Goal: Transaction & Acquisition: Book appointment/travel/reservation

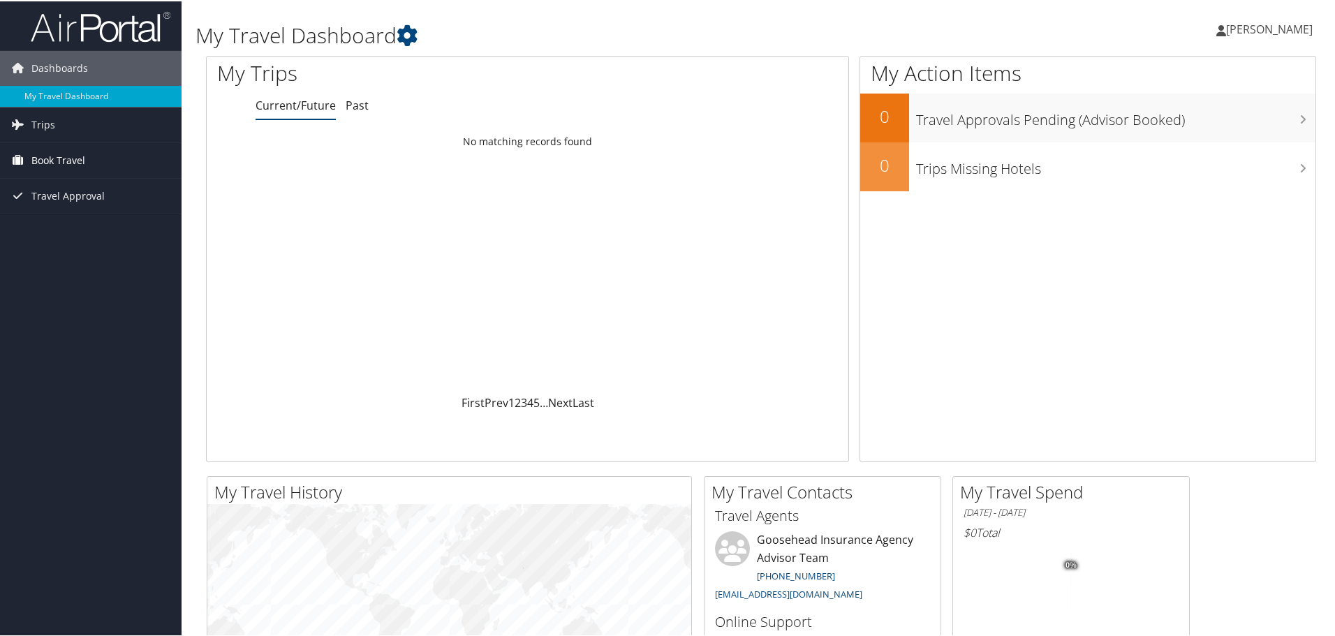
click at [85, 165] on link "Book Travel" at bounding box center [91, 159] width 182 height 35
click at [64, 161] on span "Book Travel" at bounding box center [58, 159] width 54 height 35
click at [71, 193] on link "Agent Booking Request" at bounding box center [91, 187] width 182 height 21
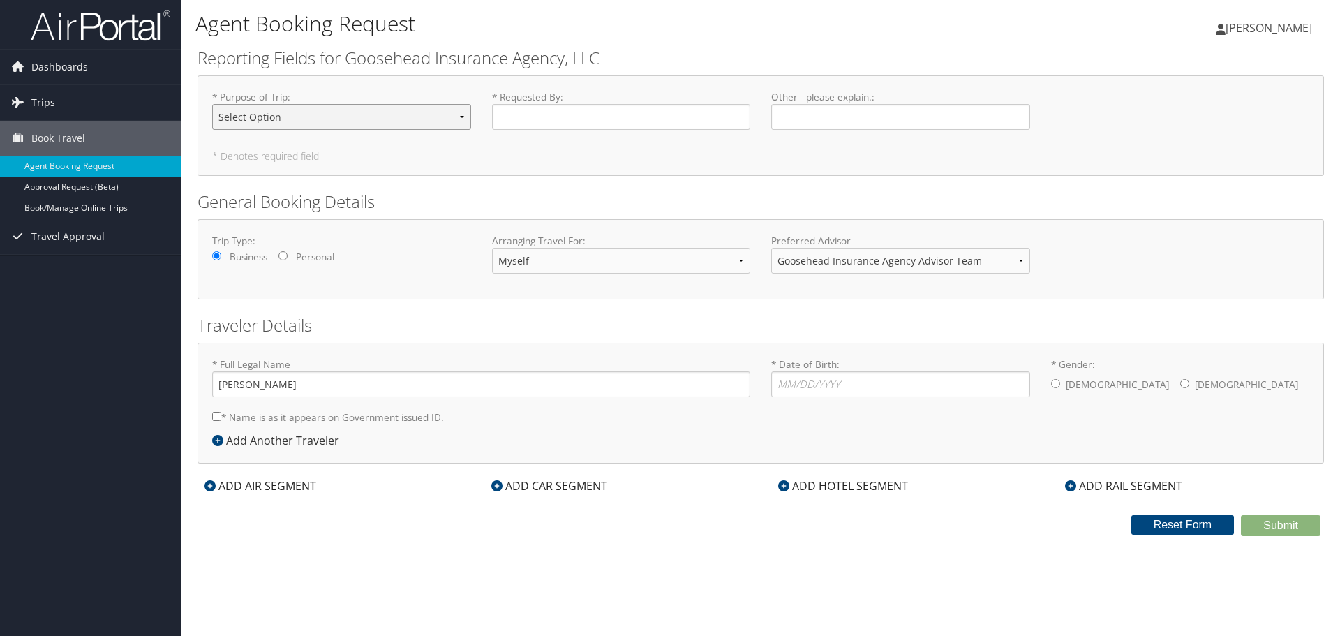
click at [457, 118] on select "Select Option Agency Site Visit - Support Campus Recruiting Visit Carrier Partn…" at bounding box center [341, 117] width 259 height 26
click at [317, 113] on select "Select Option Agency Site Visit - Support Campus Recruiting Visit Carrier Partn…" at bounding box center [341, 117] width 259 height 26
select select "Other"
click at [212, 104] on select "Select Option Agency Site Visit - Support Campus Recruiting Visit Carrier Partn…" at bounding box center [341, 117] width 259 height 26
drag, startPoint x: 496, startPoint y: 106, endPoint x: 505, endPoint y: 111, distance: 10.3
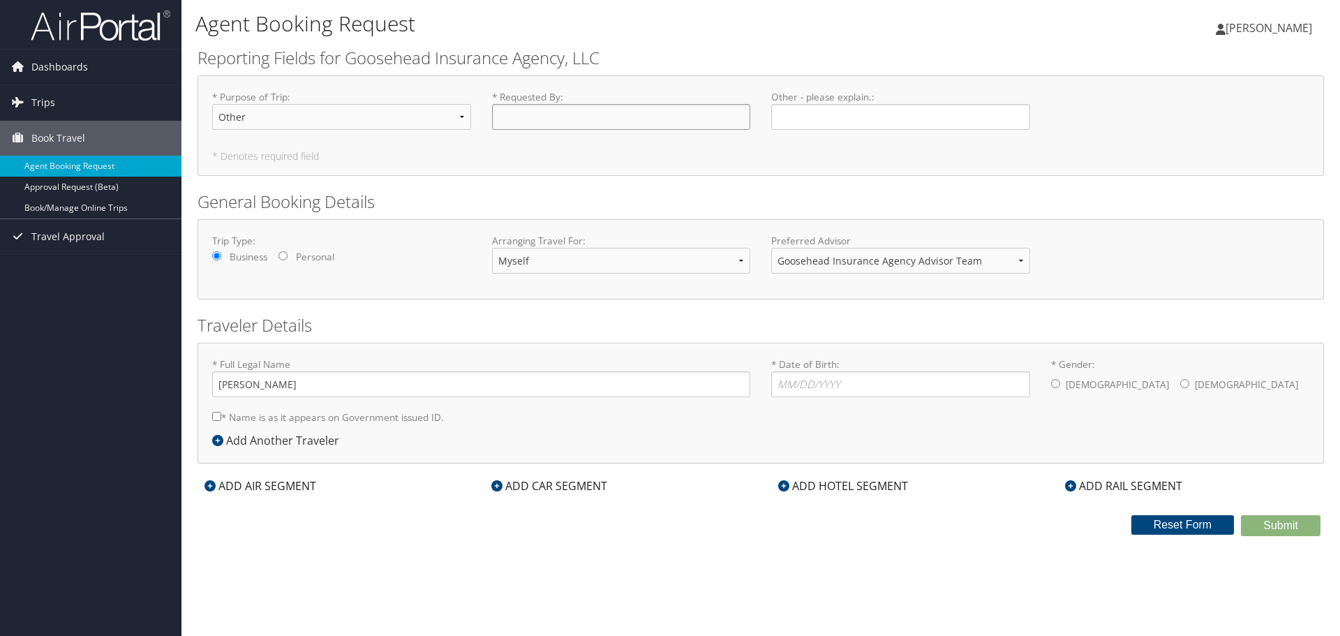
click at [497, 106] on input "* Requested By : Required" at bounding box center [621, 117] width 259 height 26
click at [445, 124] on select "Select Option Agency Site Visit - Support Campus Recruiting Visit Carrier Partn…" at bounding box center [341, 117] width 259 height 26
click at [565, 172] on div "* Purpose of Trip : Select Option Agency Site Visit - Support Campus Recruiting…" at bounding box center [761, 125] width 1127 height 101
click at [648, 259] on select "Myself Another Traveler Guest Traveler" at bounding box center [621, 261] width 259 height 26
select select "another"
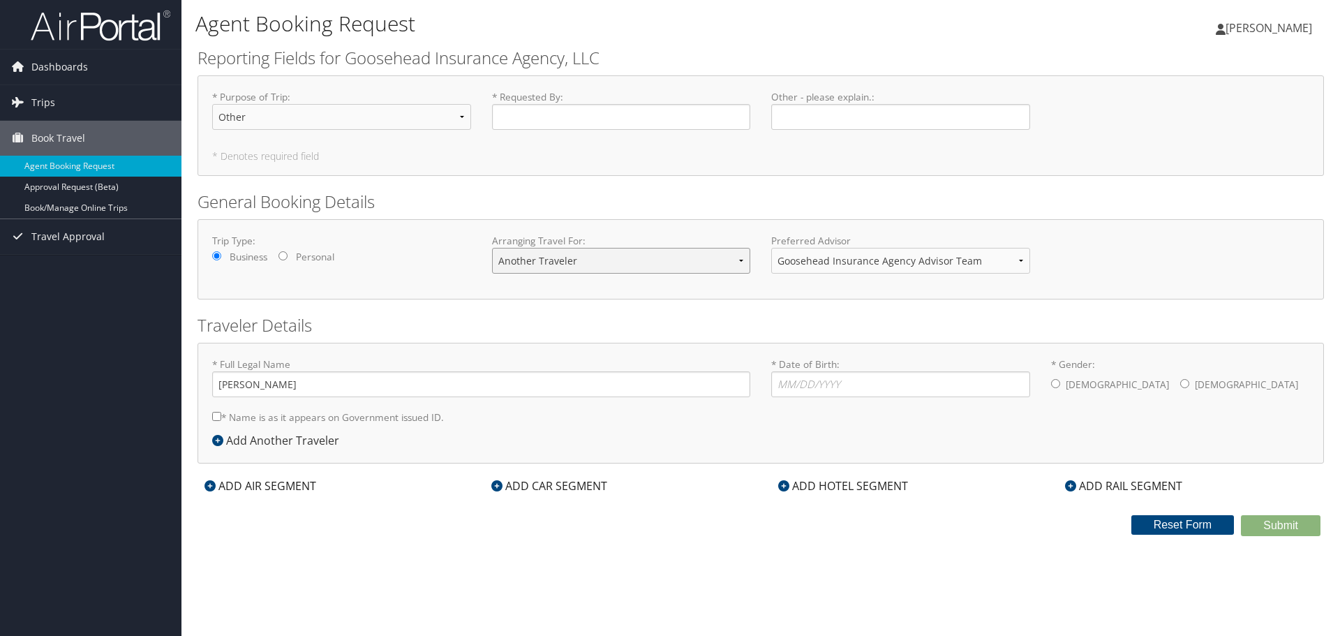
click at [492, 248] on select "Myself Another Traveler Guest Traveler" at bounding box center [621, 261] width 259 height 26
click at [296, 376] on input "* Full Legal Name" at bounding box center [481, 384] width 538 height 26
click at [590, 115] on input "* Requested By : Required" at bounding box center [621, 117] width 259 height 26
click at [806, 117] on input "Other - please explain. : Required" at bounding box center [900, 117] width 259 height 26
click at [593, 121] on input "* Requested By : Required" at bounding box center [621, 117] width 259 height 26
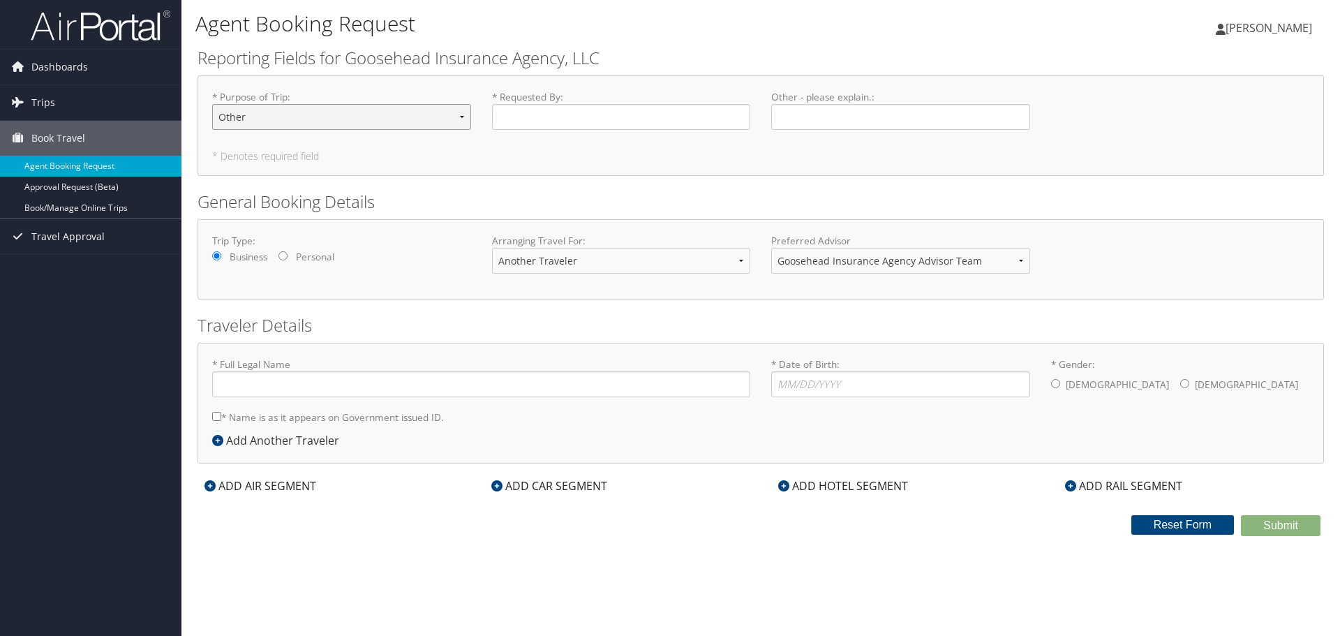
click at [409, 122] on select "Select Option Agency Site Visit - Support Campus Recruiting Visit Carrier Partn…" at bounding box center [341, 117] width 259 height 26
click at [394, 104] on select "Select Option Agency Site Visit - Support Campus Recruiting Visit Carrier Partn…" at bounding box center [341, 117] width 259 height 26
click at [390, 115] on select "Select Option Agency Site Visit - Support Campus Recruiting Visit Carrier Partn…" at bounding box center [341, 117] width 259 height 26
click at [543, 108] on input "* Requested By : Required" at bounding box center [621, 117] width 259 height 26
type input "[PERSON_NAME]"
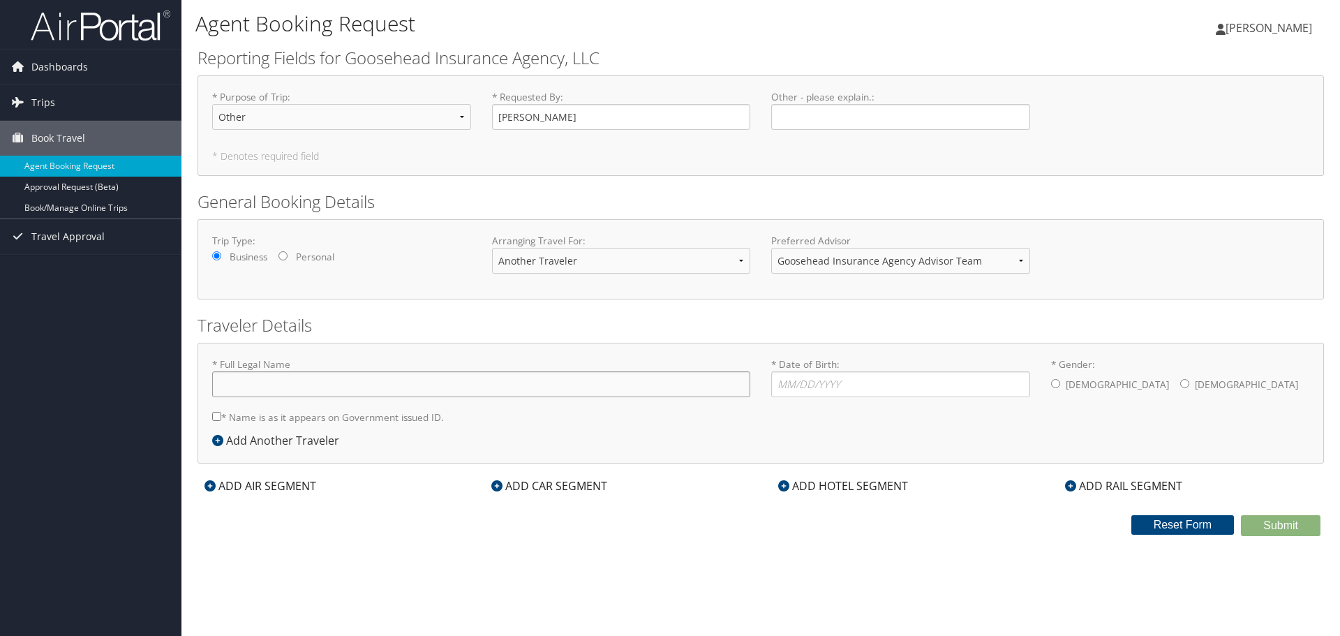
click at [381, 377] on input "* Full Legal Name" at bounding box center [481, 384] width 538 height 26
type input "[PERSON_NAME]"
click at [269, 480] on div "ADD AIR SEGMENT" at bounding box center [261, 486] width 126 height 17
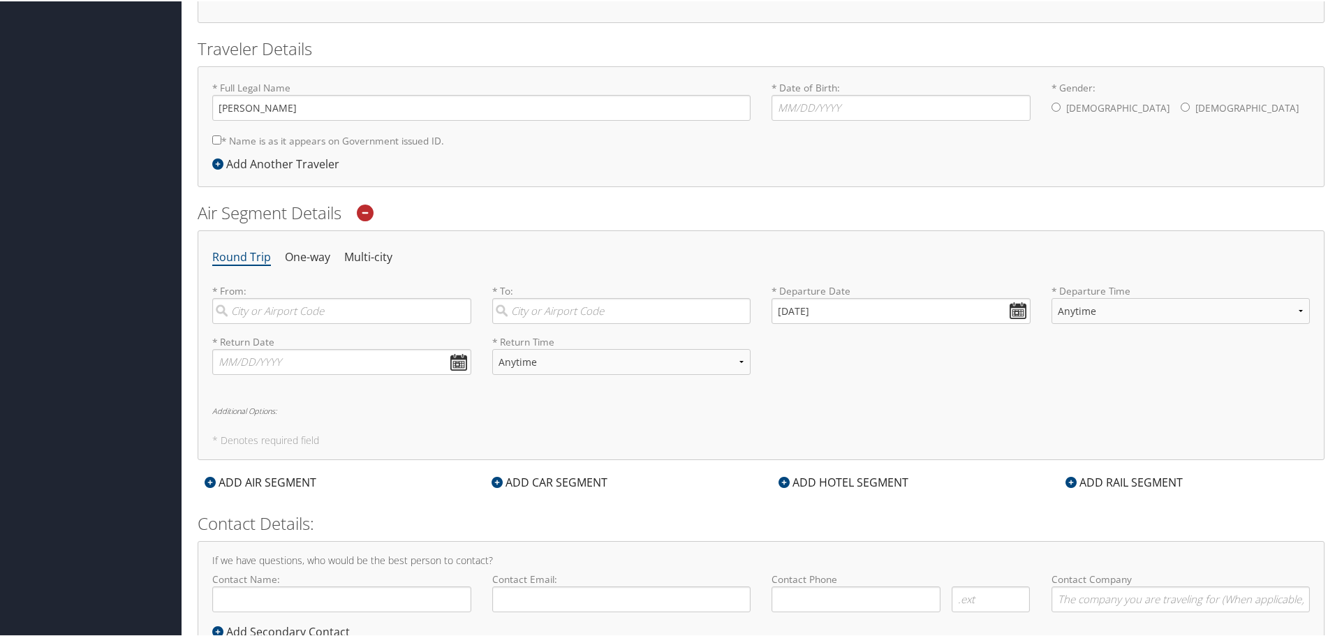
scroll to position [279, 0]
click at [274, 309] on input "search" at bounding box center [341, 308] width 259 height 26
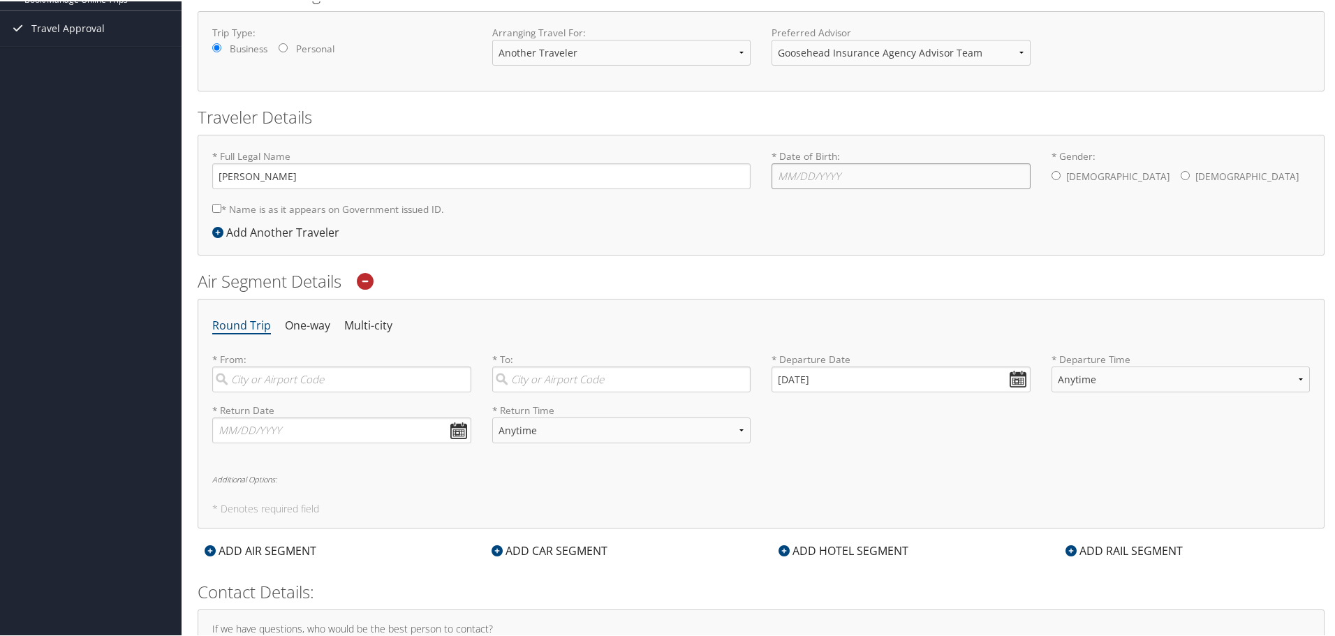
click at [788, 185] on input "* Date of Birth: Invalid Date" at bounding box center [900, 175] width 259 height 26
type input "[DATE]"
click at [1181, 176] on input "* Gender: [DEMOGRAPHIC_DATA] [DEMOGRAPHIC_DATA]" at bounding box center [1185, 174] width 9 height 9
radio input "true"
click at [267, 365] on input "search" at bounding box center [341, 378] width 259 height 26
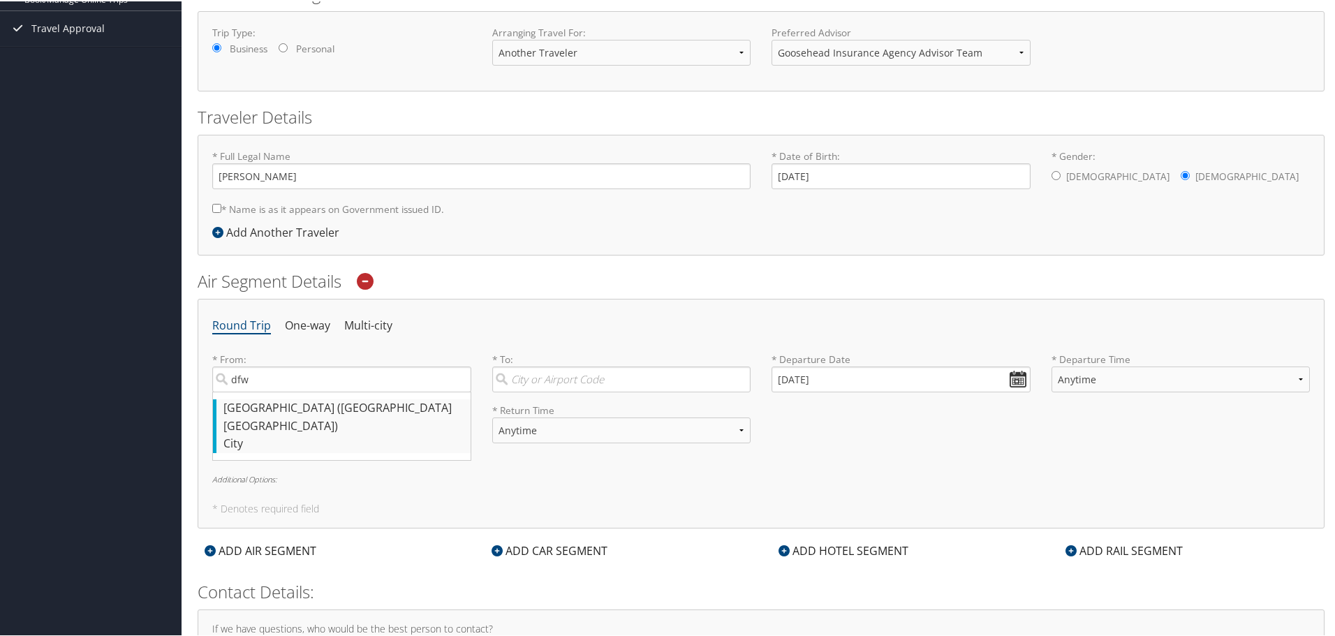
click at [278, 407] on div "[GEOGRAPHIC_DATA] ([GEOGRAPHIC_DATA] [GEOGRAPHIC_DATA])" at bounding box center [343, 416] width 240 height 36
click at [278, 391] on input "dfw" at bounding box center [341, 378] width 259 height 26
type input "[GEOGRAPHIC_DATA] ([GEOGRAPHIC_DATA] [GEOGRAPHIC_DATA])"
click at [552, 380] on input "search" at bounding box center [621, 378] width 259 height 26
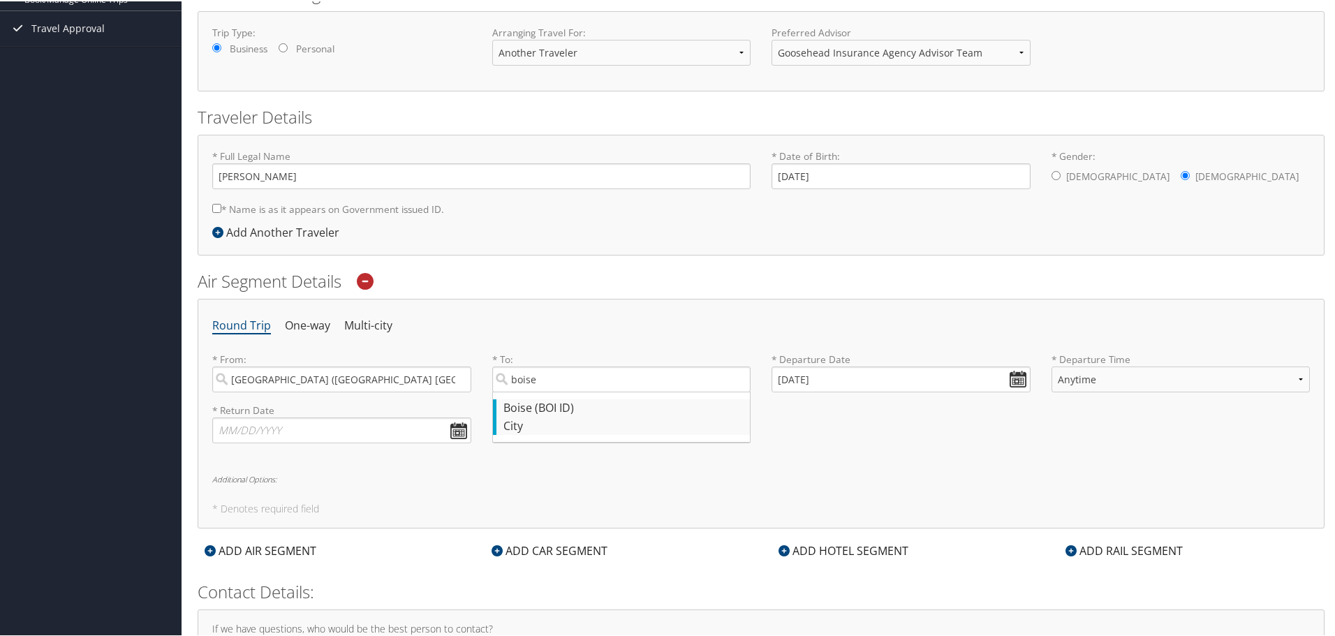
click at [574, 420] on div "City" at bounding box center [623, 425] width 240 height 18
click at [574, 391] on input "boise" at bounding box center [621, 378] width 259 height 26
type input "Boise (BOI ID)"
click at [1010, 374] on input "[DATE]" at bounding box center [900, 378] width 259 height 26
click at [913, 413] on th at bounding box center [909, 410] width 19 height 19
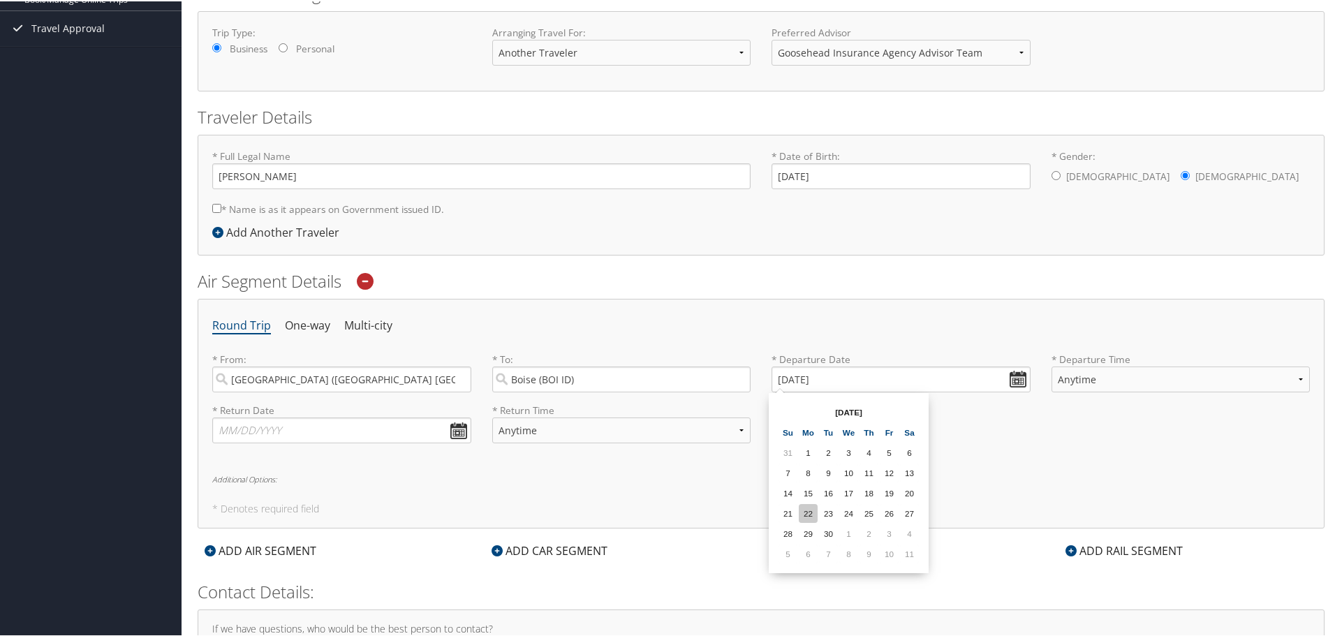
click at [811, 512] on td "22" at bounding box center [808, 512] width 19 height 19
type input "[DATE]"
click at [1074, 385] on select "Anytime Early Morning (5AM-7AM) Morning (7AM-12PM) Afternoon (12PM-5PM) Evening…" at bounding box center [1180, 378] width 259 height 26
select select "7:00 PM"
click at [1051, 365] on select "Anytime Early Morning (5AM-7AM) Morning (7AM-12PM) Afternoon (12PM-5PM) Evening…" at bounding box center [1180, 378] width 259 height 26
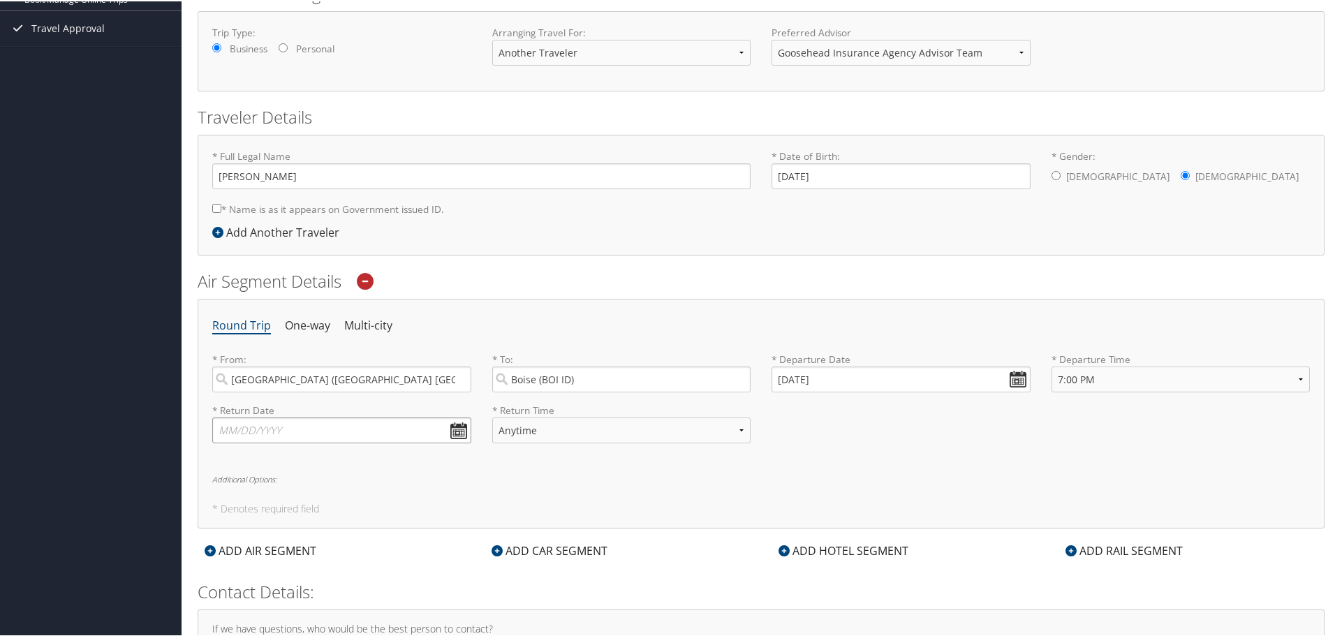
click at [455, 434] on input "text" at bounding box center [341, 429] width 259 height 26
click at [322, 329] on li "One-way" at bounding box center [307, 324] width 45 height 25
select select "7:00 PM"
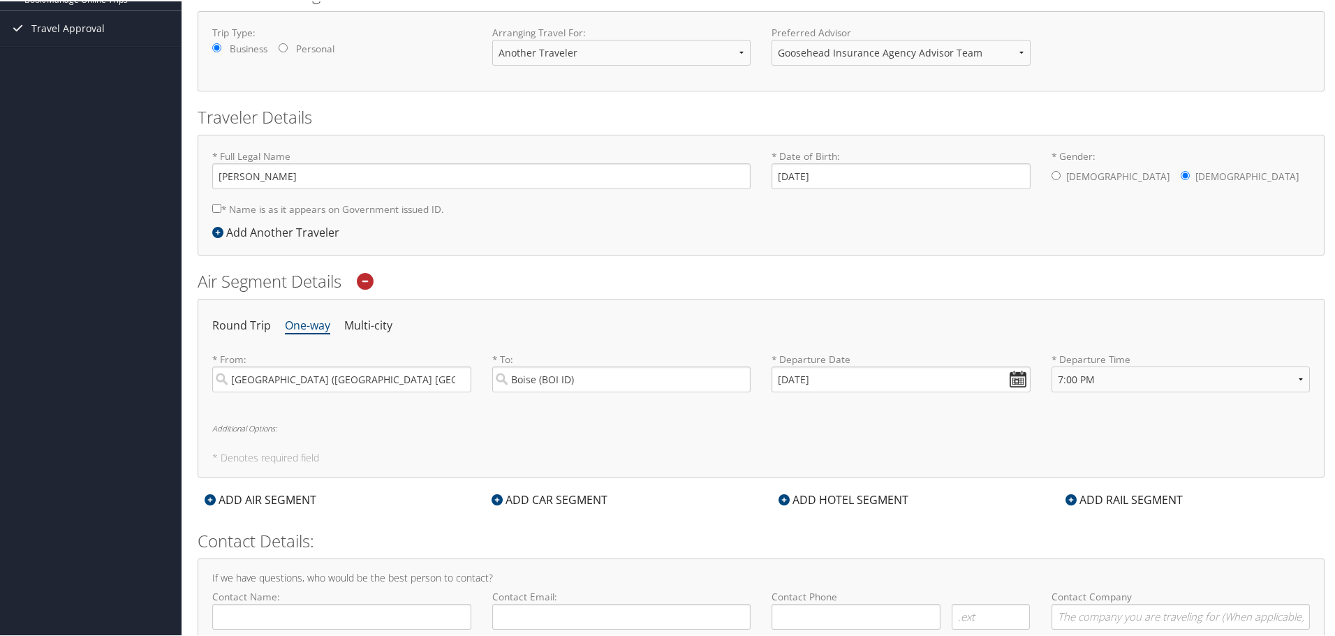
click at [281, 490] on div "ADD AIR SEGMENT" at bounding box center [261, 498] width 126 height 17
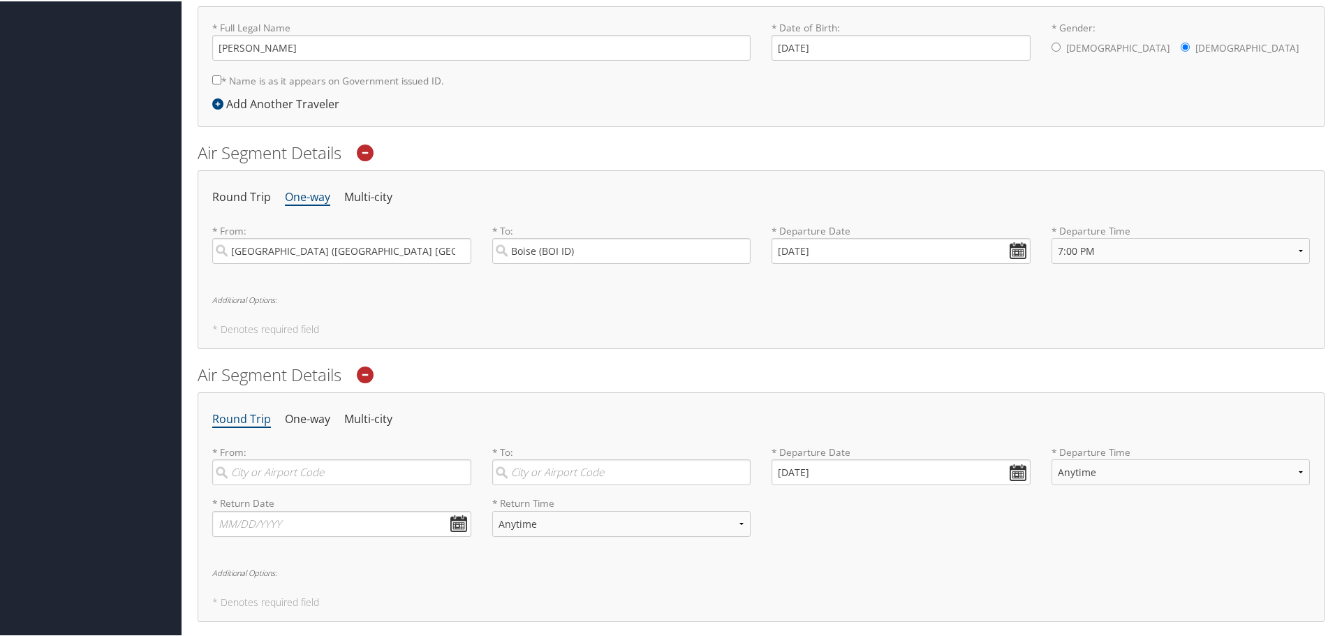
scroll to position [349, 0]
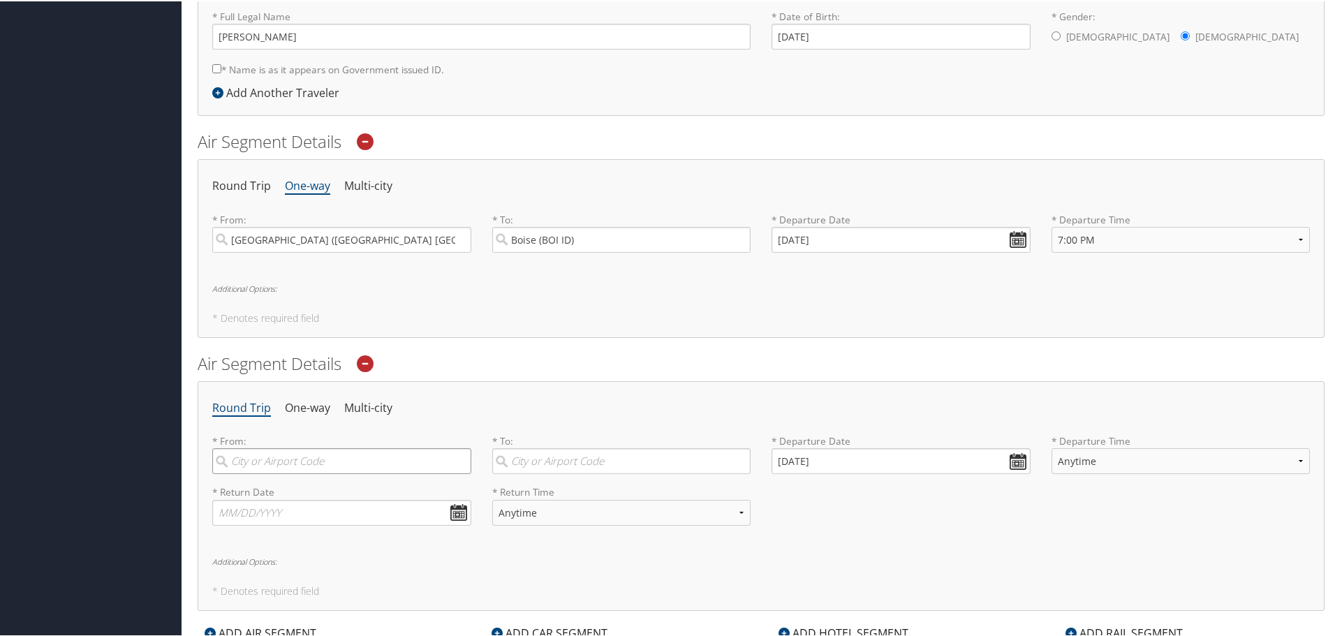
click at [283, 460] on input "search" at bounding box center [341, 460] width 259 height 26
click at [308, 501] on div "City" at bounding box center [343, 507] width 240 height 18
click at [308, 473] on input "salt lake" at bounding box center [341, 460] width 259 height 26
type input "[GEOGRAPHIC_DATA] (SLC [US_STATE])"
click at [530, 458] on input "search" at bounding box center [621, 460] width 259 height 26
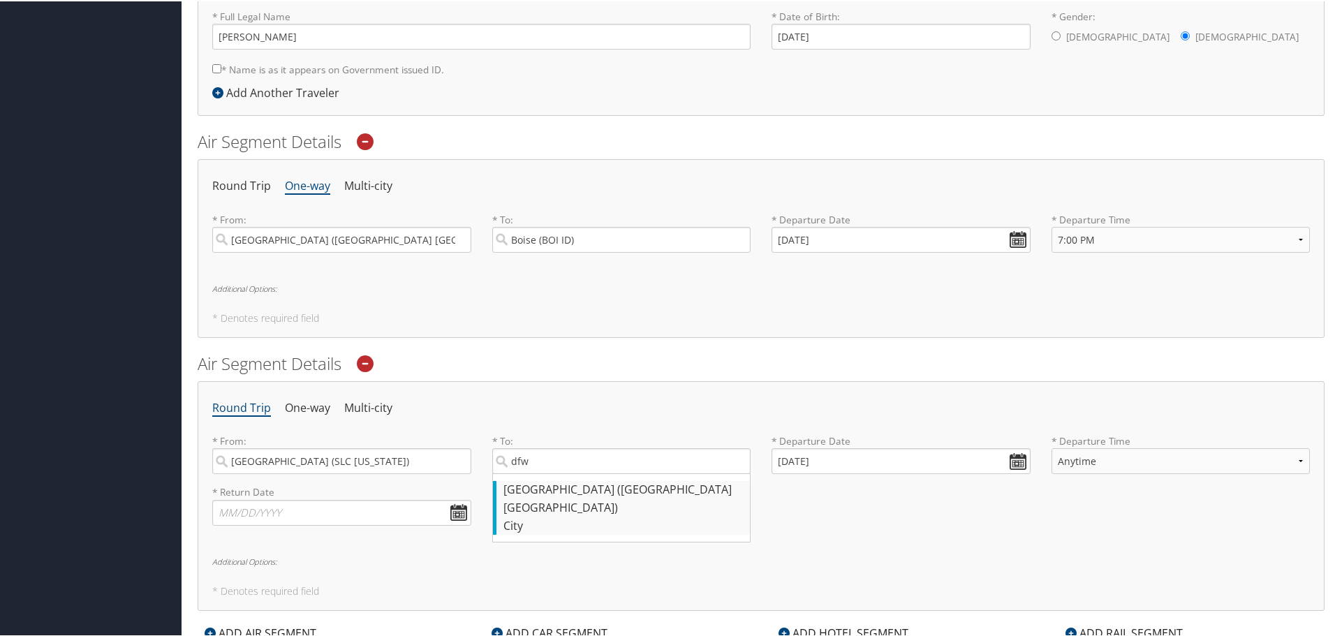
click at [583, 516] on div "City" at bounding box center [623, 525] width 240 height 18
click at [583, 473] on input "dfw" at bounding box center [621, 460] width 259 height 26
type input "[GEOGRAPHIC_DATA] ([GEOGRAPHIC_DATA] [GEOGRAPHIC_DATA])"
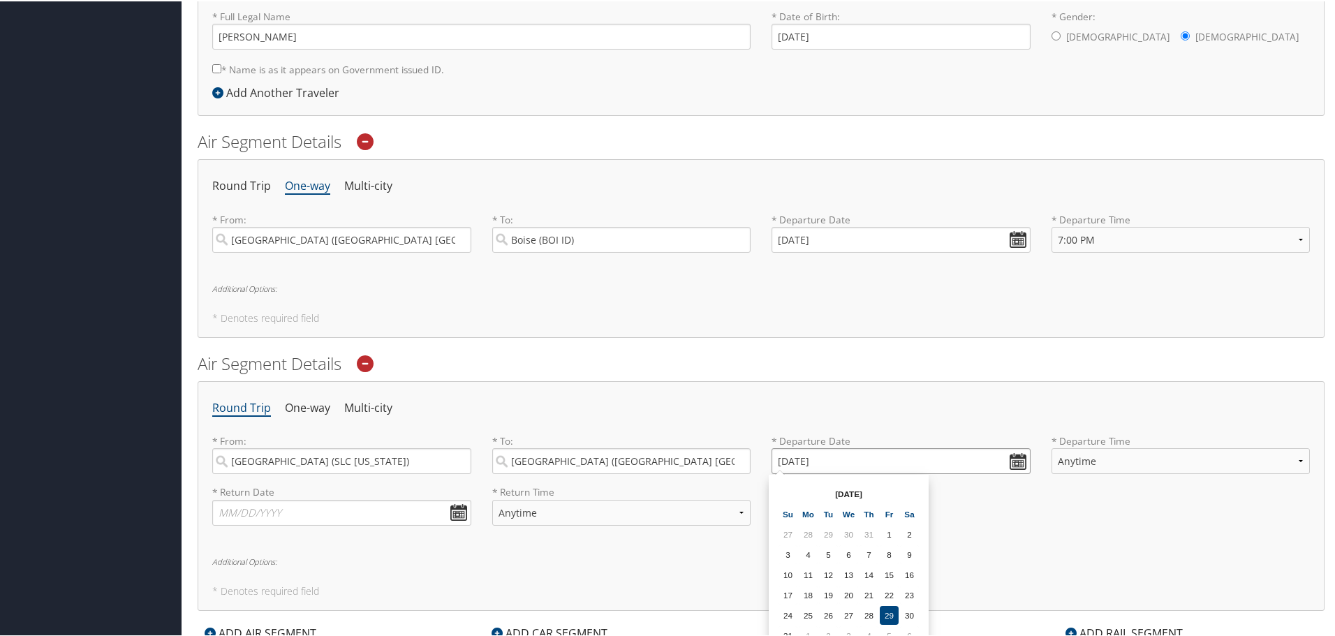
click at [1007, 459] on input "[DATE]" at bounding box center [900, 460] width 259 height 26
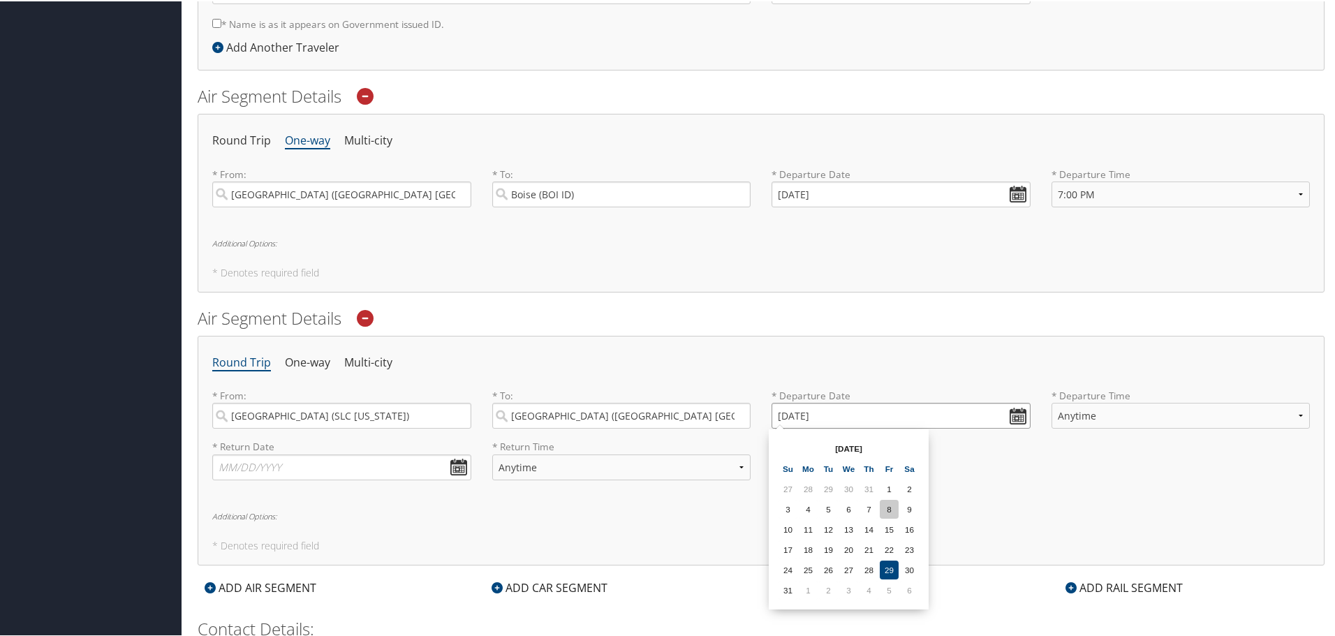
scroll to position [419, 0]
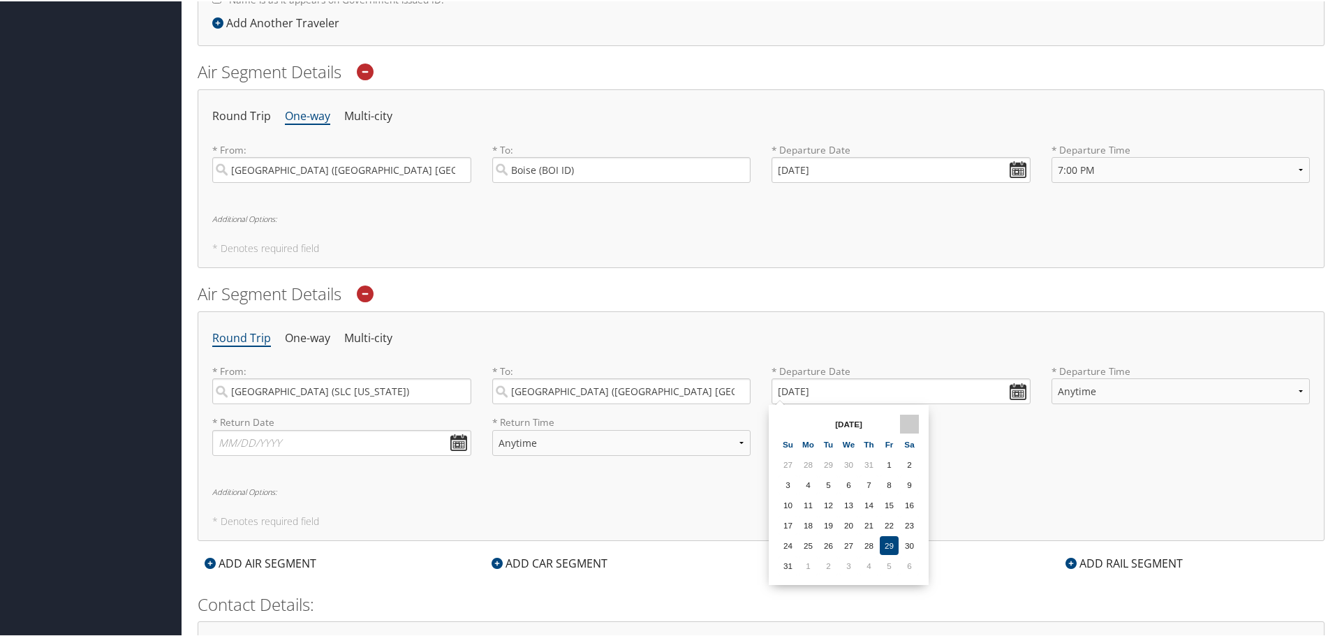
click at [909, 422] on th at bounding box center [909, 422] width 19 height 19
click at [869, 524] on td "25" at bounding box center [868, 524] width 19 height 19
type input "[DATE]"
click at [1105, 394] on select "Anytime Early Morning (5AM-7AM) Morning (7AM-12PM) Afternoon (12PM-5PM) Evening…" at bounding box center [1180, 390] width 259 height 26
select select "7:00 PM"
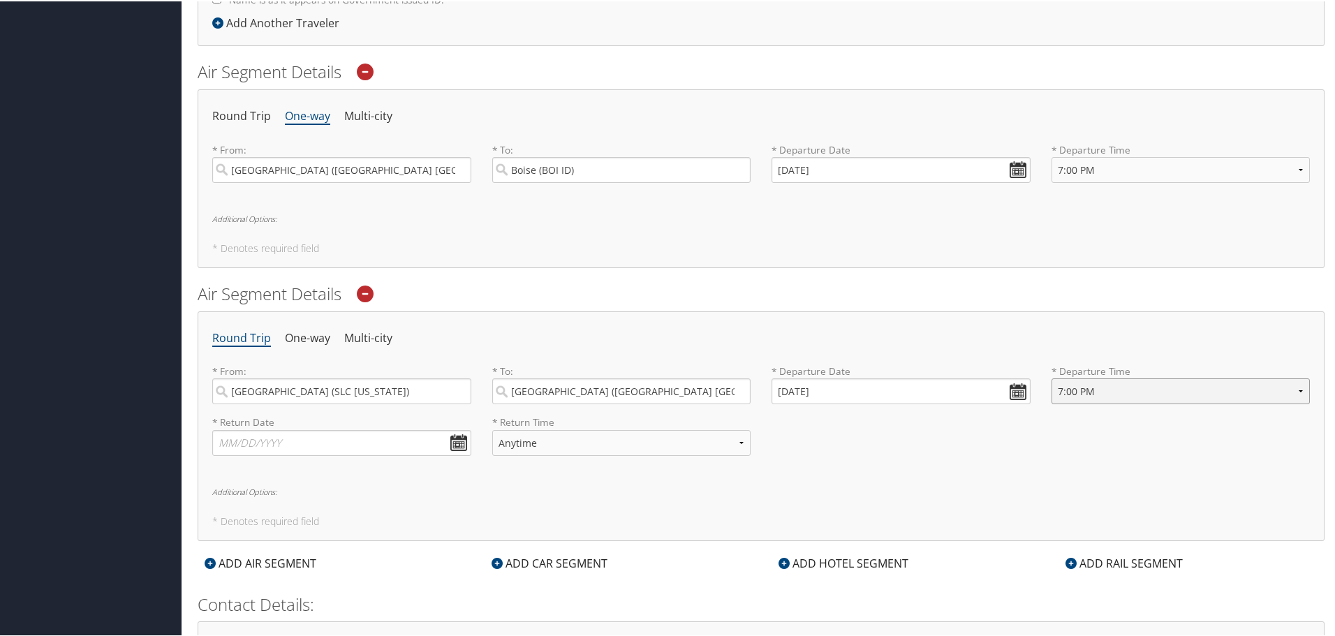
click at [1051, 377] on select "Anytime Early Morning (5AM-7AM) Morning (7AM-12PM) Afternoon (12PM-5PM) Evening…" at bounding box center [1180, 390] width 259 height 26
click at [451, 437] on input "text" at bounding box center [341, 442] width 259 height 26
click at [317, 349] on li "One-way" at bounding box center [307, 337] width 45 height 25
select select "7:00 PM"
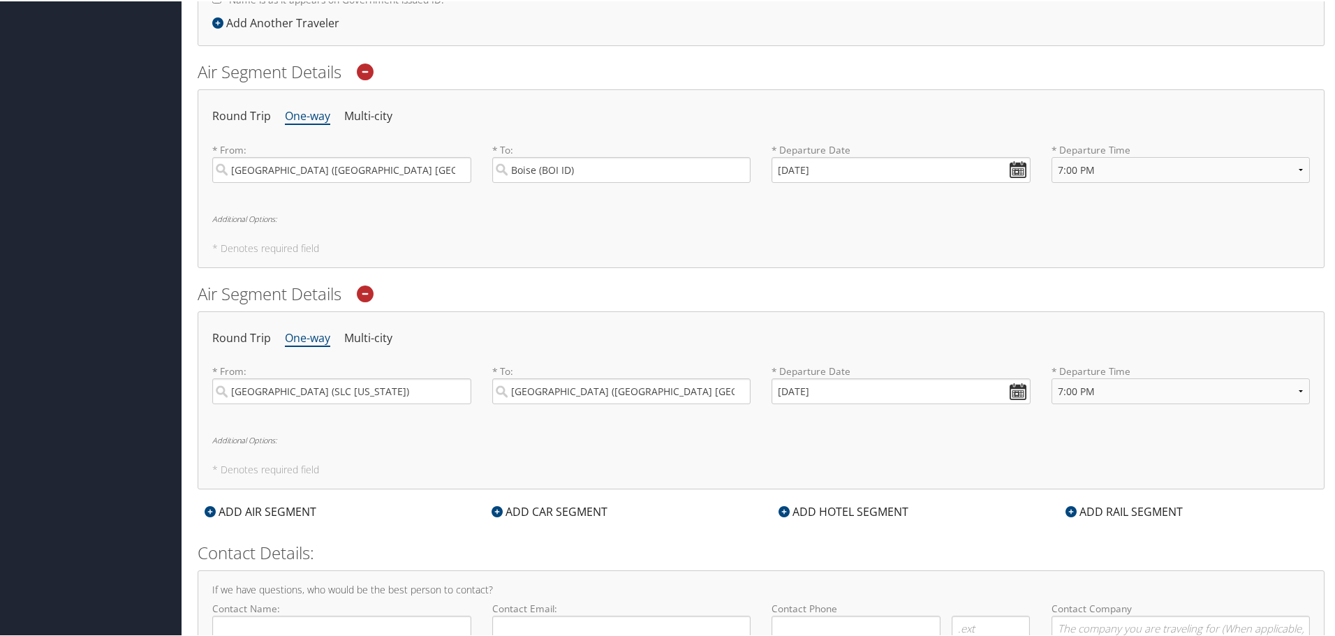
click at [877, 443] on h6 "Additional Options:" at bounding box center [761, 439] width 1098 height 8
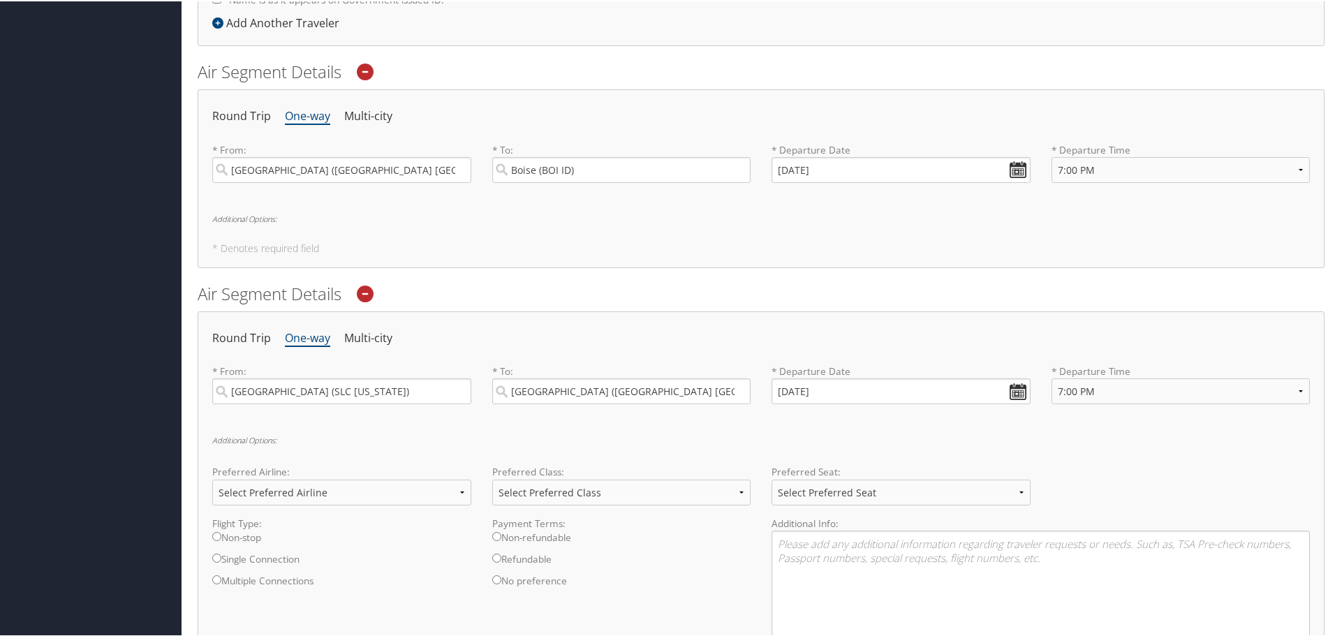
click at [903, 460] on div "Additional Options: Preferred Airline: Select Preferred Airline Delta United Ai…" at bounding box center [761, 560] width 1098 height 251
click at [260, 228] on div "Round Trip One-way Multi-city * From: [GEOGRAPHIC_DATA] ([GEOGRAPHIC_DATA] [GEO…" at bounding box center [761, 177] width 1127 height 179
click at [262, 218] on h6 "Additional Options:" at bounding box center [761, 218] width 1098 height 8
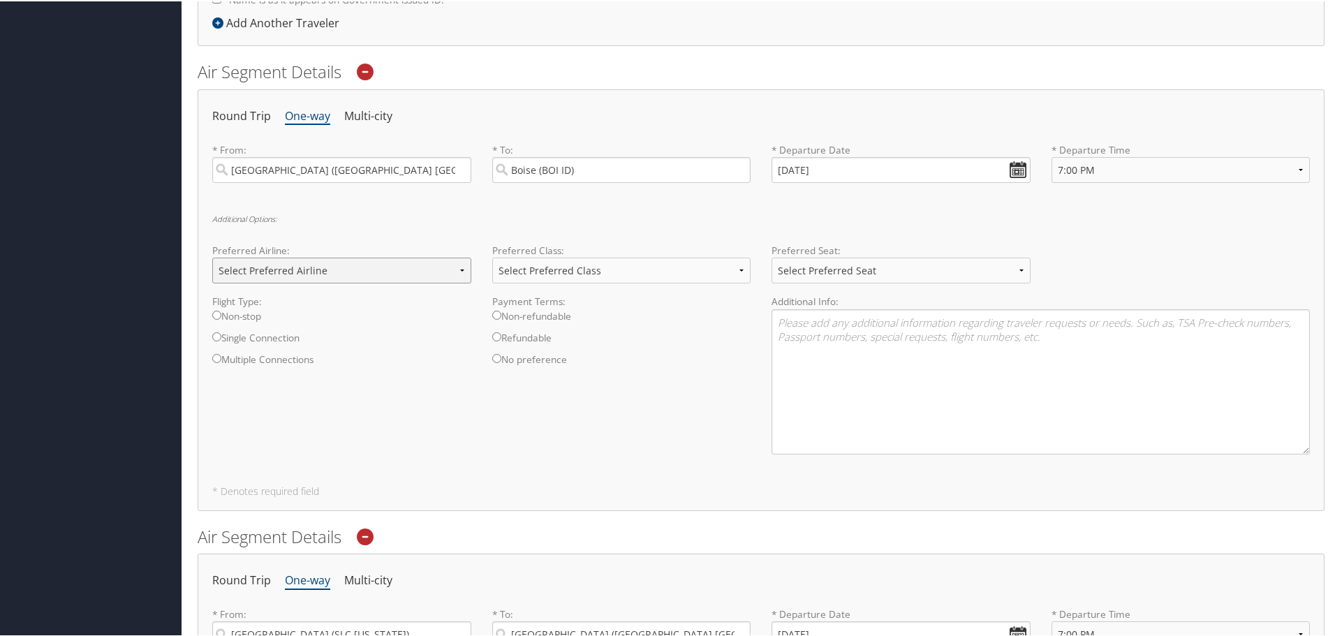
click at [309, 269] on select "Select Preferred Airline Delta United Airlines American Airlines Southwest Airl…" at bounding box center [341, 269] width 259 height 26
click at [349, 207] on div "Round Trip One-way Multi-city * From: [GEOGRAPHIC_DATA] ([GEOGRAPHIC_DATA] [GEO…" at bounding box center [761, 299] width 1127 height 422
click at [214, 313] on input "Non-stop" at bounding box center [216, 313] width 9 height 9
radio input "true"
click at [492, 361] on input "No preference" at bounding box center [496, 357] width 9 height 9
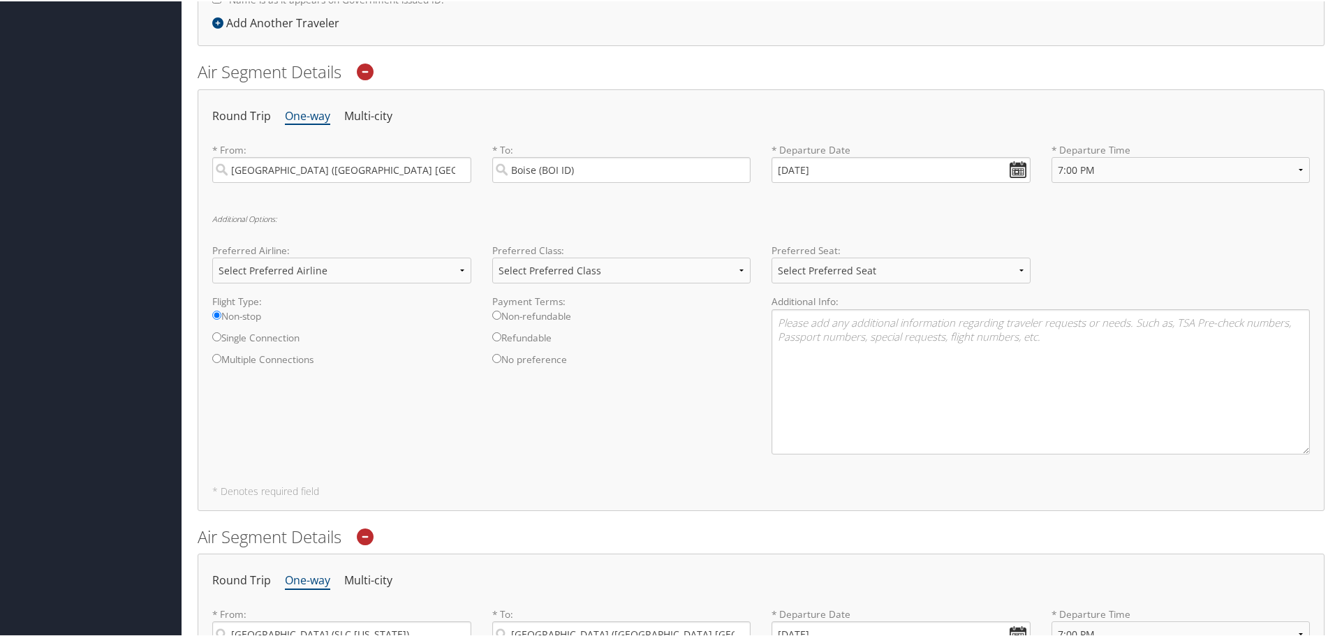
radio input "true"
click at [853, 266] on select "Select Preferred Seat Aisle Window Middle" at bounding box center [900, 269] width 259 height 26
click at [771, 256] on select "Select Preferred Seat Aisle Window Middle" at bounding box center [900, 269] width 259 height 26
click at [917, 239] on div "Additional Options: Preferred Airline: Select Preferred Airline Delta United Ai…" at bounding box center [761, 339] width 1098 height 251
click at [827, 256] on select "Select Preferred Seat Aisle Window Middle" at bounding box center [900, 269] width 259 height 26
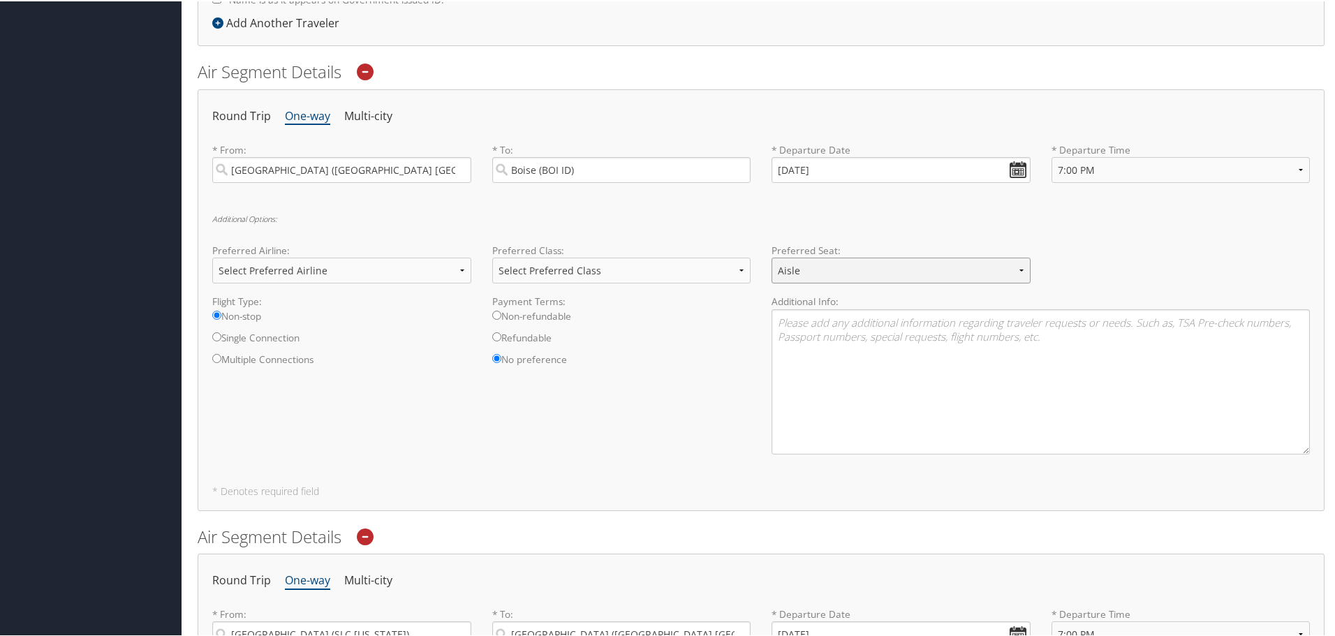
select select "Select Preferred Seat"
click at [771, 256] on select "Select Preferred Seat Aisle Window Middle" at bounding box center [900, 269] width 259 height 26
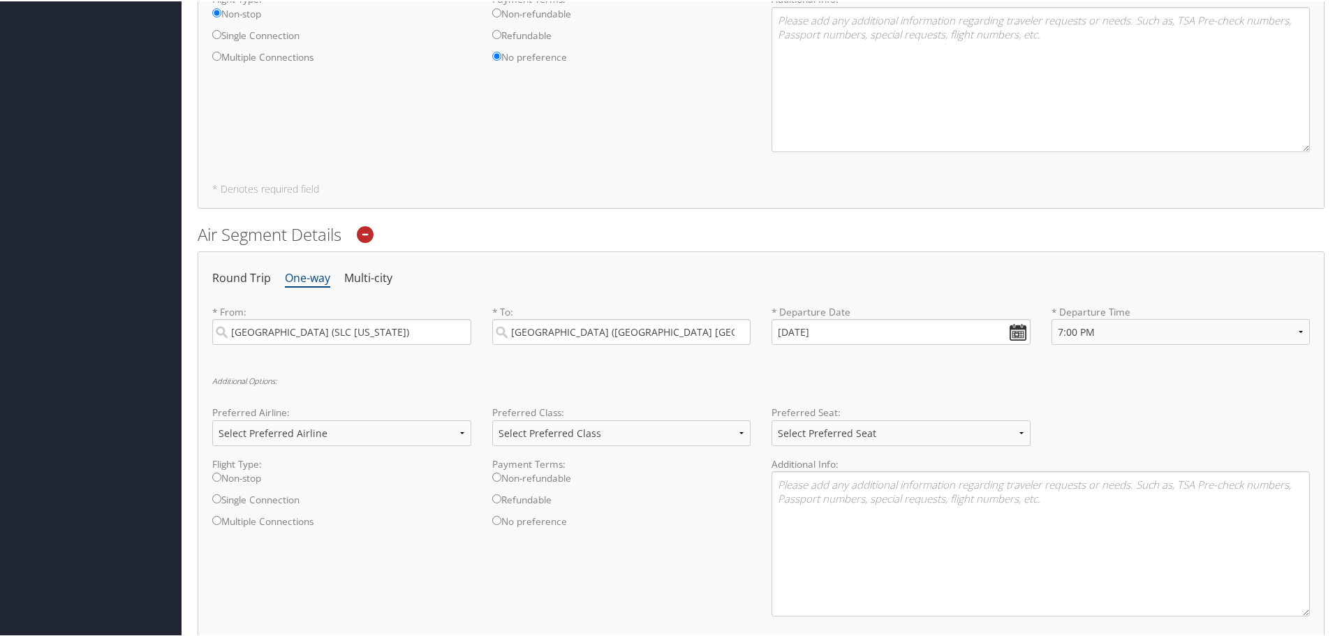
scroll to position [908, 0]
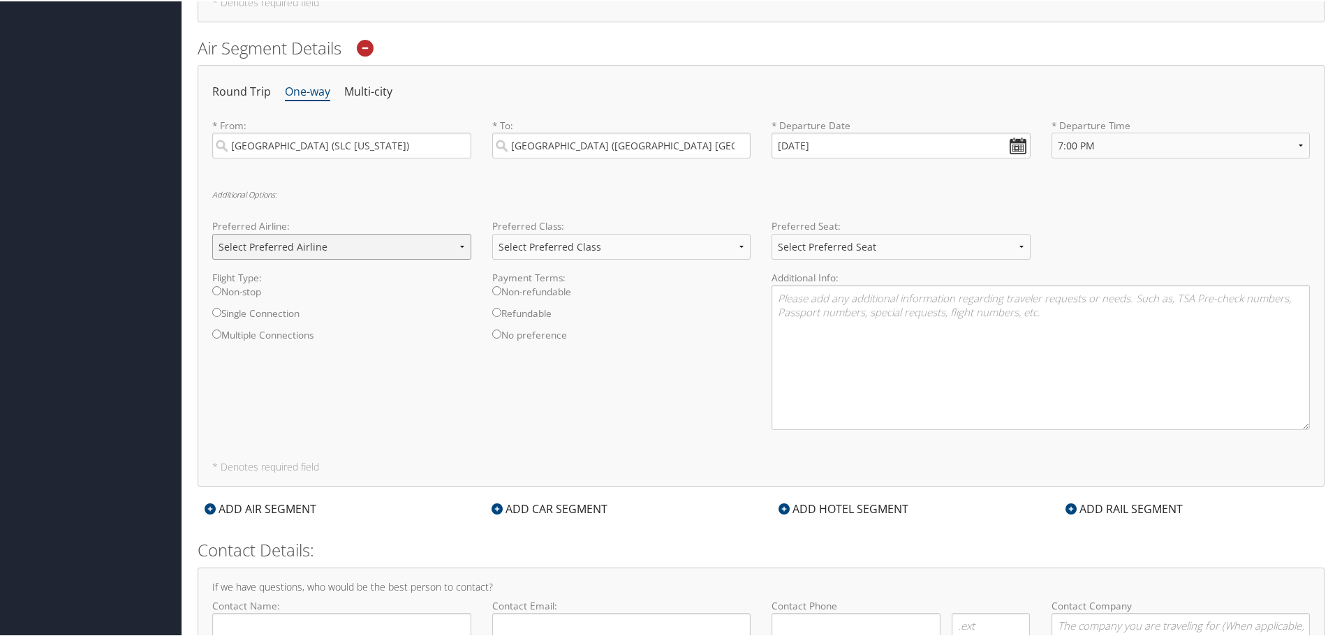
click at [325, 246] on select "Select Preferred Airline Delta United Airlines American Airlines Southwest Airl…" at bounding box center [341, 245] width 259 height 26
click at [320, 216] on div "Additional Options: Preferred Airline: Select Preferred Airline Delta United Ai…" at bounding box center [761, 314] width 1098 height 251
click at [237, 332] on label "Multiple Connections" at bounding box center [341, 338] width 259 height 22
radio input "true"
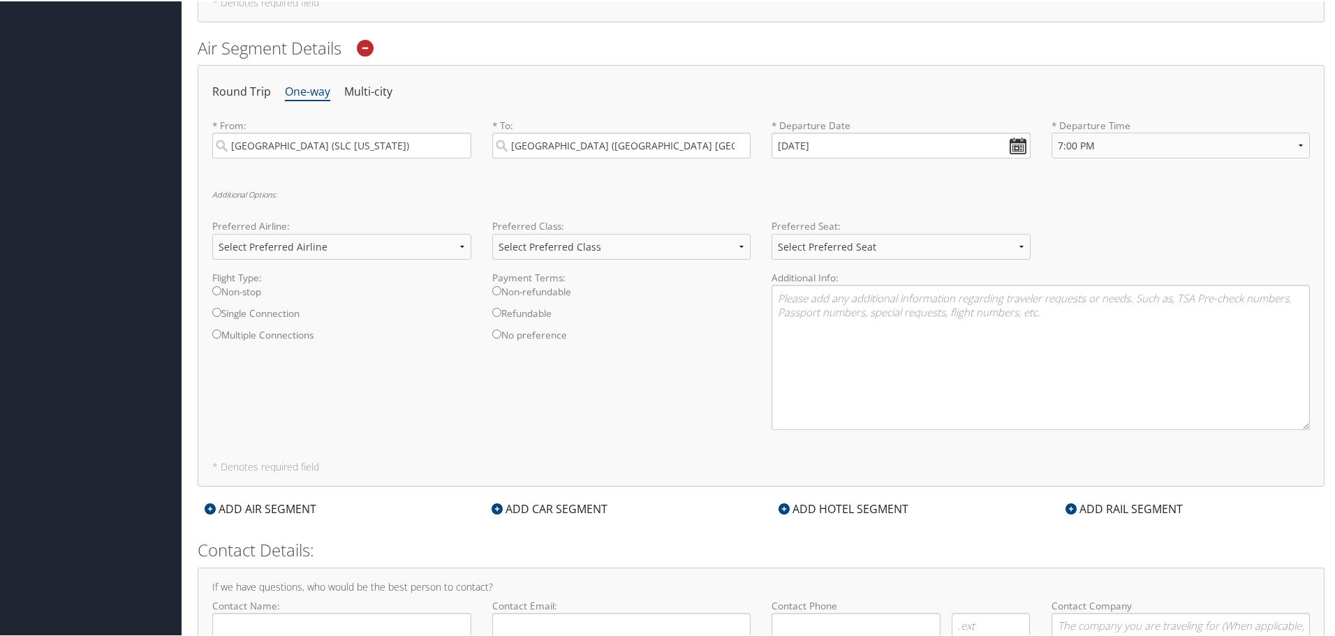
scroll to position [458, 0]
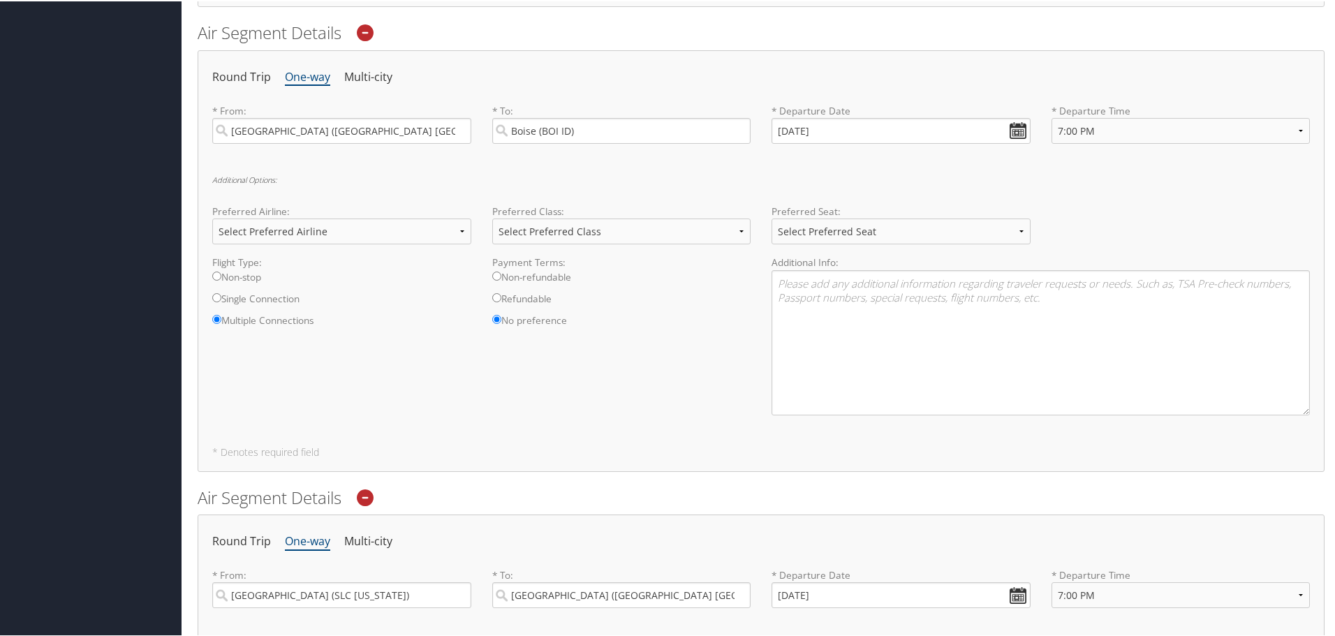
click at [258, 281] on label "Non-stop" at bounding box center [341, 280] width 259 height 22
click at [221, 279] on input "Non-stop" at bounding box center [216, 274] width 9 height 9
radio input "true"
click at [834, 225] on select "Select Preferred Seat Aisle Window Middle" at bounding box center [900, 230] width 259 height 26
select select "Aisle"
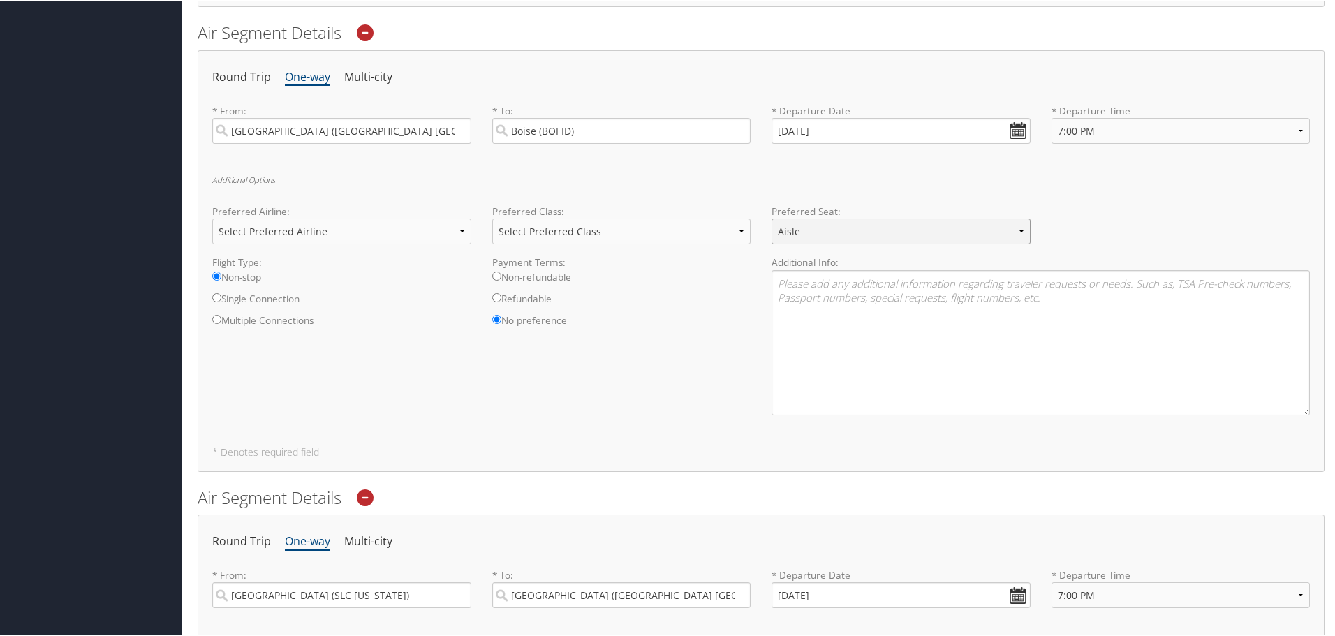
click at [771, 217] on select "Select Preferred Seat Aisle Window Middle" at bounding box center [900, 230] width 259 height 26
click at [945, 440] on div "Round Trip One-way Multi-city * From: [GEOGRAPHIC_DATA] ([GEOGRAPHIC_DATA] [GEO…" at bounding box center [761, 260] width 1127 height 422
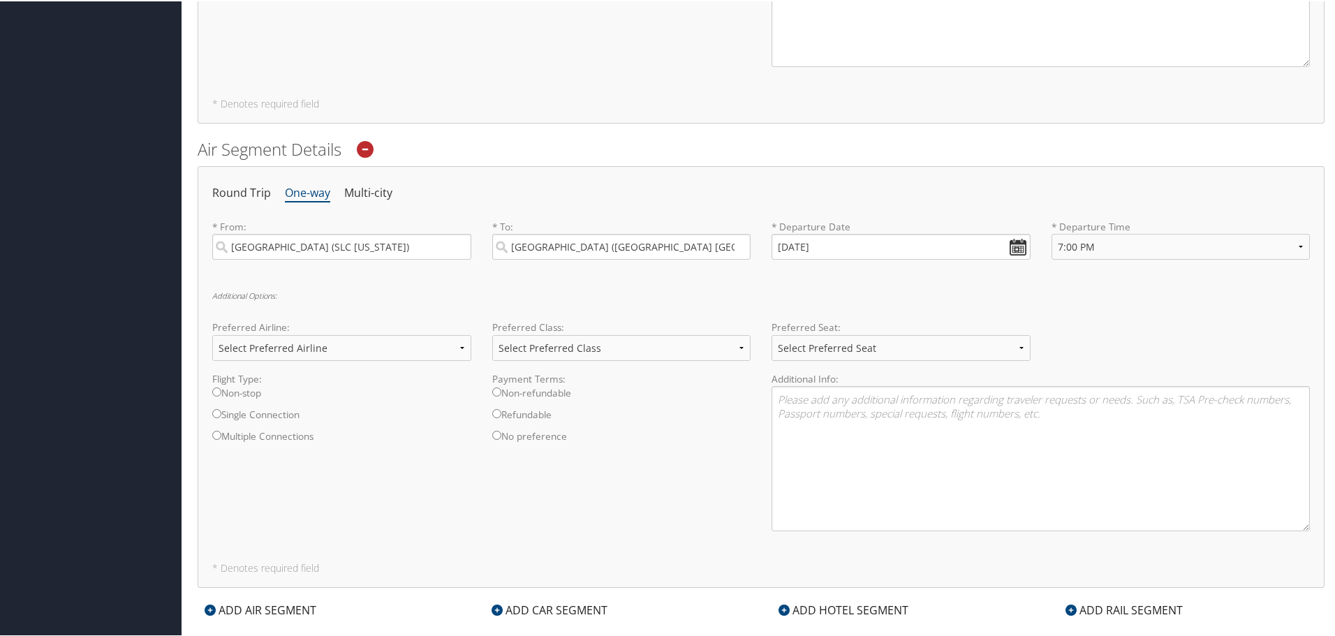
scroll to position [807, 0]
click at [231, 392] on label "Non-stop" at bounding box center [341, 395] width 259 height 22
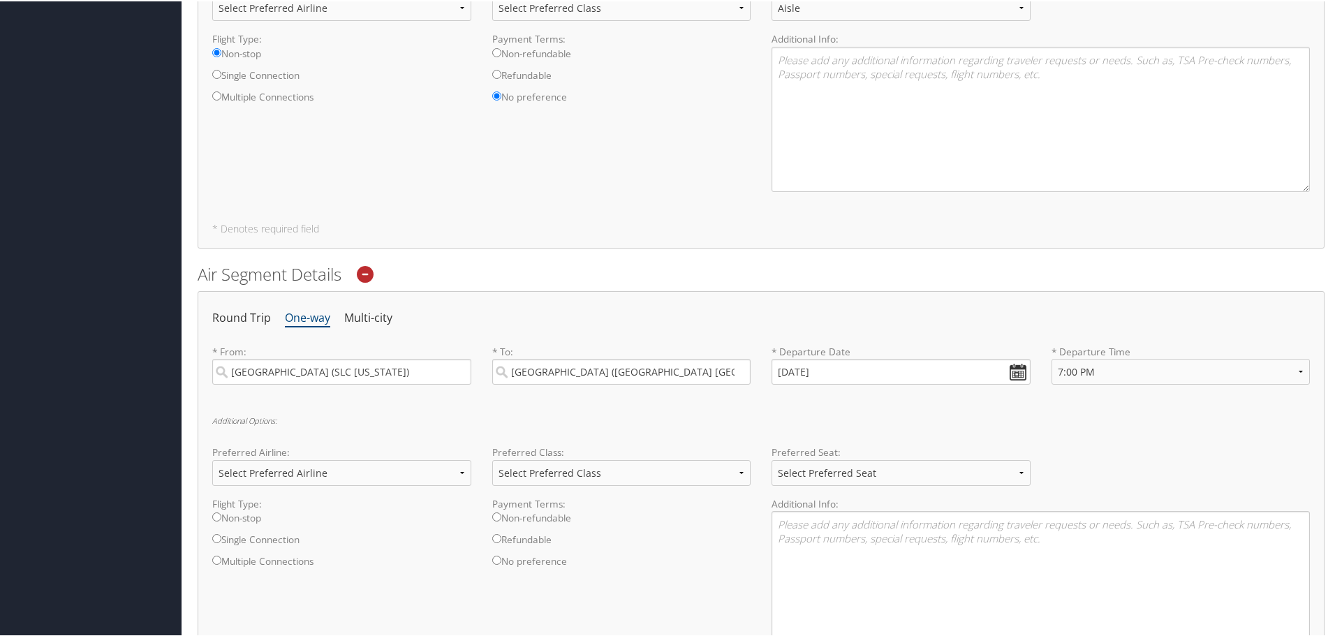
scroll to position [764, 0]
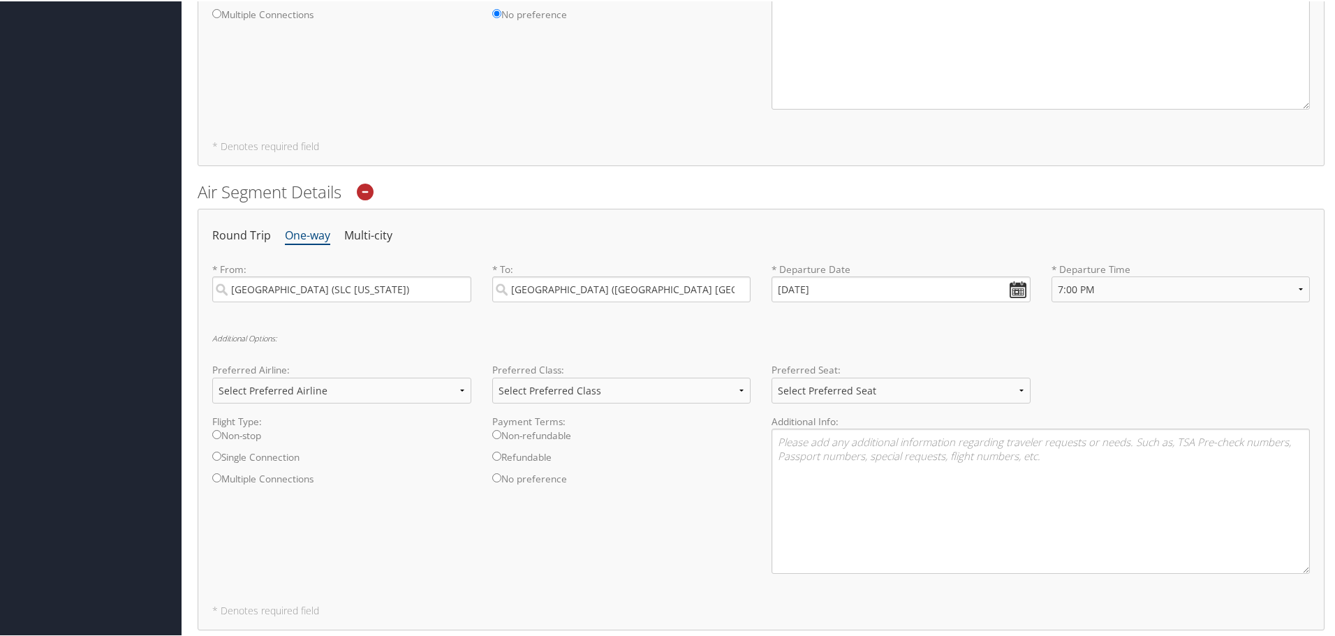
click at [366, 188] on icon at bounding box center [365, 190] width 17 height 17
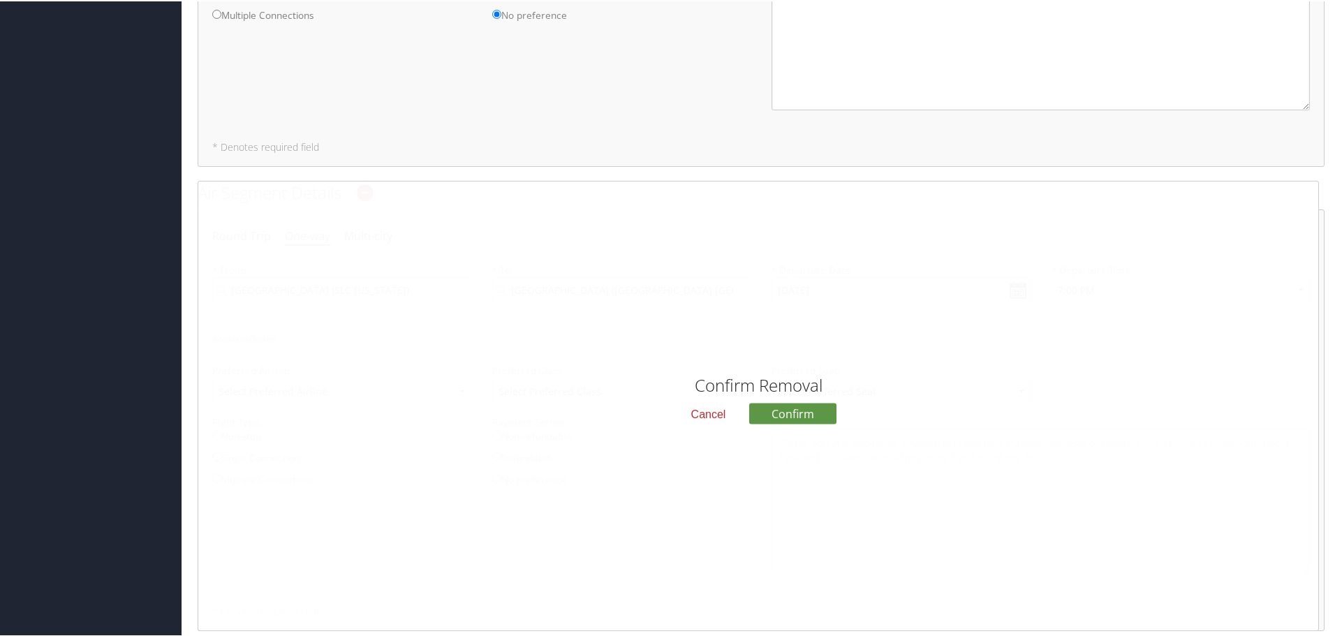
scroll to position [838, 0]
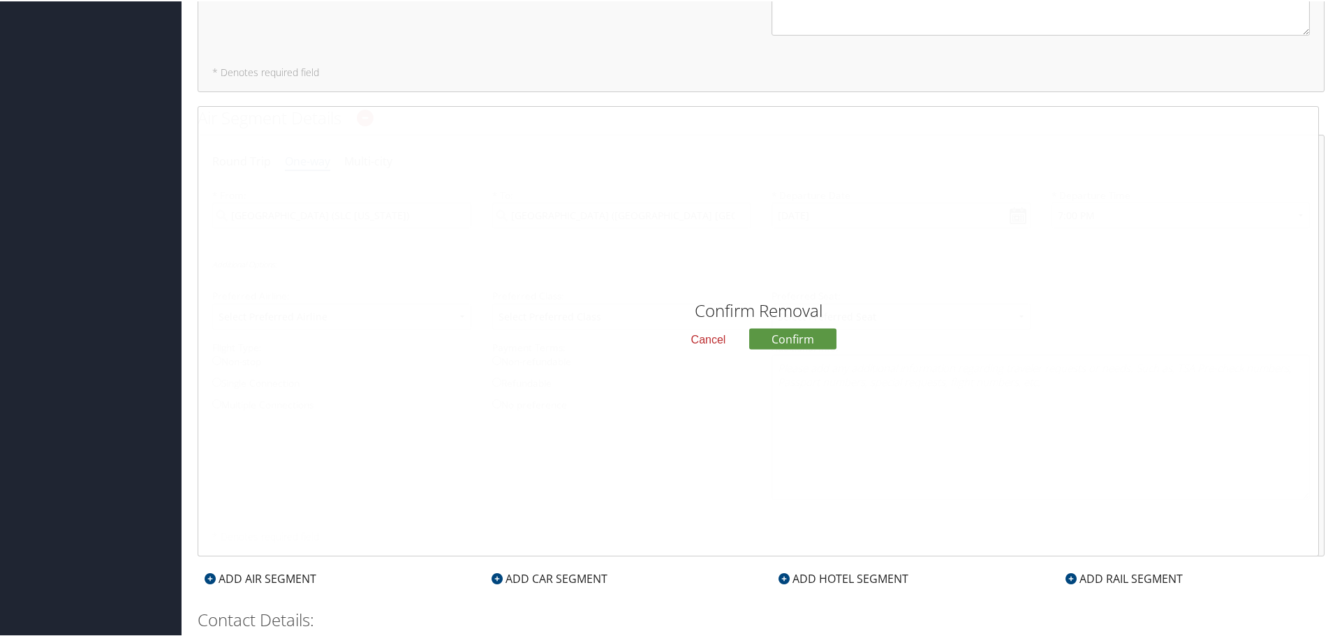
click at [708, 343] on button "Cancel" at bounding box center [708, 339] width 57 height 24
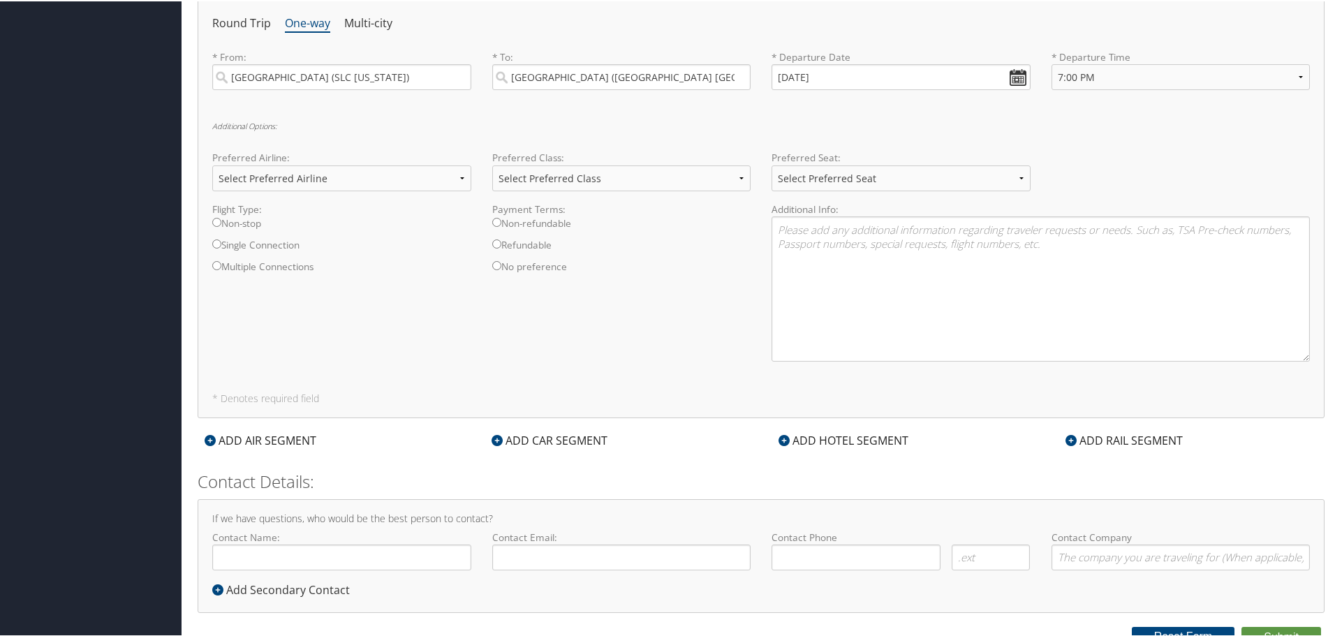
scroll to position [977, 0]
click at [673, 492] on div "Contact Details: If we have questions, who would be the best person to contact?…" at bounding box center [761, 538] width 1127 height 143
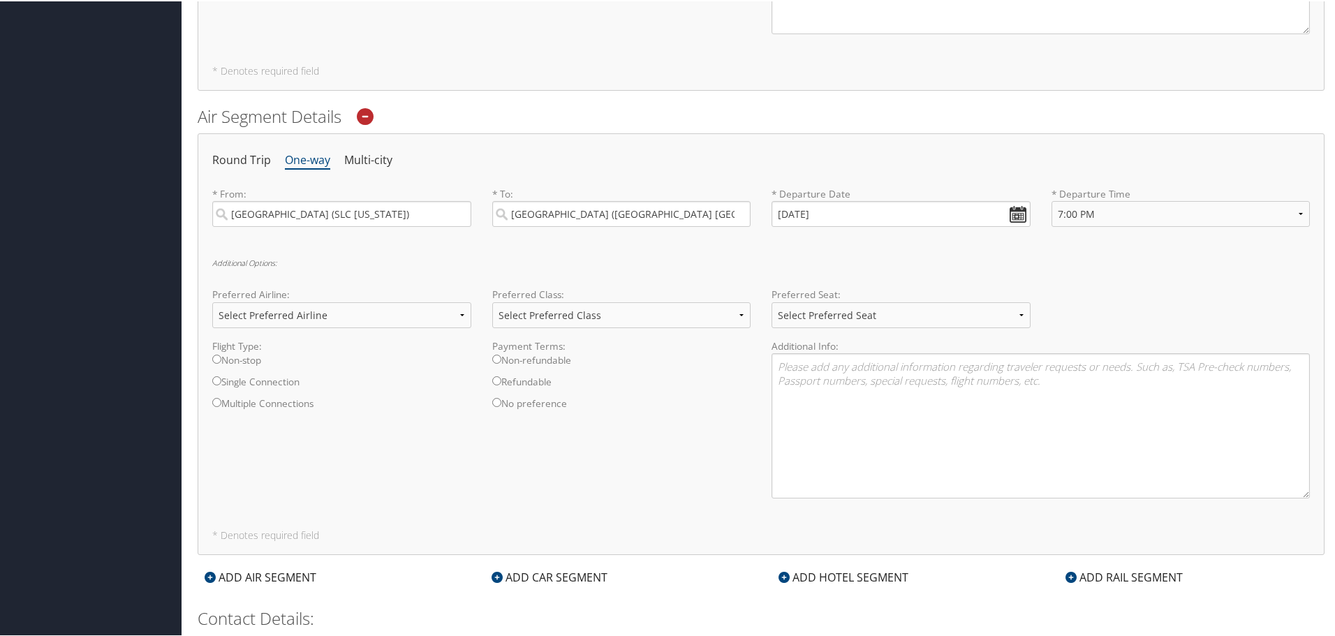
scroll to position [838, 0]
click at [260, 357] on label "Non-stop" at bounding box center [341, 364] width 259 height 22
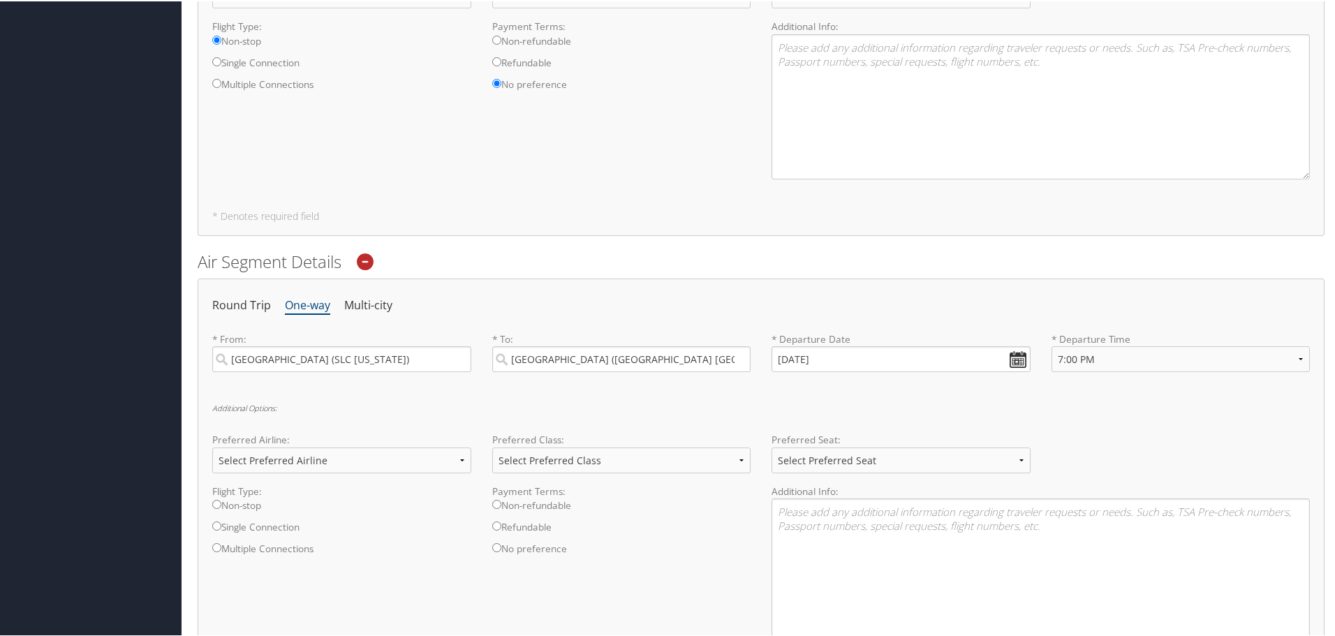
scroll to position [485, 0]
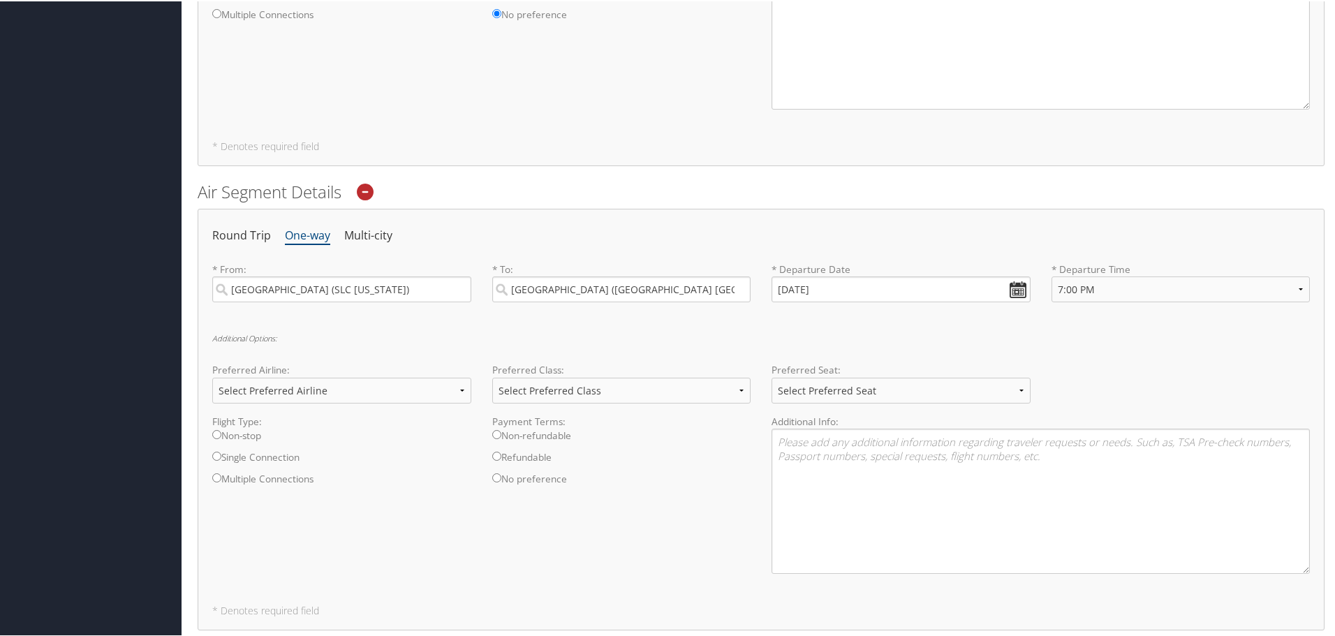
click at [249, 433] on label "Non-stop" at bounding box center [341, 438] width 259 height 22
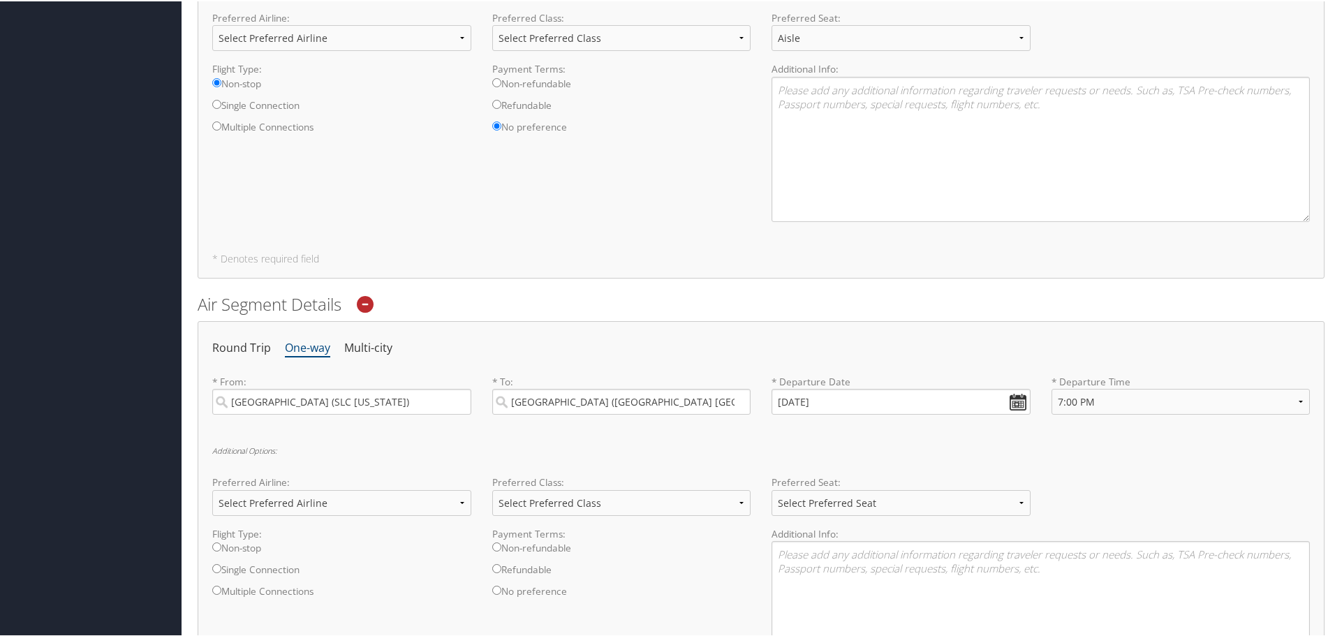
scroll to position [694, 0]
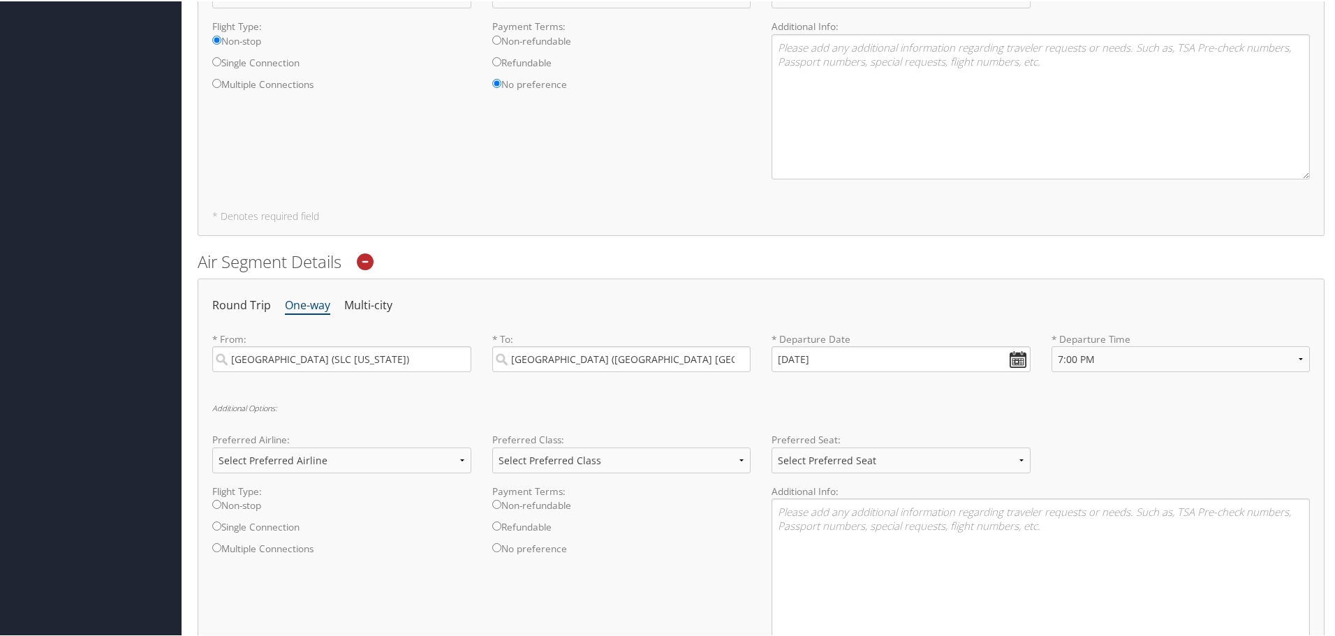
click at [251, 508] on label "Non-stop" at bounding box center [341, 508] width 259 height 22
click at [221, 43] on input "Non-stop" at bounding box center [216, 38] width 9 height 9
click at [220, 501] on input "Non-stop" at bounding box center [216, 502] width 9 height 9
radio input "true"
click at [493, 545] on input "No preference" at bounding box center [496, 546] width 9 height 9
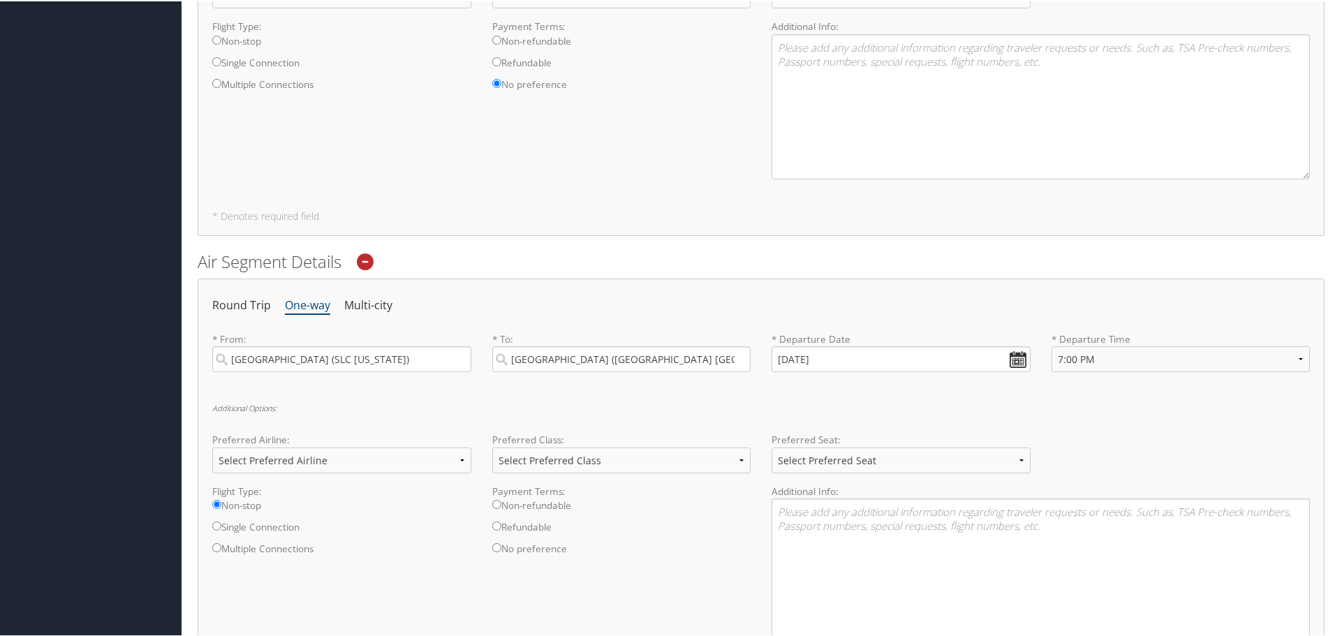
radio input "true"
click at [880, 455] on select "Select Preferred Seat Aisle Window Middle" at bounding box center [900, 459] width 259 height 26
select select "Aisle"
click at [771, 446] on select "Select Preferred Seat Aisle Window Middle" at bounding box center [900, 459] width 259 height 26
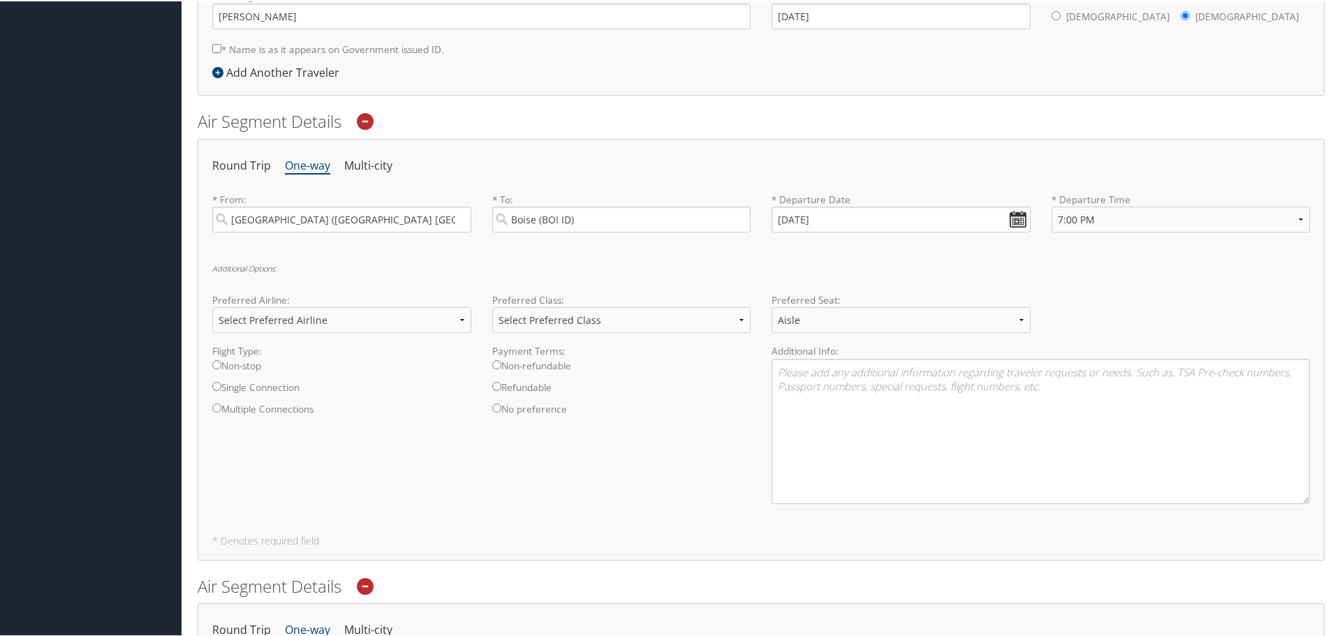
scroll to position [345, 0]
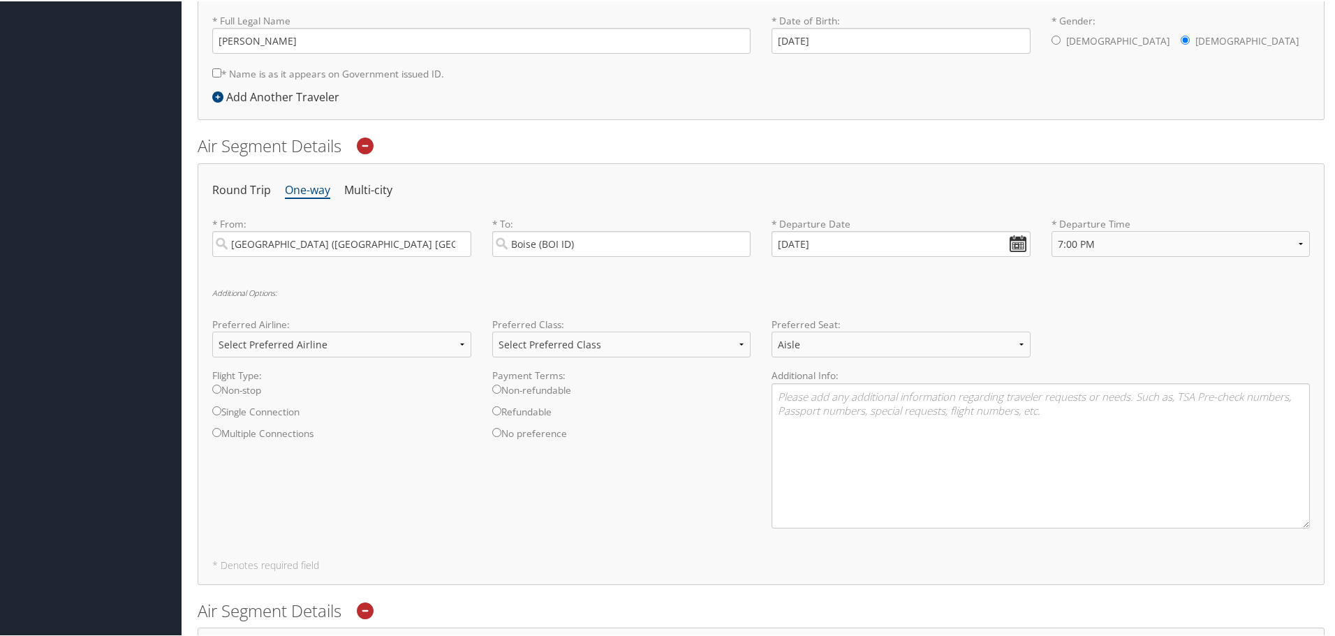
click at [213, 388] on input "Non-stop" at bounding box center [216, 387] width 9 height 9
radio input "true"
click at [307, 335] on select "Select Preferred Airline Delta United Airlines American Airlines Southwest Airl…" at bounding box center [341, 343] width 259 height 26
select select "American Airlines(AA)"
click at [212, 330] on select "Select Preferred Airline Delta United Airlines American Airlines Southwest Airl…" at bounding box center [341, 343] width 259 height 26
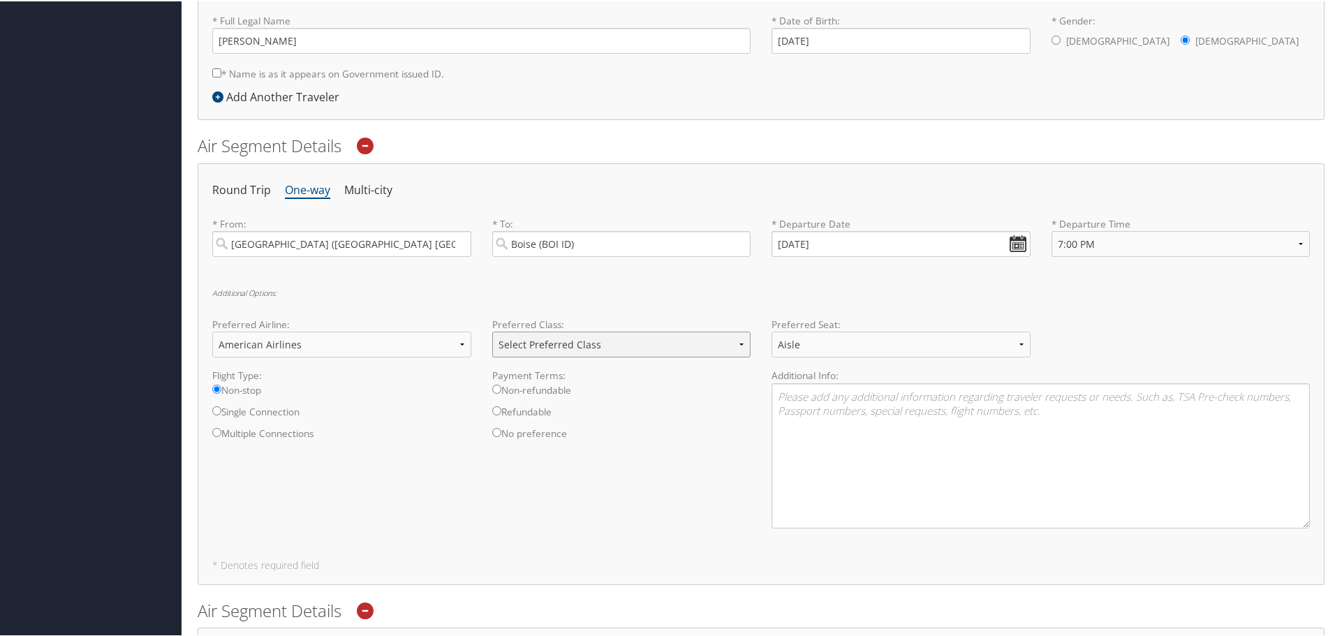
click at [630, 349] on select "Select Preferred Class Economy Economy Plus Business First Class" at bounding box center [621, 343] width 259 height 26
select select "Economy"
click at [492, 330] on select "Select Preferred Class Economy Economy Plus Business First Class" at bounding box center [621, 343] width 259 height 26
click at [497, 385] on input "Non-refundable" at bounding box center [496, 387] width 9 height 9
radio input "true"
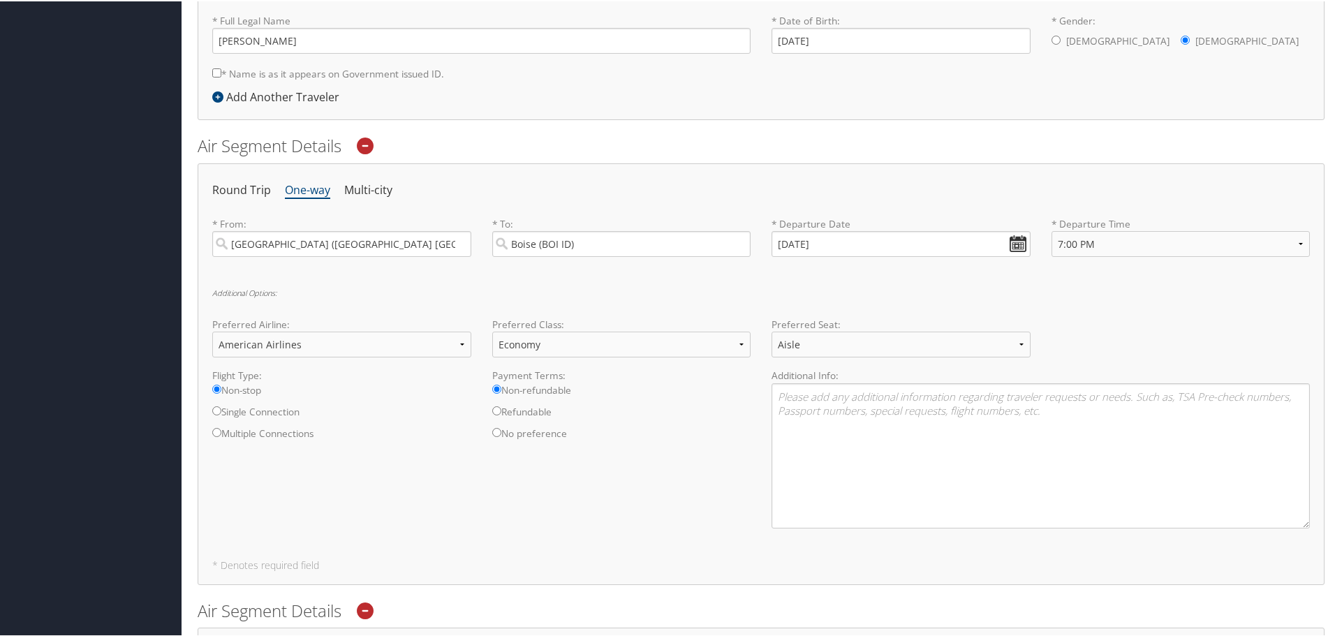
click at [496, 429] on input "No preference" at bounding box center [496, 431] width 9 height 9
radio input "true"
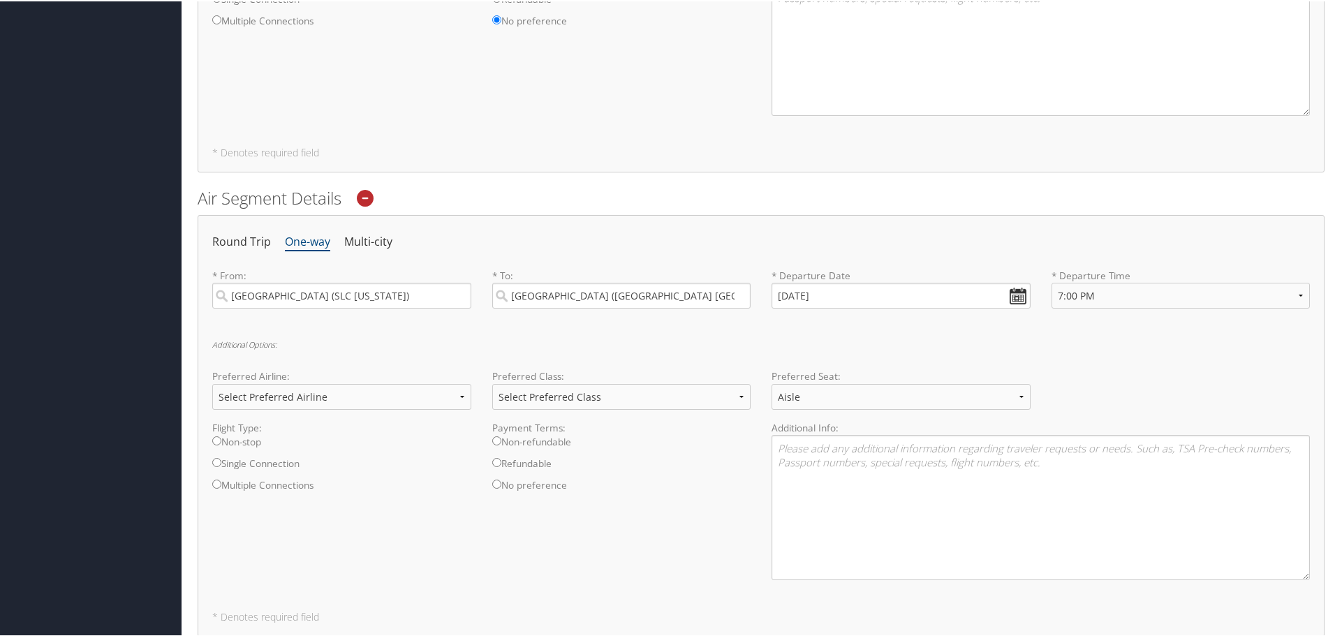
scroll to position [764, 0]
click at [219, 434] on input "Non-stop" at bounding box center [216, 433] width 9 height 9
radio input "true"
click at [304, 387] on select "Select Preferred Airline Delta United Airlines American Airlines Southwest Airl…" at bounding box center [341, 389] width 259 height 26
select select "American Airlines(AA)"
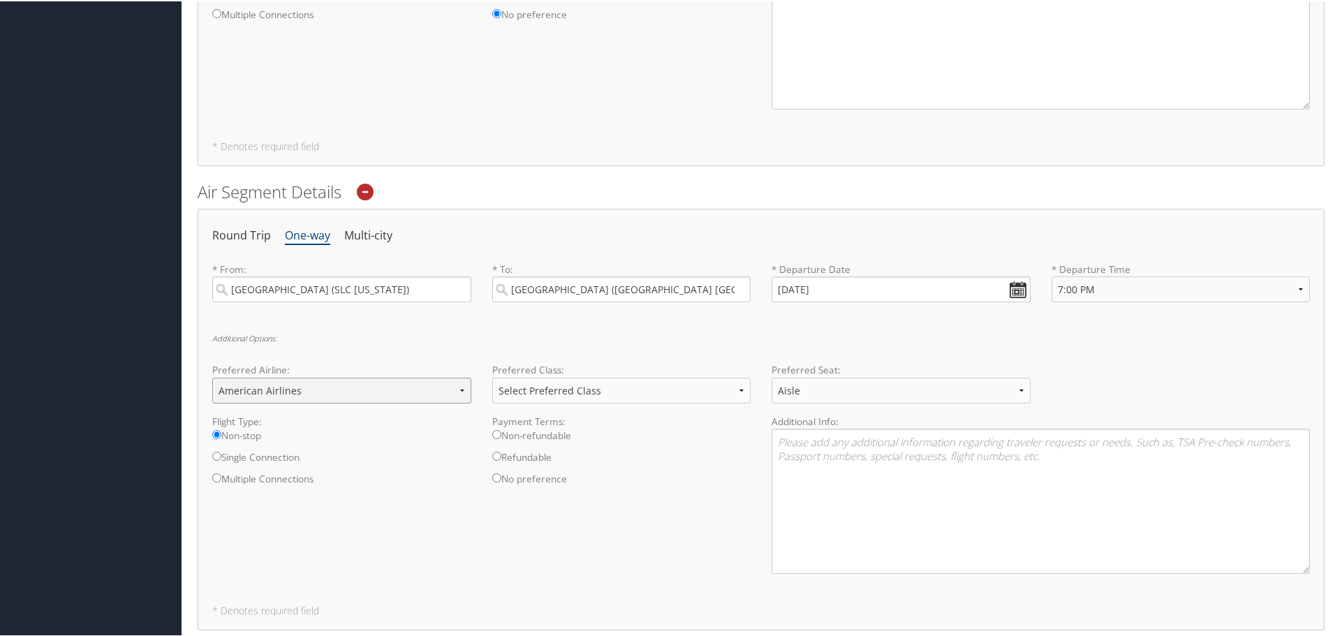
click at [212, 376] on select "Select Preferred Airline Delta United Airlines American Airlines Southwest Airl…" at bounding box center [341, 389] width 259 height 26
click at [492, 433] on input "Non-refundable" at bounding box center [496, 433] width 9 height 9
radio input "true"
click at [541, 404] on div "Preferred Class: Select Preferred Class Economy Economy Plus Business First Cla…" at bounding box center [622, 387] width 280 height 51
click at [546, 397] on select "Select Preferred Class Economy Economy Plus Business First Class" at bounding box center [621, 389] width 259 height 26
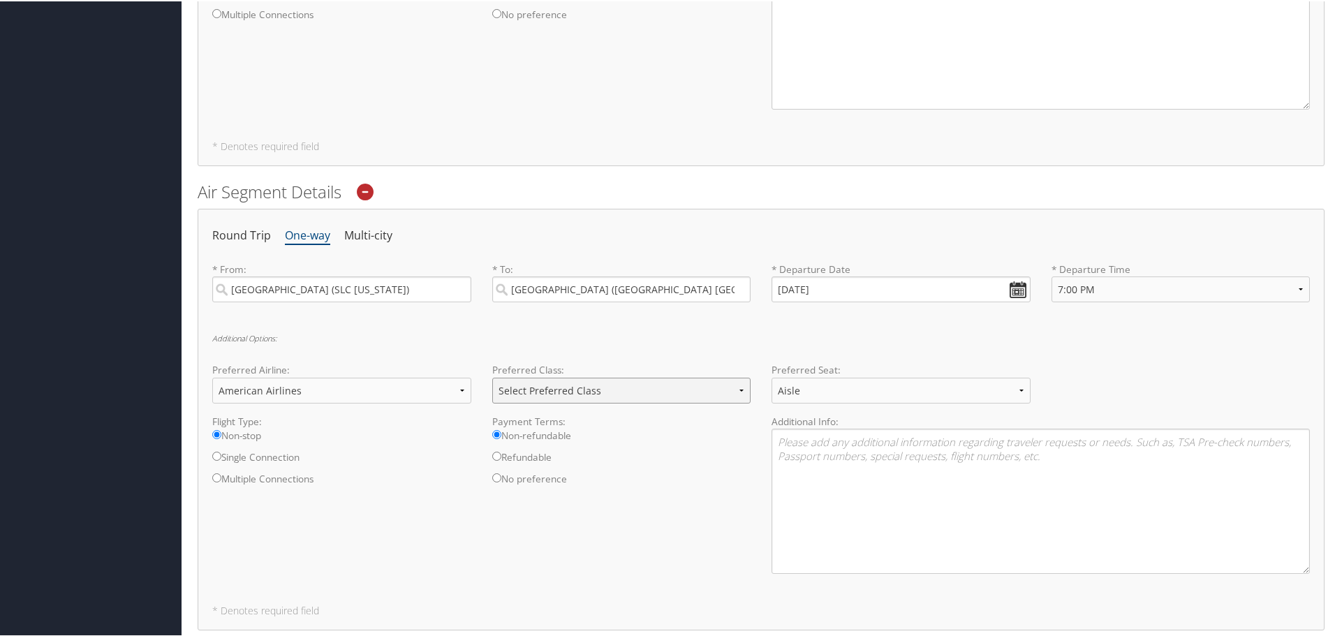
select select "Economy"
click at [492, 376] on select "Select Preferred Class Economy Economy Plus Business First Class" at bounding box center [621, 389] width 259 height 26
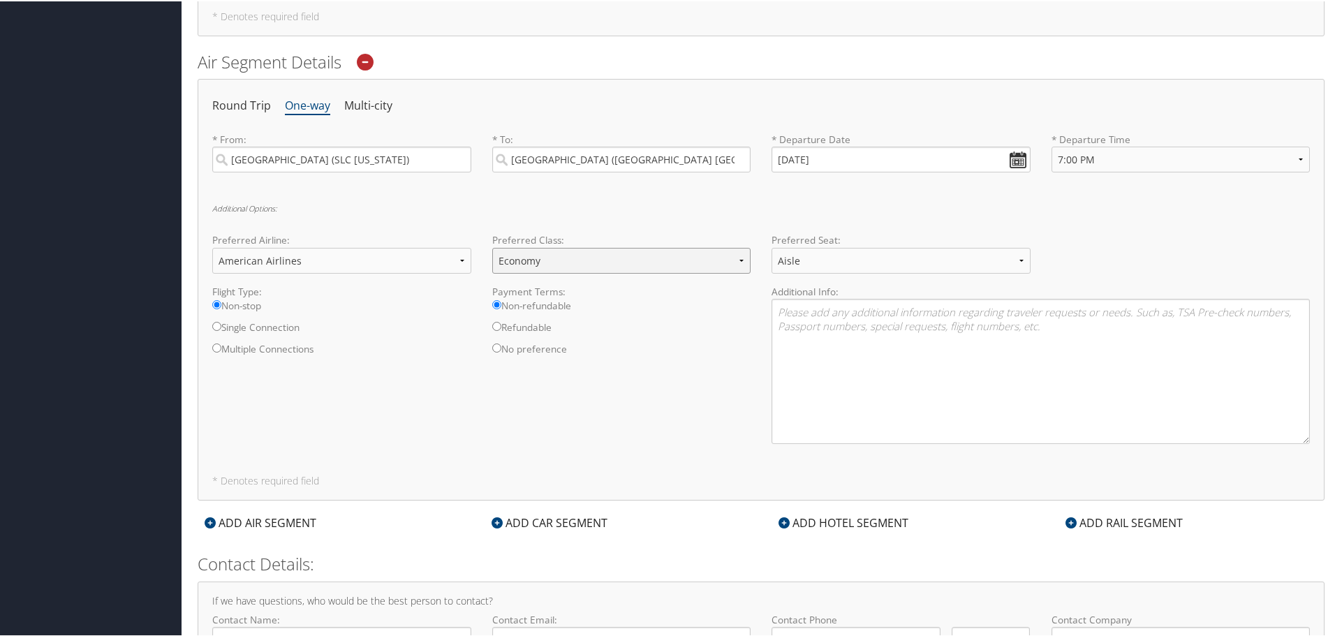
scroll to position [987, 0]
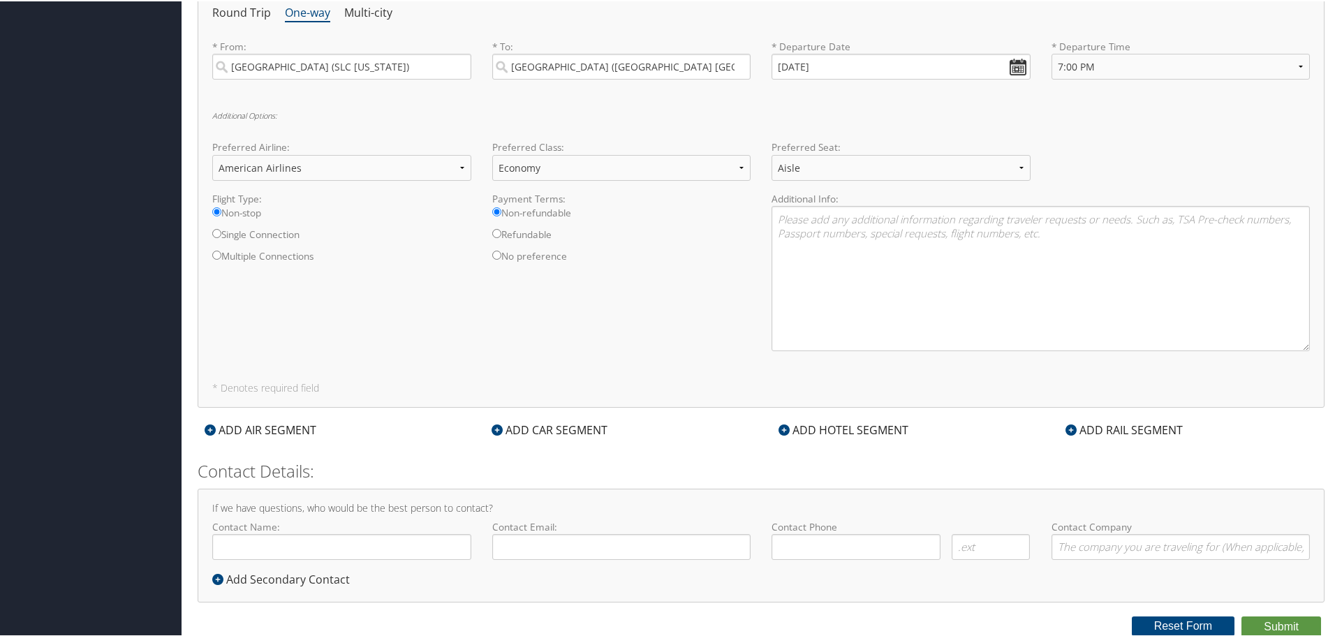
click at [554, 425] on div "ADD CAR SEGMENT" at bounding box center [550, 428] width 130 height 17
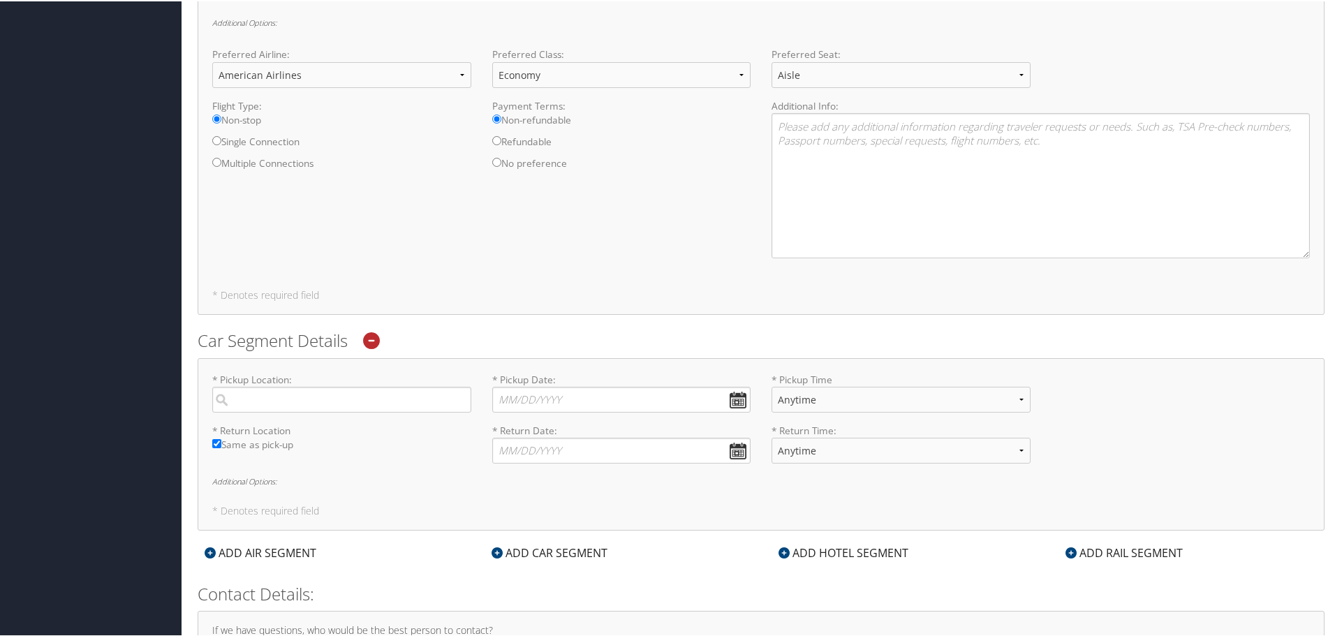
scroll to position [1126, 0]
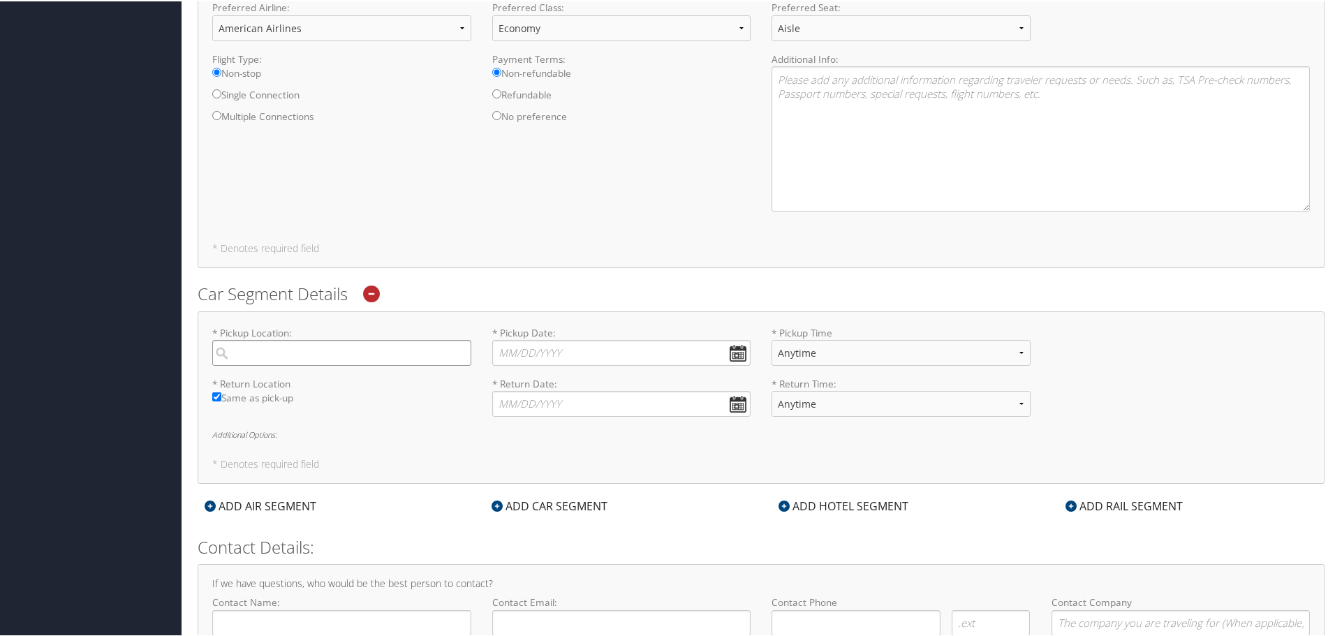
click at [347, 357] on input "search" at bounding box center [341, 352] width 259 height 26
click at [346, 393] on div "City" at bounding box center [343, 399] width 240 height 18
click at [346, 364] on input "boise" at bounding box center [341, 352] width 259 height 26
type input "Boise"
click at [214, 394] on input "Same as pick-up" at bounding box center [216, 395] width 9 height 9
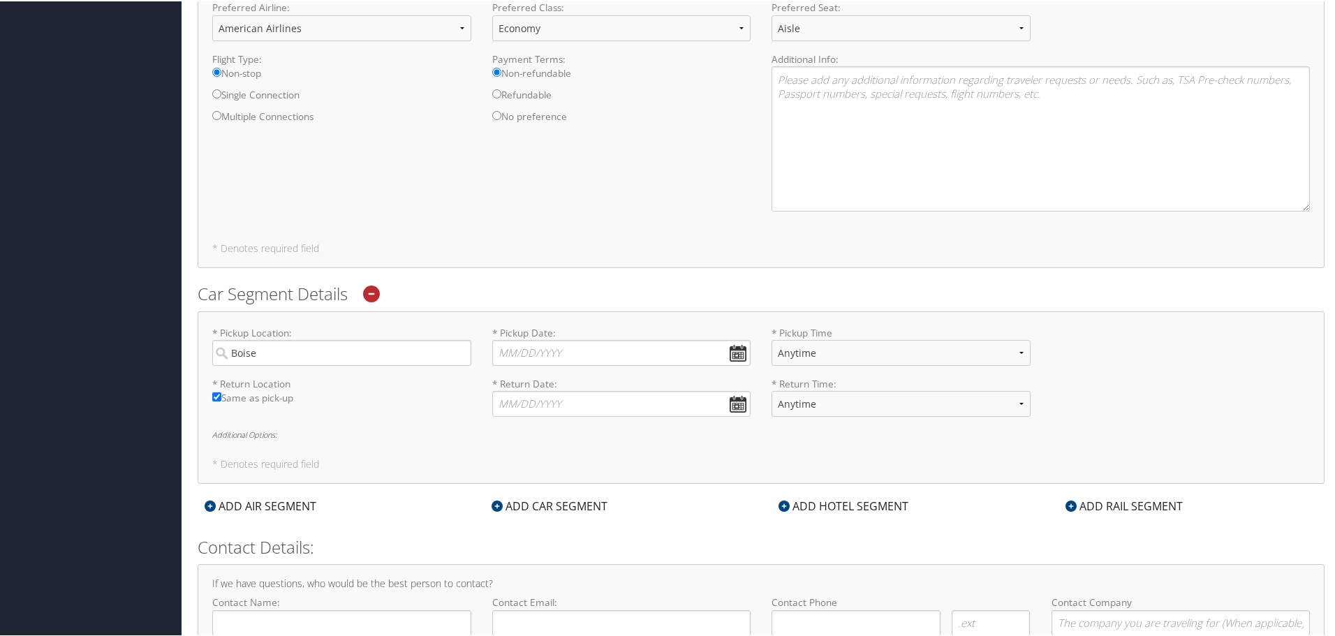
checkbox input "false"
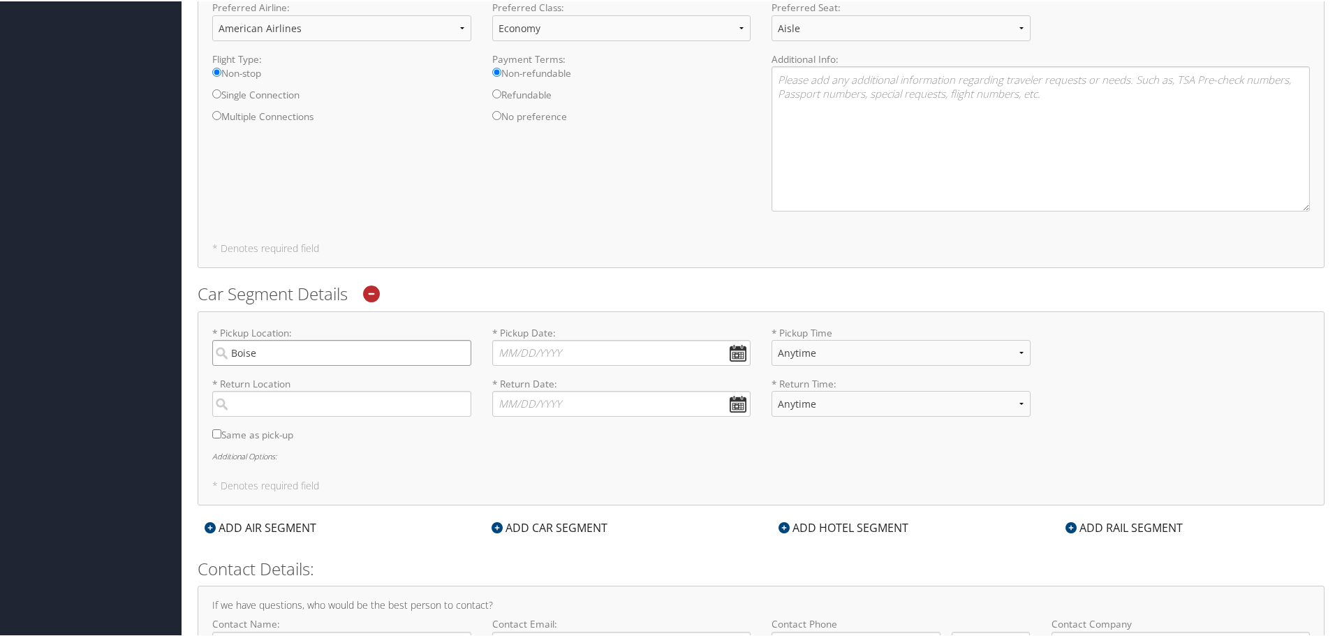
click at [327, 348] on input "Boise" at bounding box center [341, 352] width 259 height 26
click at [311, 398] on input "search" at bounding box center [341, 403] width 259 height 26
click at [328, 427] on div "[GEOGRAPHIC_DATA] (SLC [US_STATE])" at bounding box center [343, 431] width 240 height 18
click at [328, 415] on input "salt lake" at bounding box center [341, 403] width 259 height 26
type input "[GEOGRAPHIC_DATA]"
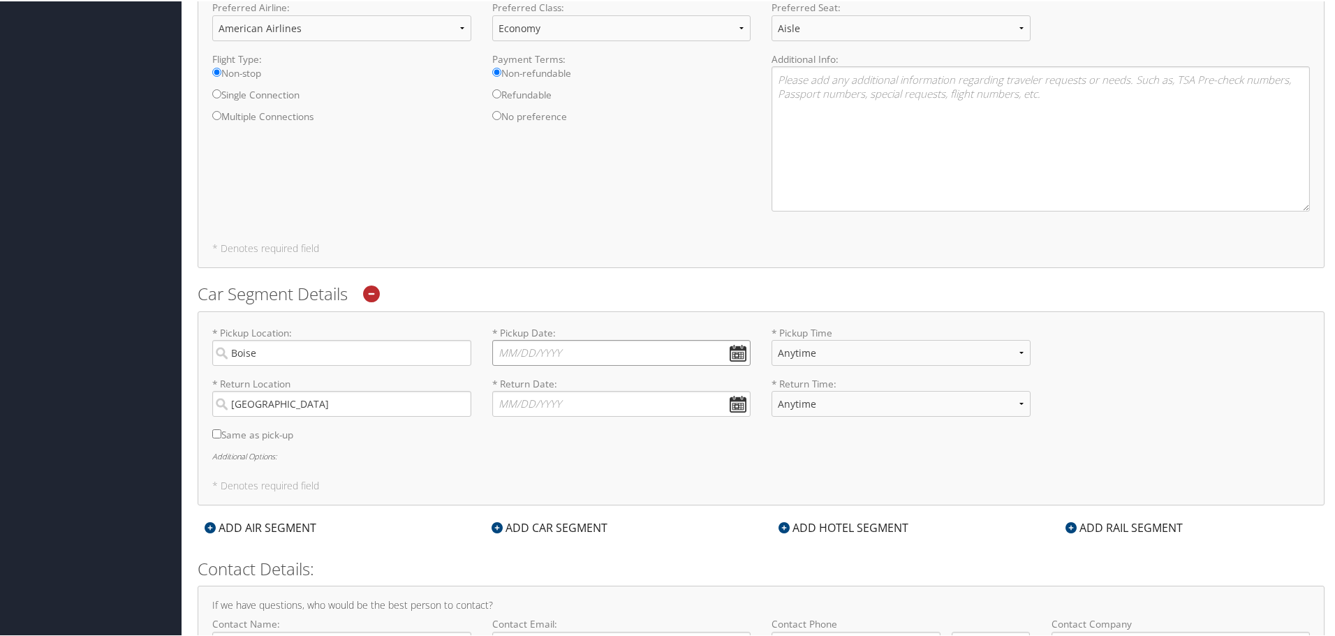
click at [728, 359] on input "* Pickup Date: Dates must be valid" at bounding box center [621, 352] width 259 height 26
click at [635, 382] on th at bounding box center [631, 384] width 19 height 19
click at [524, 486] on td "22" at bounding box center [530, 485] width 19 height 19
type input "[DATE]"
click at [737, 407] on input "* Return Date: Dates must be valid" at bounding box center [621, 403] width 259 height 26
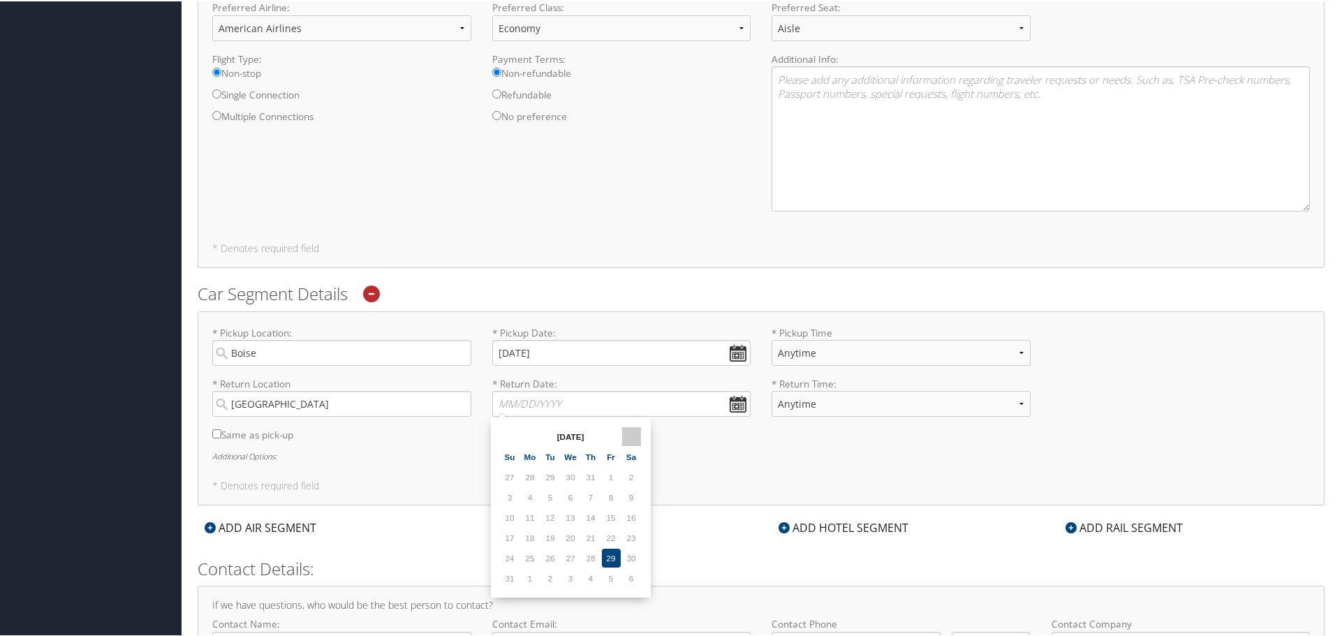
click at [637, 431] on th at bounding box center [631, 435] width 19 height 19
click at [596, 539] on td "25" at bounding box center [591, 536] width 19 height 19
type input "[DATE]"
click at [848, 353] on select "Anytime 12:00 AM 1:00 AM 2:00 AM 3:00 AM 4:00 AM 5:00 AM 6:00 AM 7:00 AM 8:00 A…" at bounding box center [900, 352] width 259 height 26
select select "8:00 PM"
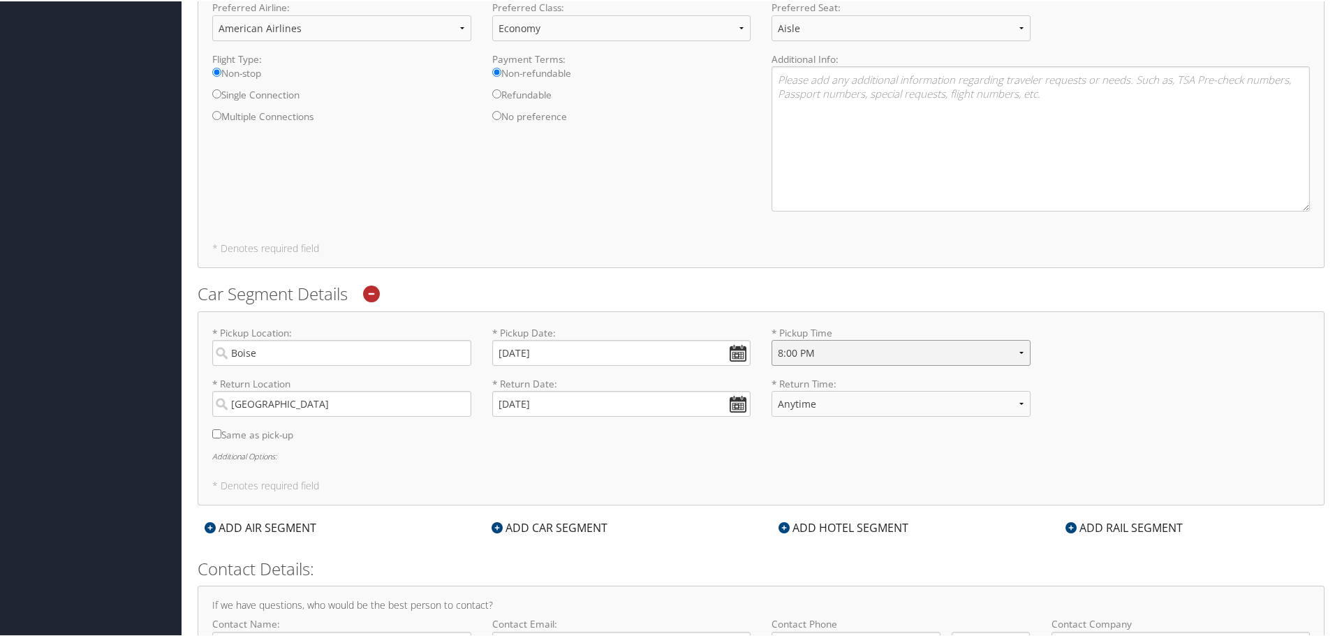
click at [771, 339] on select "Anytime 12:00 AM 1:00 AM 2:00 AM 3:00 AM 4:00 AM 5:00 AM 6:00 AM 7:00 AM 8:00 A…" at bounding box center [900, 352] width 259 height 26
click at [882, 406] on select "Anytime 12:00 AM 1:00 AM 2:00 AM 3:00 AM 4:00 AM 5:00 AM 6:00 AM 7:00 AM 8:00 A…" at bounding box center [900, 403] width 259 height 26
select select "5:00 PM"
click at [771, 390] on select "Anytime 12:00 AM 1:00 AM 2:00 AM 3:00 AM 4:00 AM 5:00 AM 6:00 AM 7:00 AM 8:00 A…" at bounding box center [900, 403] width 259 height 26
click at [755, 473] on div "* Pickup Location: [GEOGRAPHIC_DATA] Required * Pickup Date: [DATE] Dates must …" at bounding box center [761, 407] width 1127 height 194
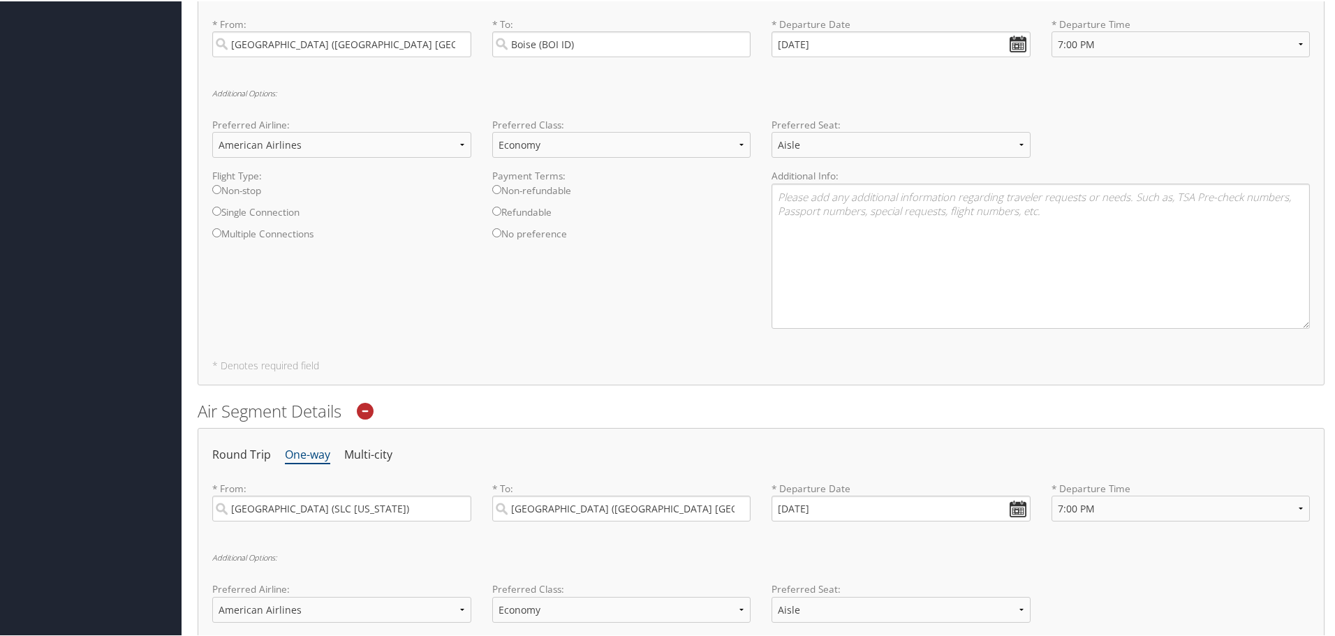
scroll to position [386, 0]
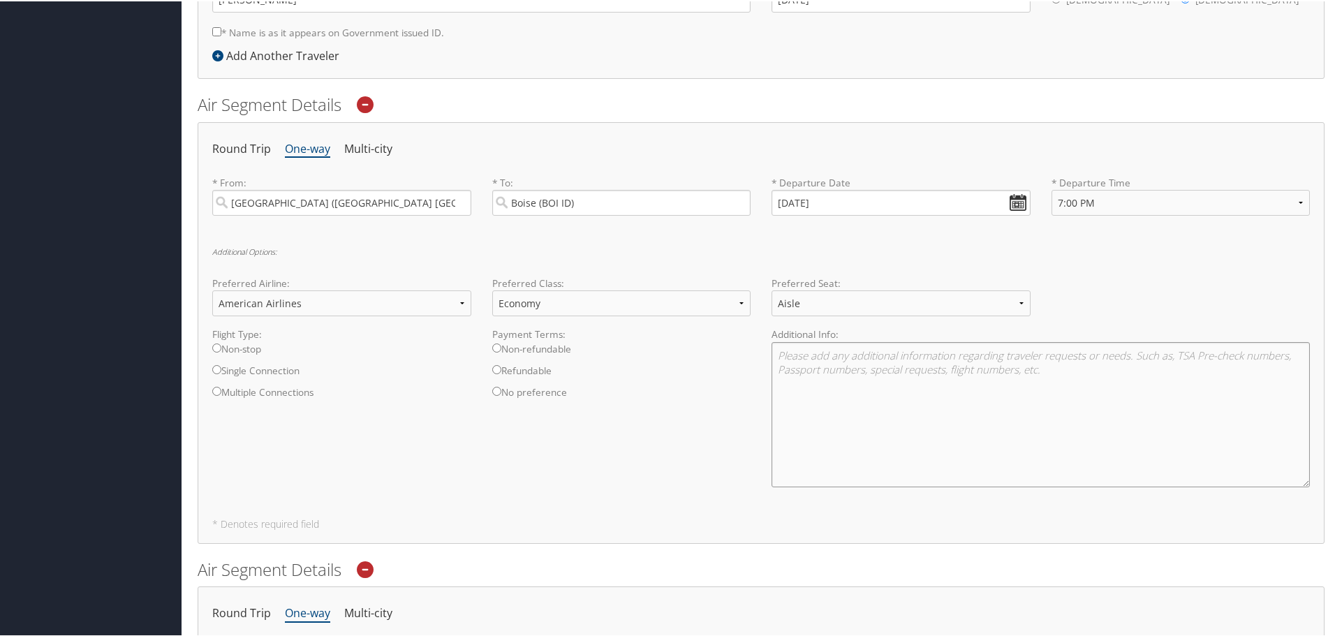
click at [1077, 448] on textarea at bounding box center [1040, 413] width 538 height 145
click at [1123, 314] on div "Preferred Airline: Select Preferred Airline Delta United Airlines American Airl…" at bounding box center [761, 300] width 1118 height 51
click at [364, 574] on icon at bounding box center [365, 568] width 17 height 17
click at [220, 143] on li "Round Trip" at bounding box center [241, 147] width 59 height 25
select select "7:00 PM"
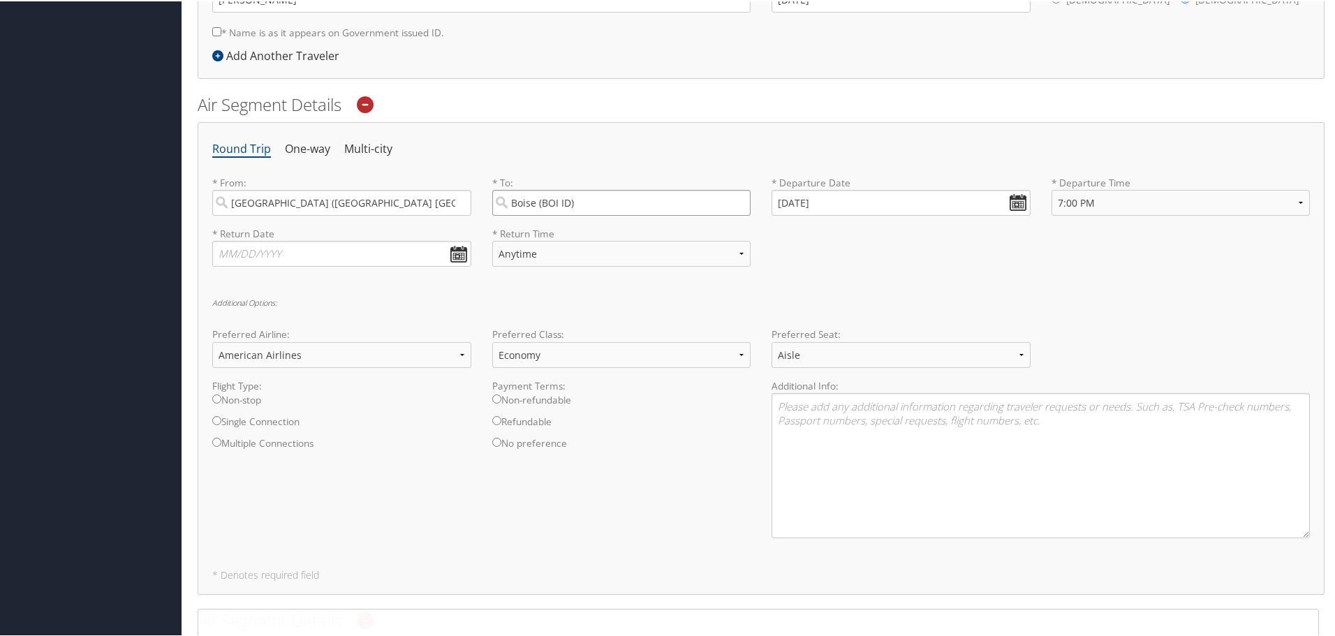
click at [567, 208] on input "Boise (BOI ID)" at bounding box center [621, 202] width 259 height 26
click at [312, 149] on li "One-way" at bounding box center [307, 147] width 45 height 25
select select "7:00 PM"
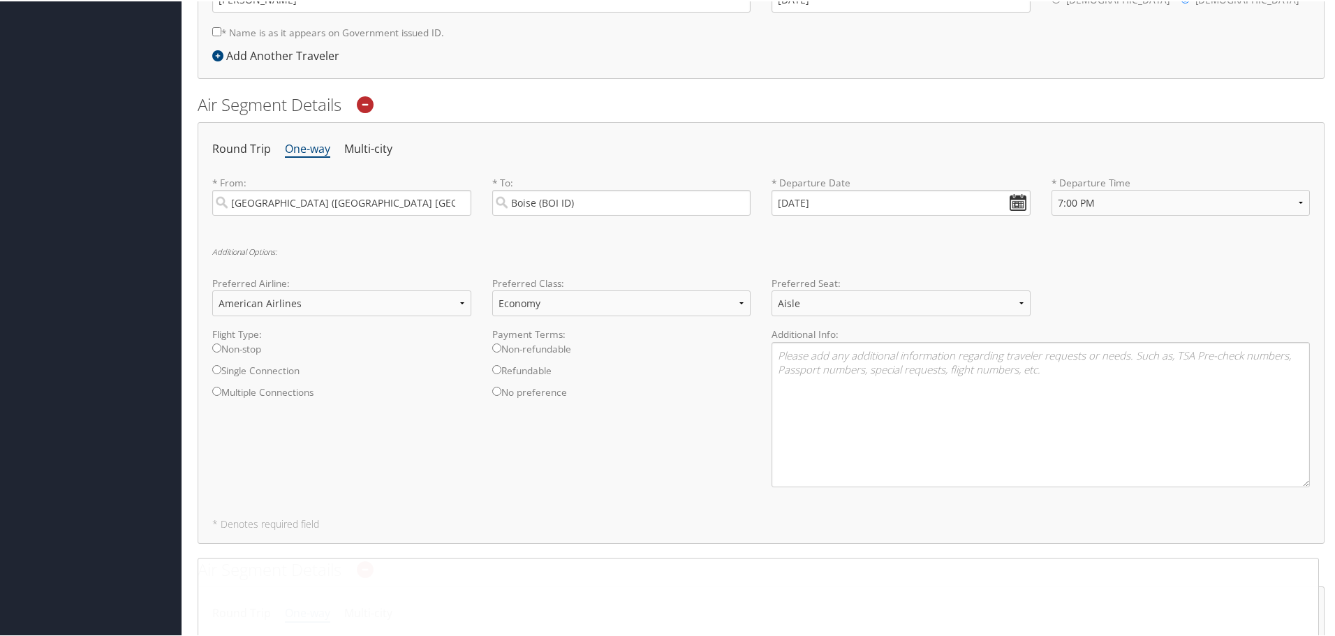
click at [218, 344] on input "Non-stop" at bounding box center [216, 346] width 9 height 9
radio input "true"
click at [496, 346] on input "Non-refundable" at bounding box center [496, 346] width 9 height 9
radio input "true"
click at [718, 498] on div "Round Trip One-way Multi-city * From: [GEOGRAPHIC_DATA] ([GEOGRAPHIC_DATA] [GEO…" at bounding box center [761, 332] width 1127 height 422
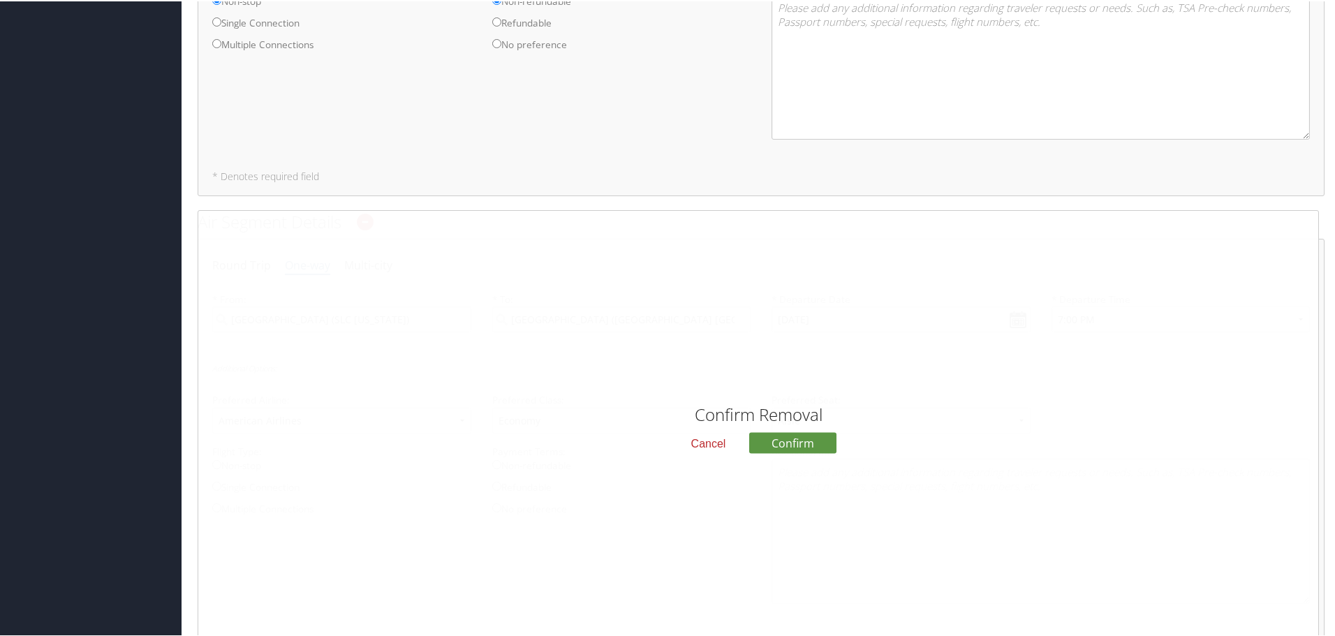
scroll to position [735, 0]
click at [715, 446] on button "Cancel" at bounding box center [708, 441] width 57 height 24
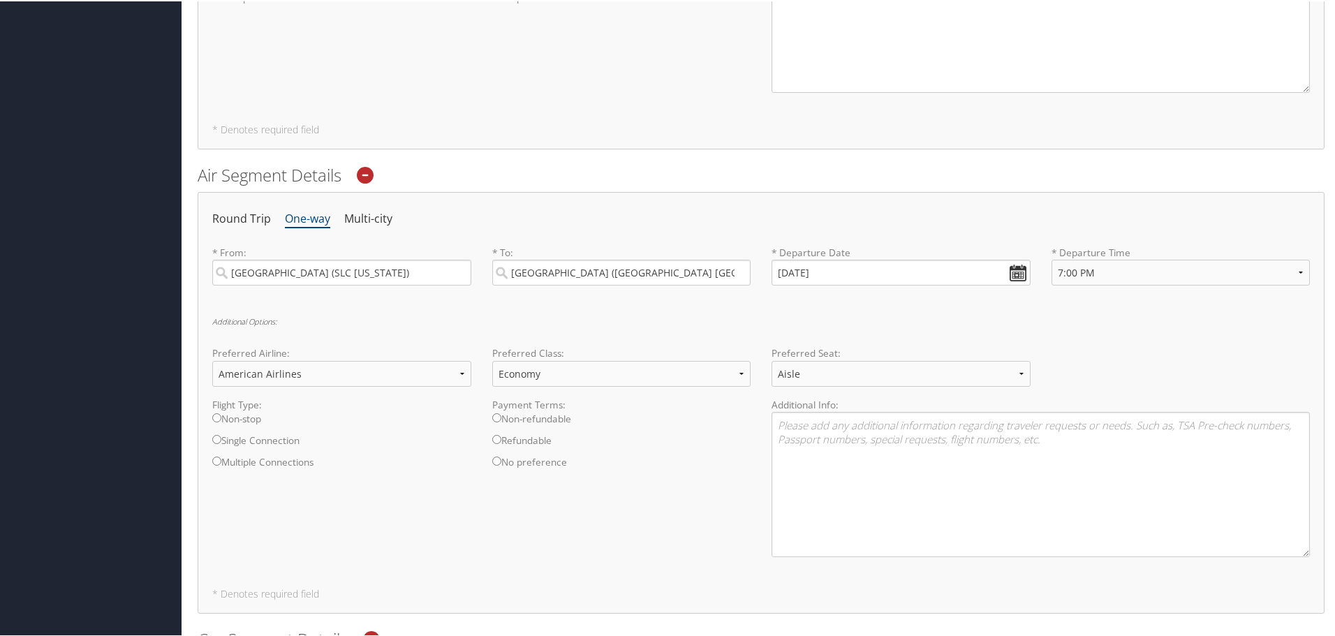
scroll to position [805, 0]
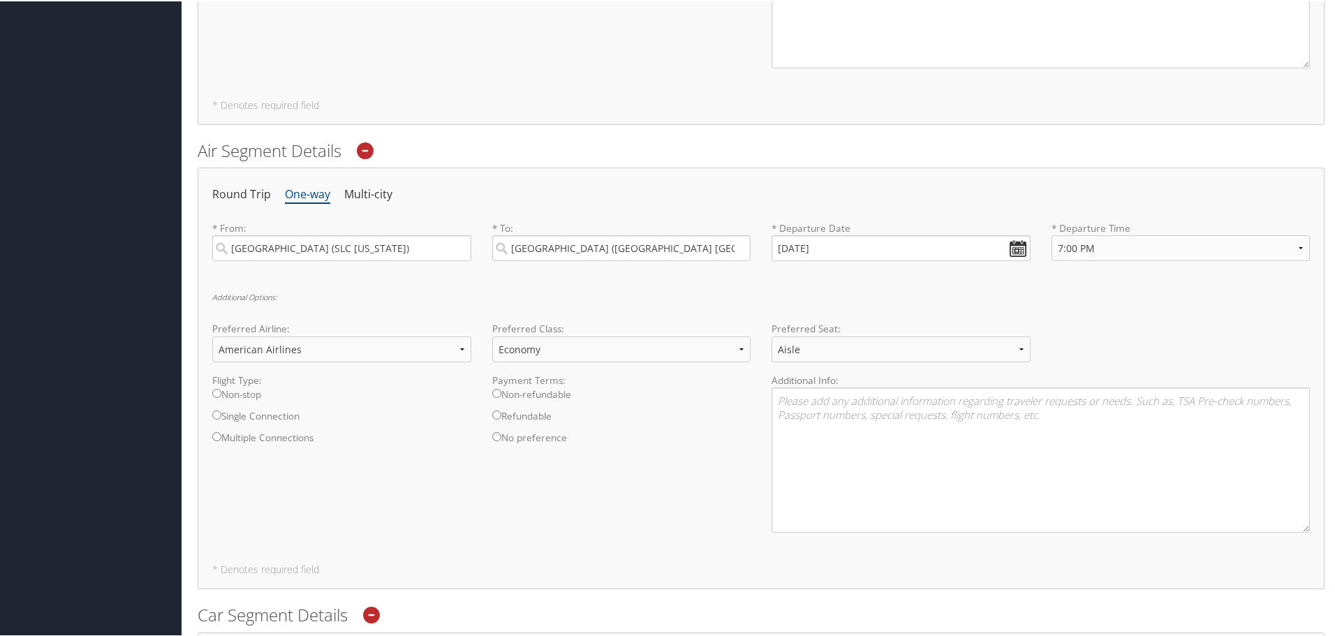
click at [256, 387] on label "Non-stop" at bounding box center [341, 397] width 259 height 22
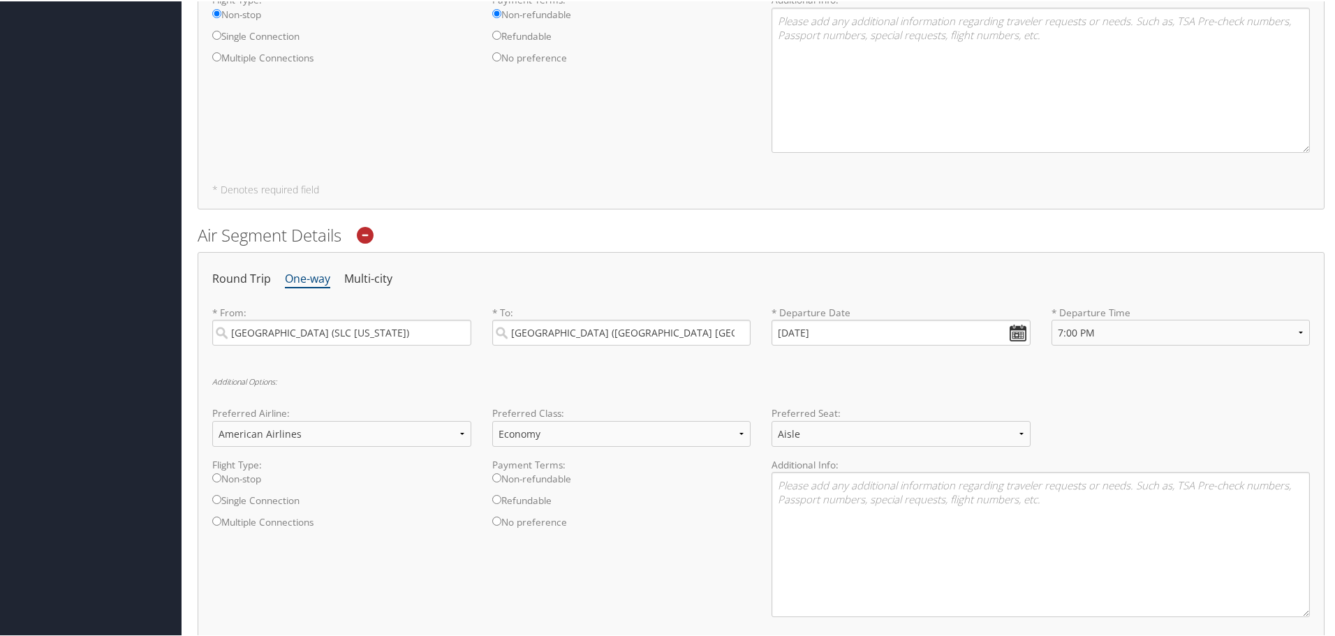
scroll to position [764, 0]
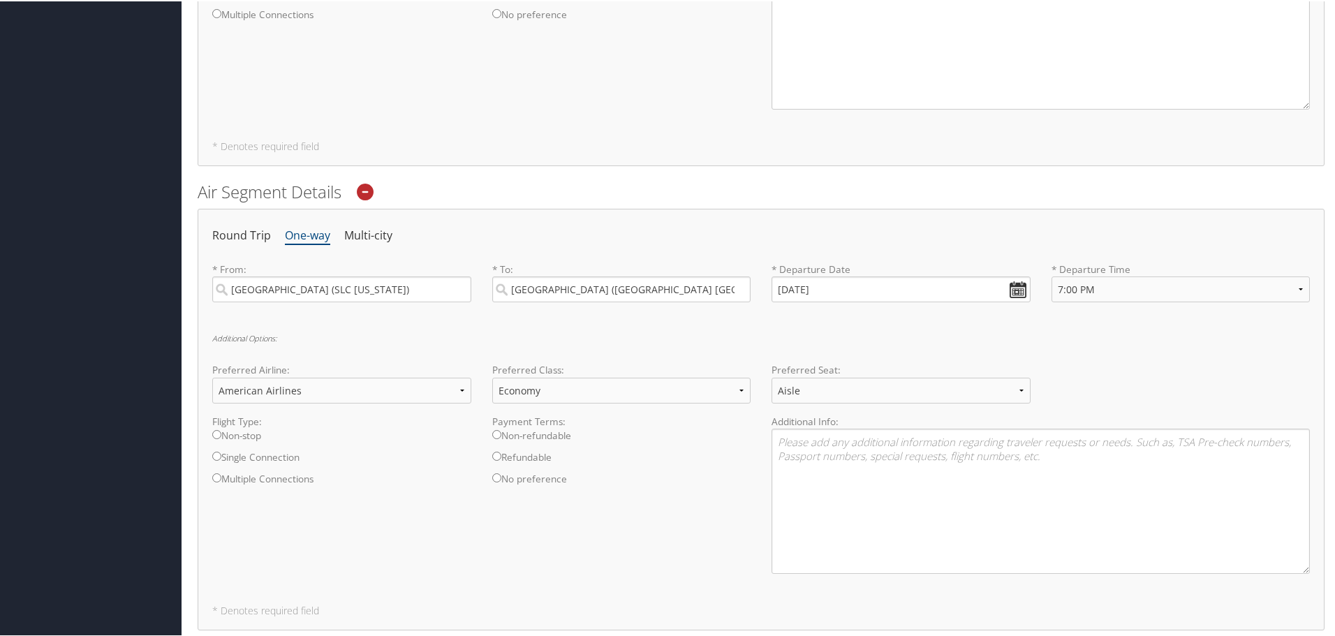
click at [263, 431] on label "Non-stop" at bounding box center [341, 438] width 259 height 22
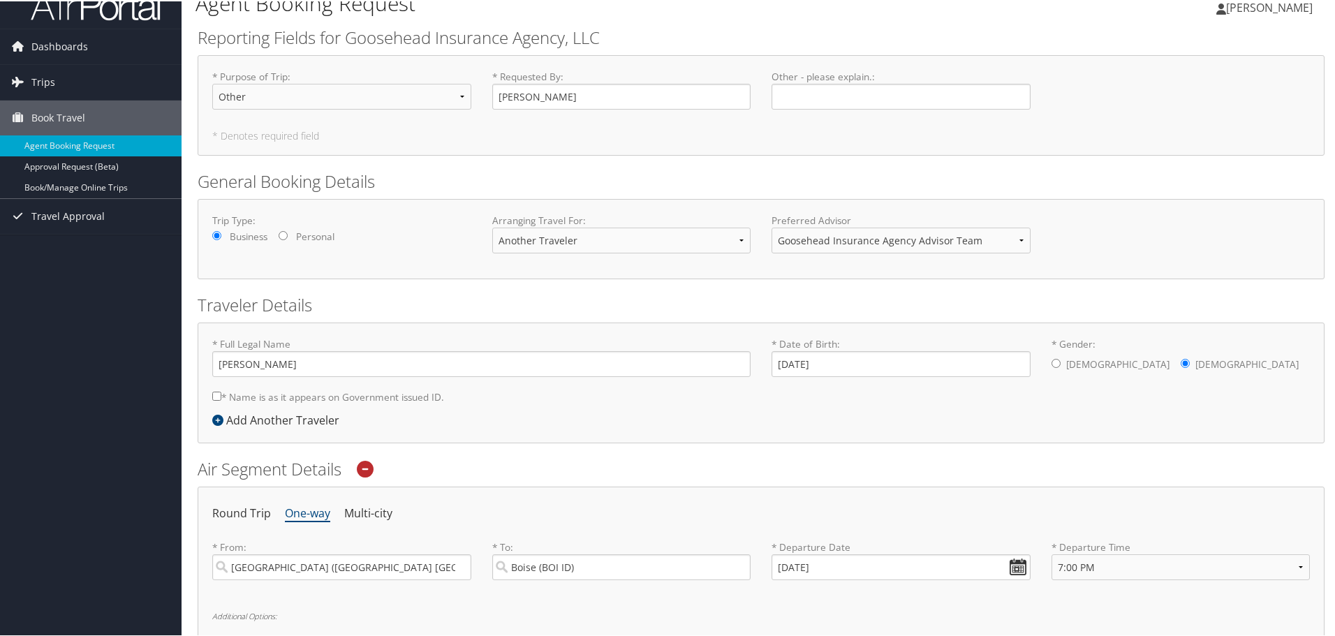
scroll to position [0, 0]
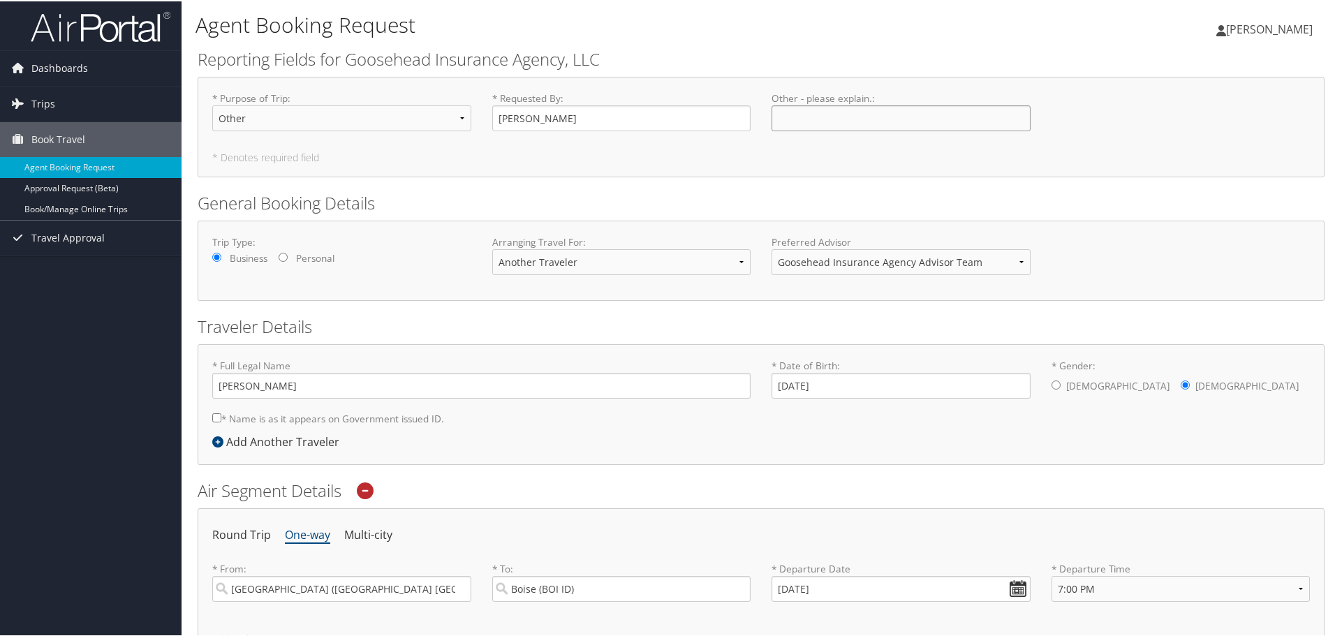
click at [826, 128] on input "Other - please explain. : Required" at bounding box center [900, 117] width 259 height 26
type input "Going out to see RPs"
click at [384, 415] on label "* Name is as it appears on Government issued ID." at bounding box center [328, 417] width 232 height 26
click at [221, 415] on input "* Name is as it appears on Government issued ID." at bounding box center [216, 416] width 9 height 9
checkbox input "true"
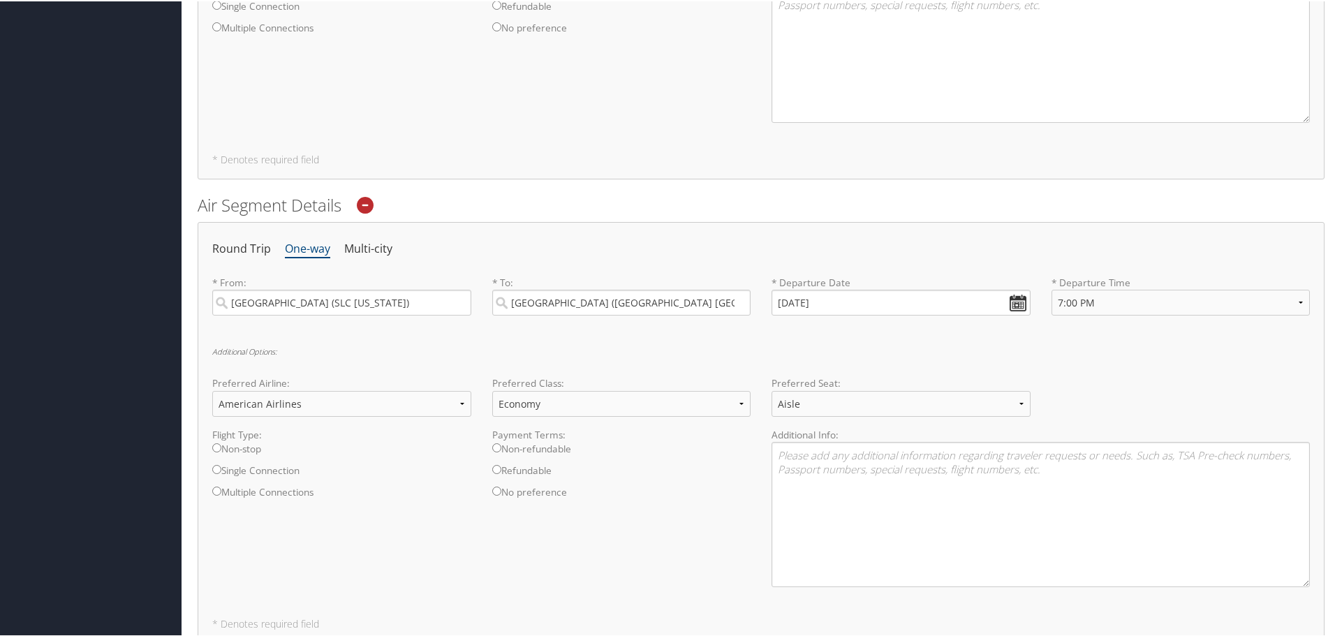
scroll to position [838, 0]
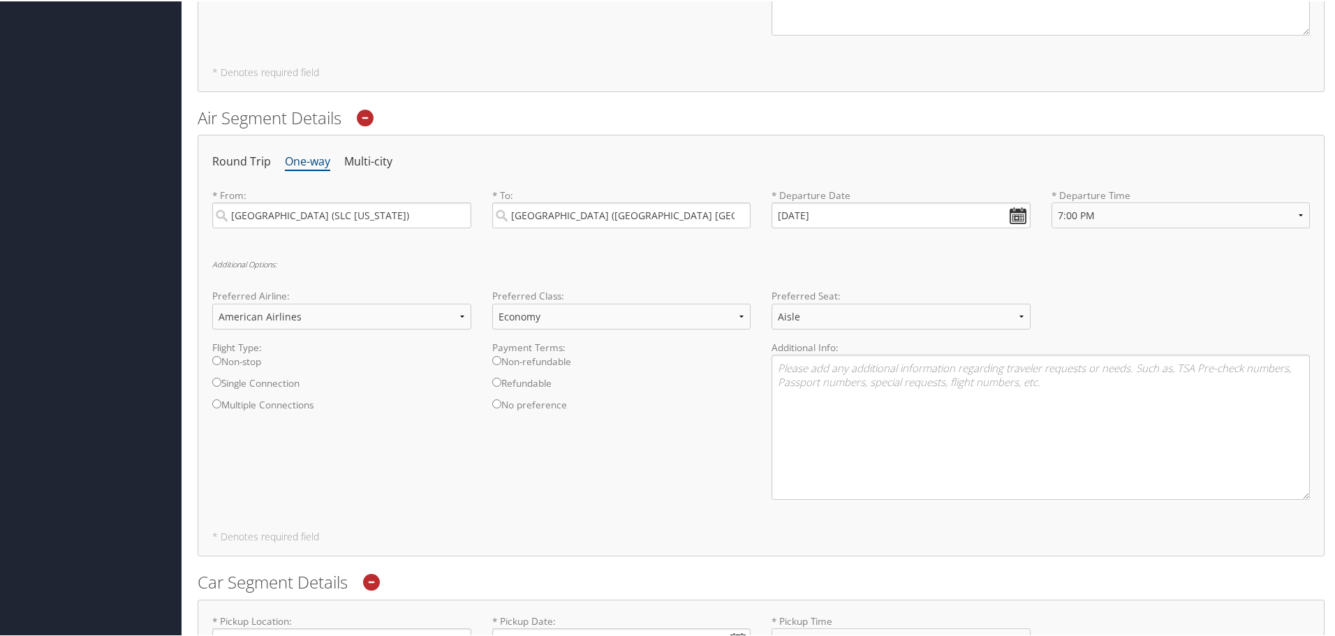
click at [218, 364] on input "Non-stop" at bounding box center [216, 359] width 9 height 9
radio input "true"
click at [496, 409] on label "No preference" at bounding box center [621, 408] width 259 height 22
radio input "true"
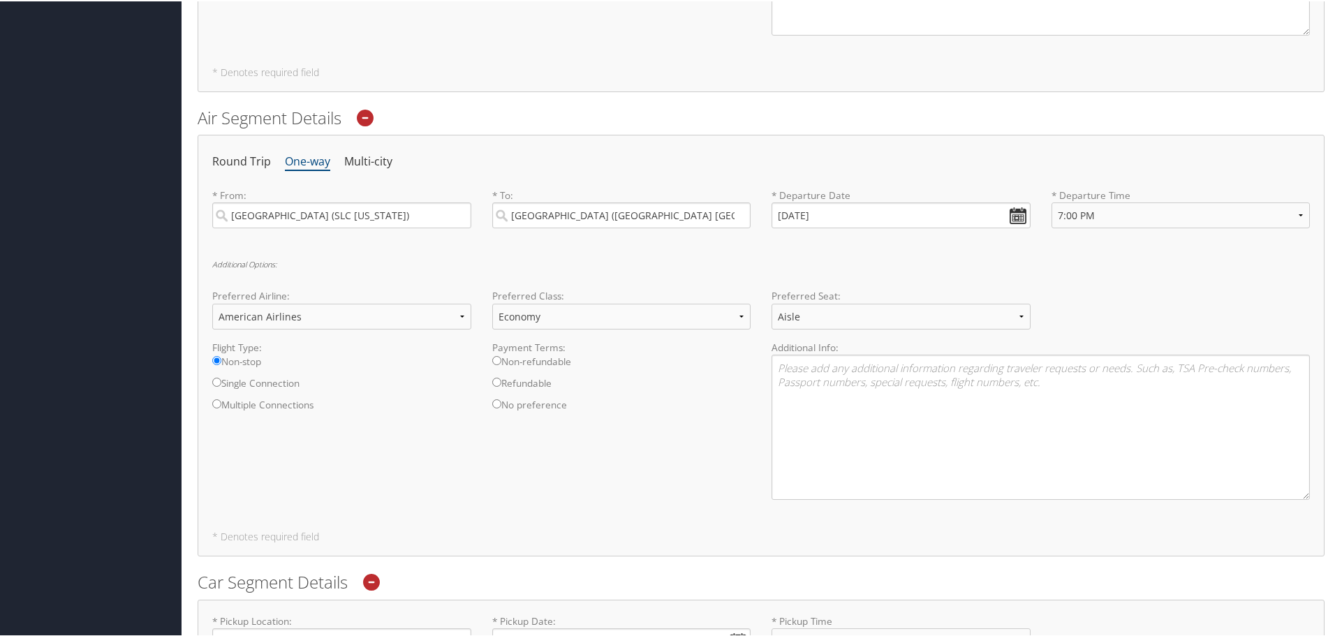
scroll to position [458, 0]
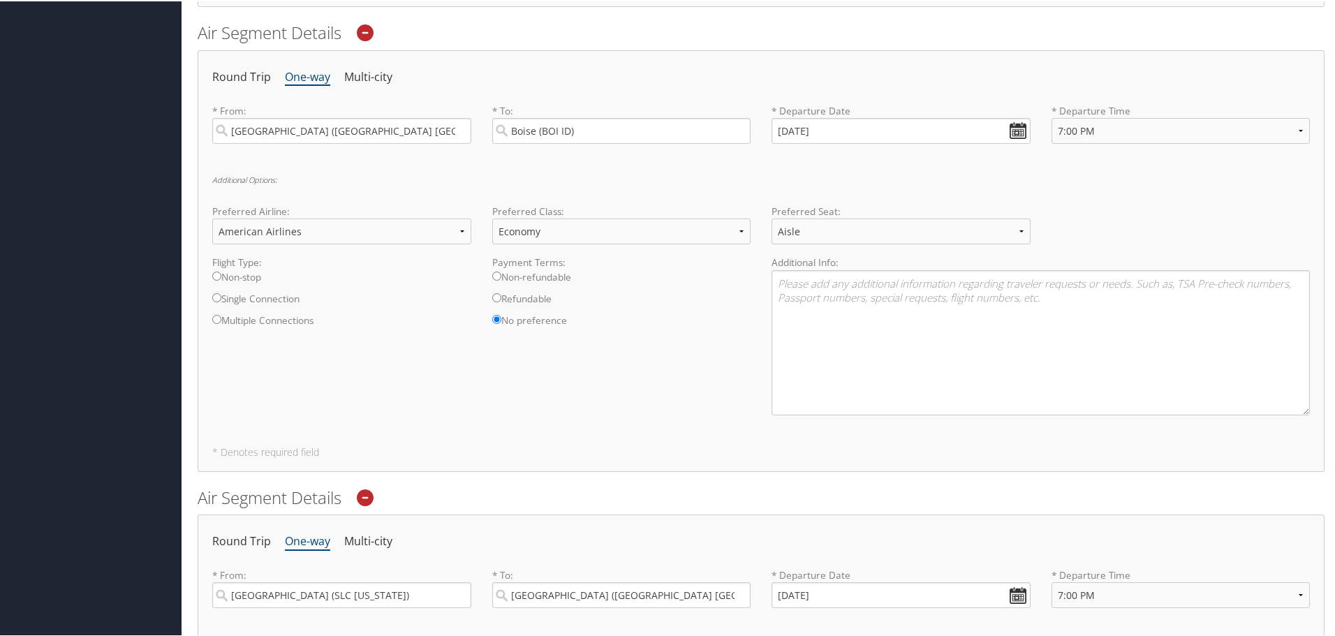
click at [217, 276] on input "Non-stop" at bounding box center [216, 274] width 9 height 9
radio input "true"
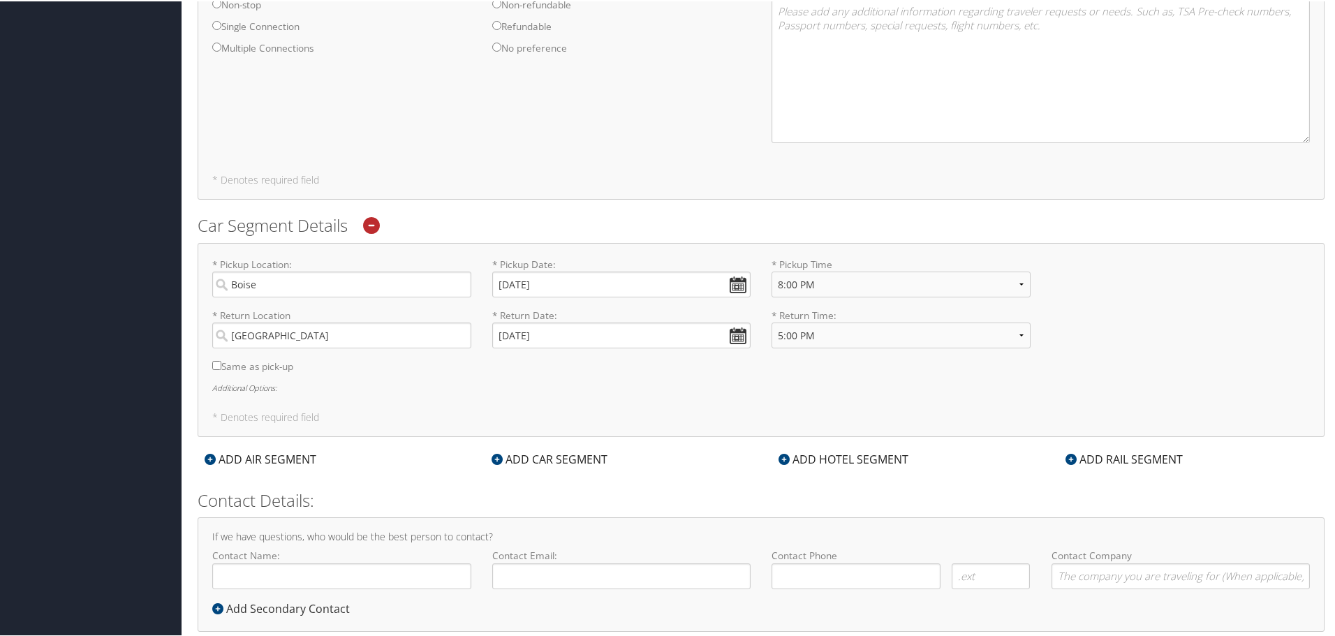
scroll to position [1224, 0]
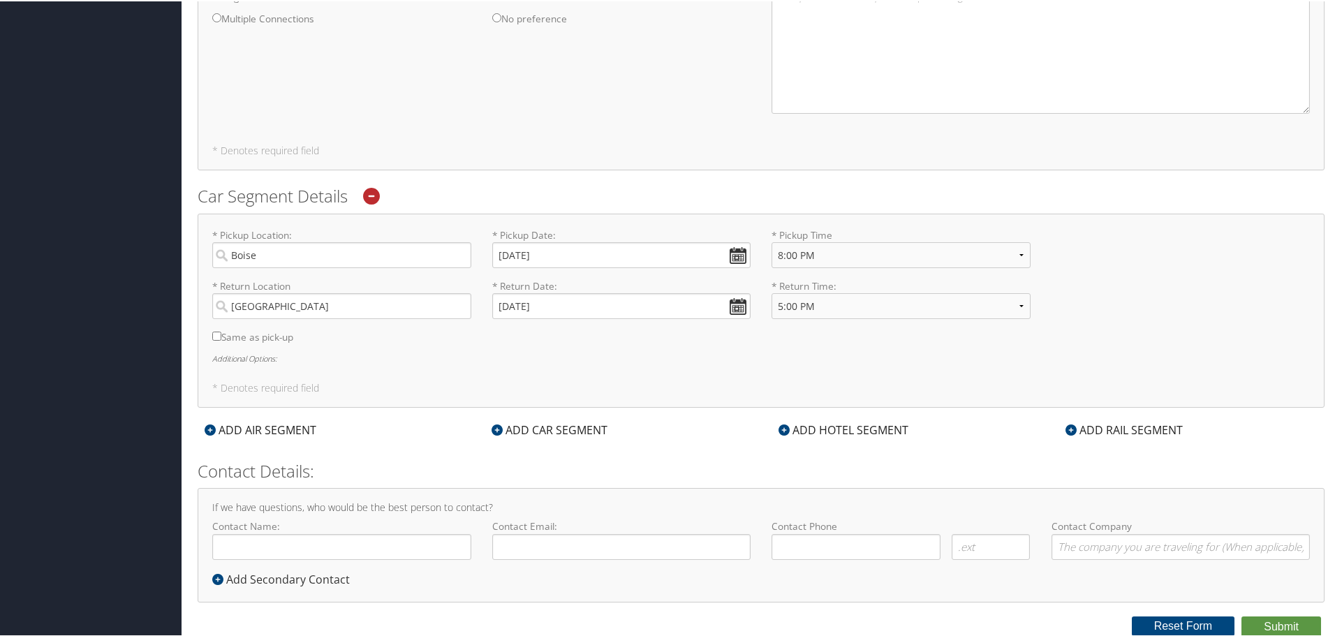
click at [845, 429] on div "ADD HOTEL SEGMENT" at bounding box center [843, 428] width 144 height 17
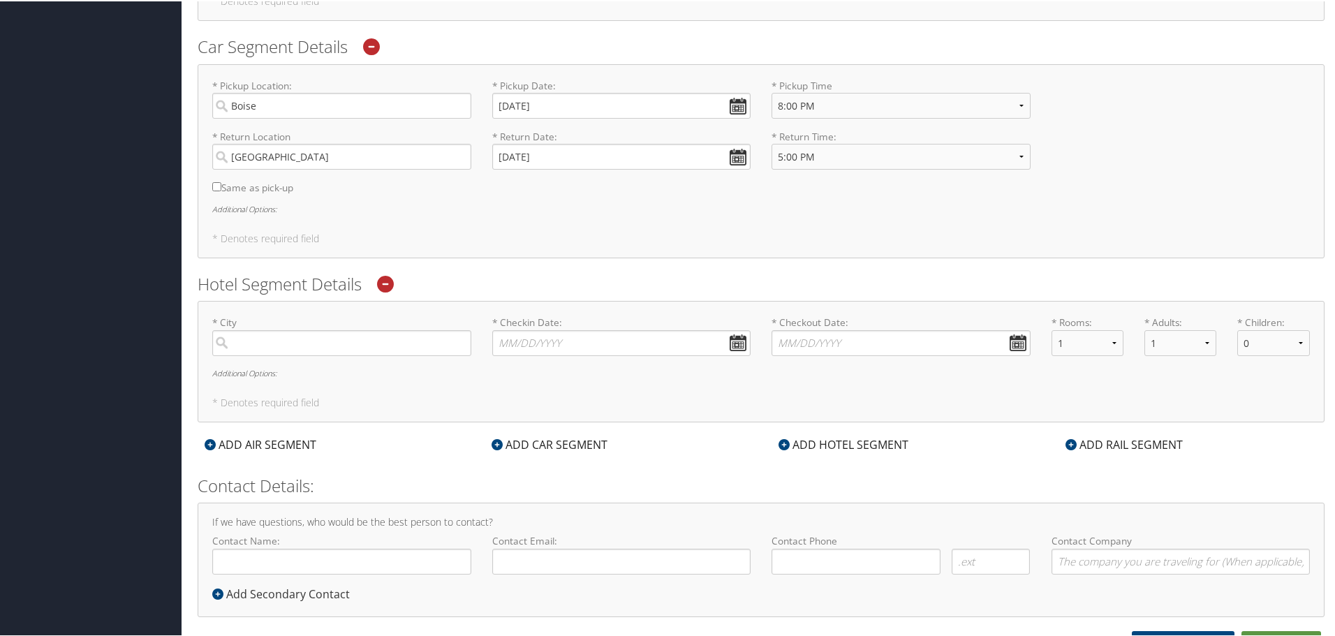
scroll to position [1388, 0]
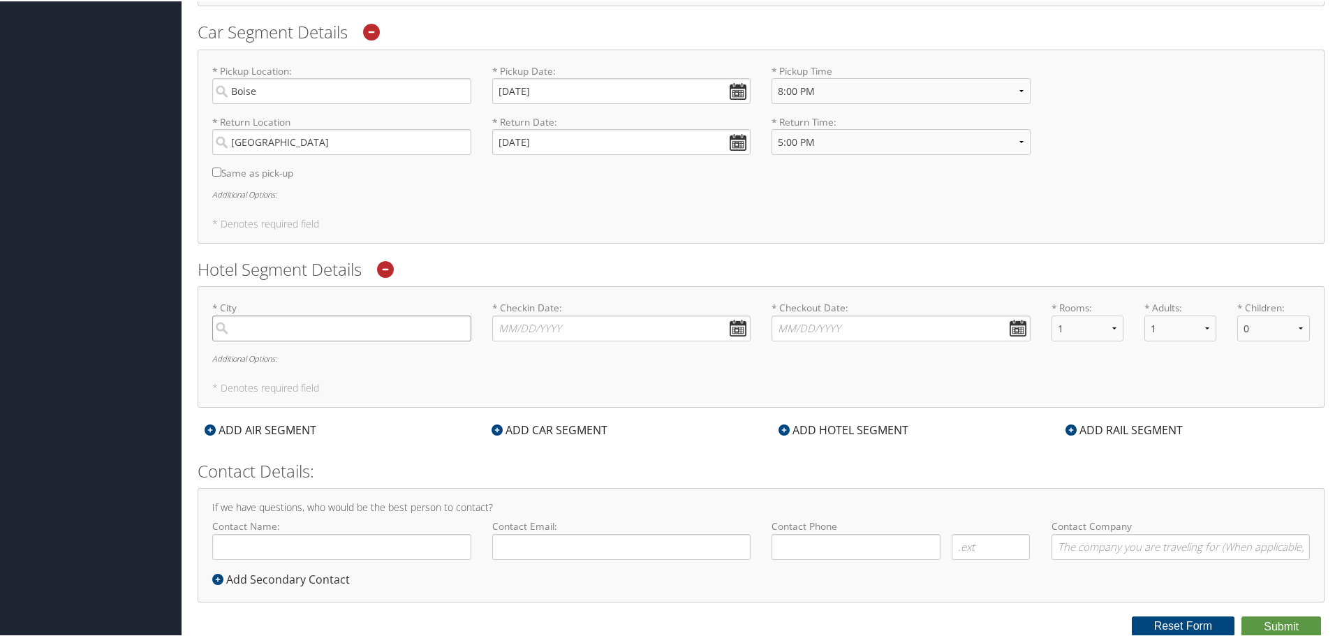
click at [438, 330] on input "search" at bounding box center [341, 327] width 259 height 26
click at [316, 358] on div "Boise (BOI ID)" at bounding box center [343, 356] width 240 height 18
click at [316, 340] on input "boise" at bounding box center [341, 327] width 259 height 26
type input "Boise"
click at [734, 327] on input "* Checkin Date: Dates must be valid" at bounding box center [621, 327] width 259 height 26
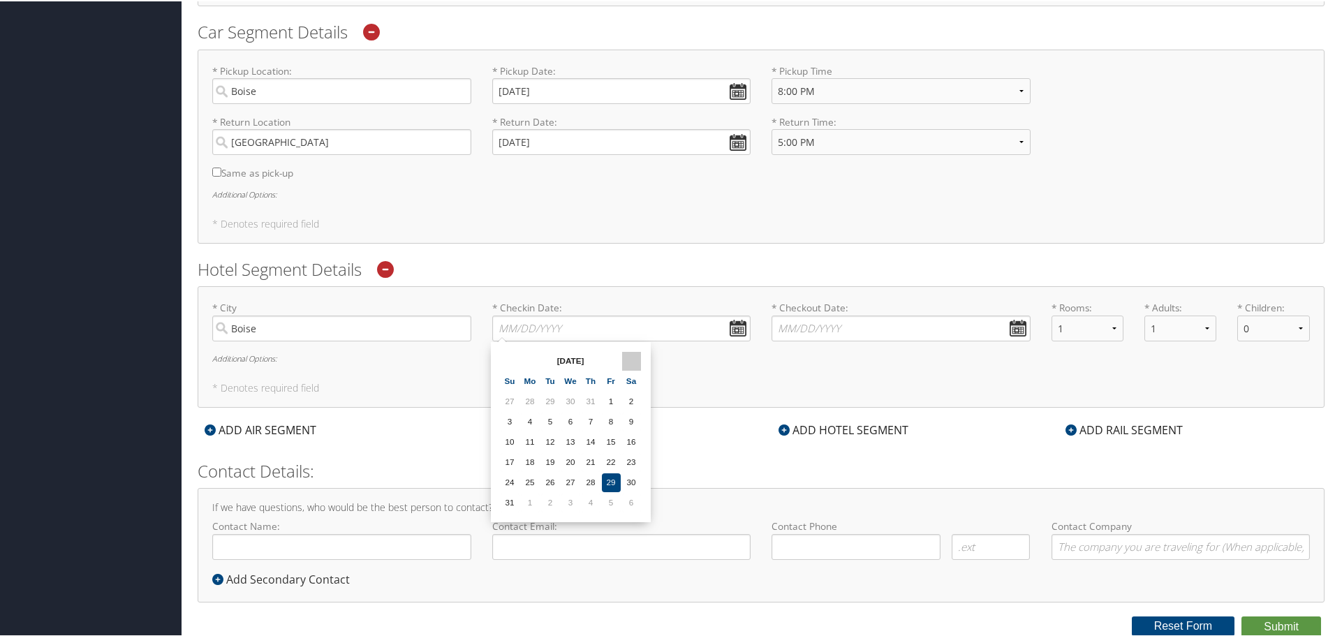
click at [635, 358] on th at bounding box center [631, 359] width 19 height 19
click at [529, 460] on td "22" at bounding box center [530, 461] width 19 height 19
type input "[DATE]"
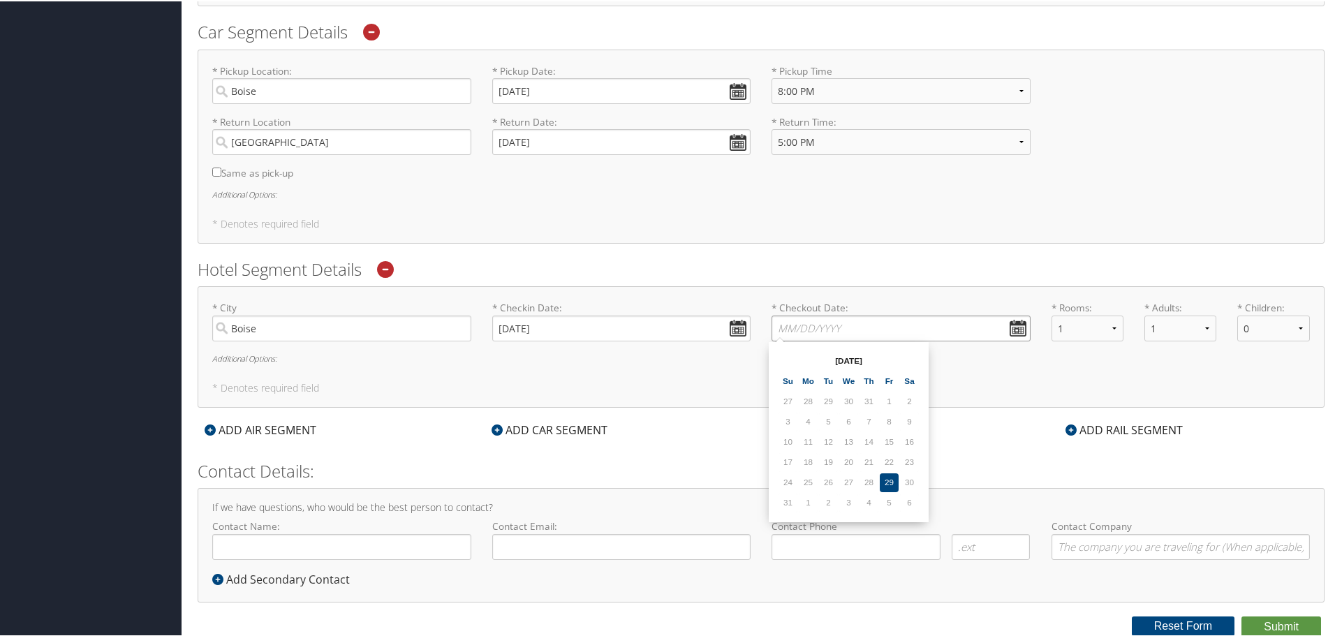
click at [1013, 323] on input "* Checkout Date: Dates must be valid" at bounding box center [900, 327] width 259 height 26
click at [915, 360] on th at bounding box center [909, 359] width 19 height 19
click at [916, 353] on th at bounding box center [909, 359] width 19 height 19
click at [850, 480] on td "29" at bounding box center [848, 481] width 19 height 19
type input "[DATE]"
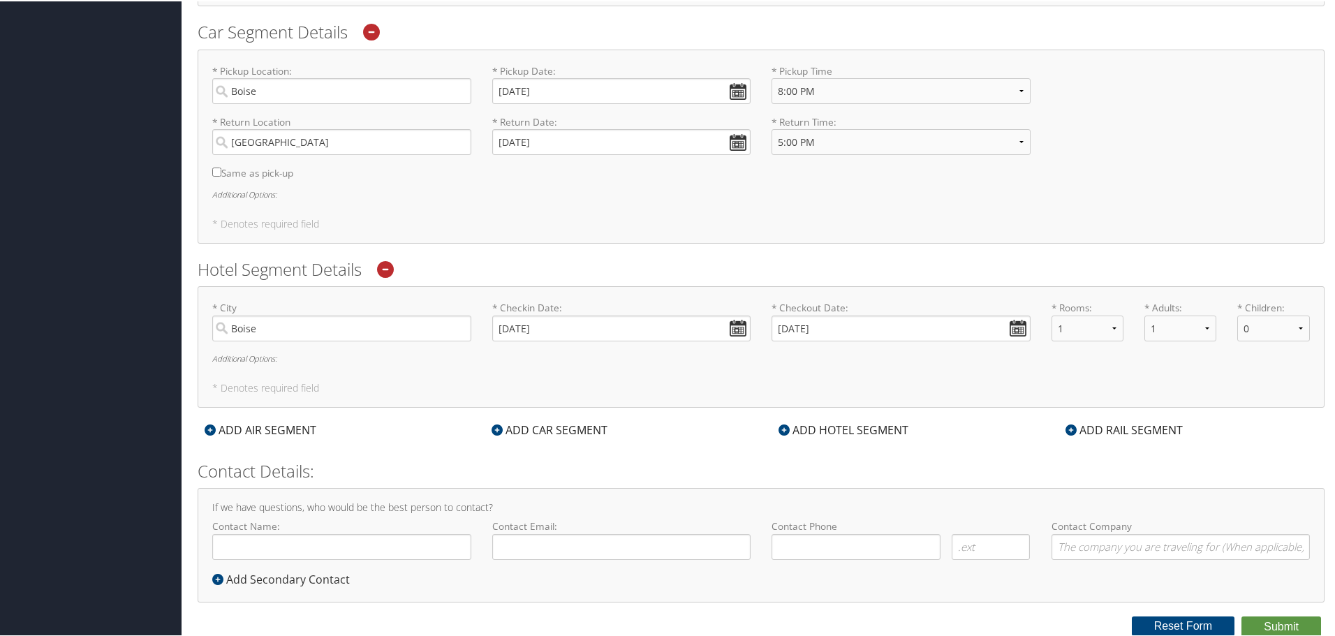
click at [846, 431] on div "ADD HOTEL SEGMENT" at bounding box center [843, 428] width 144 height 17
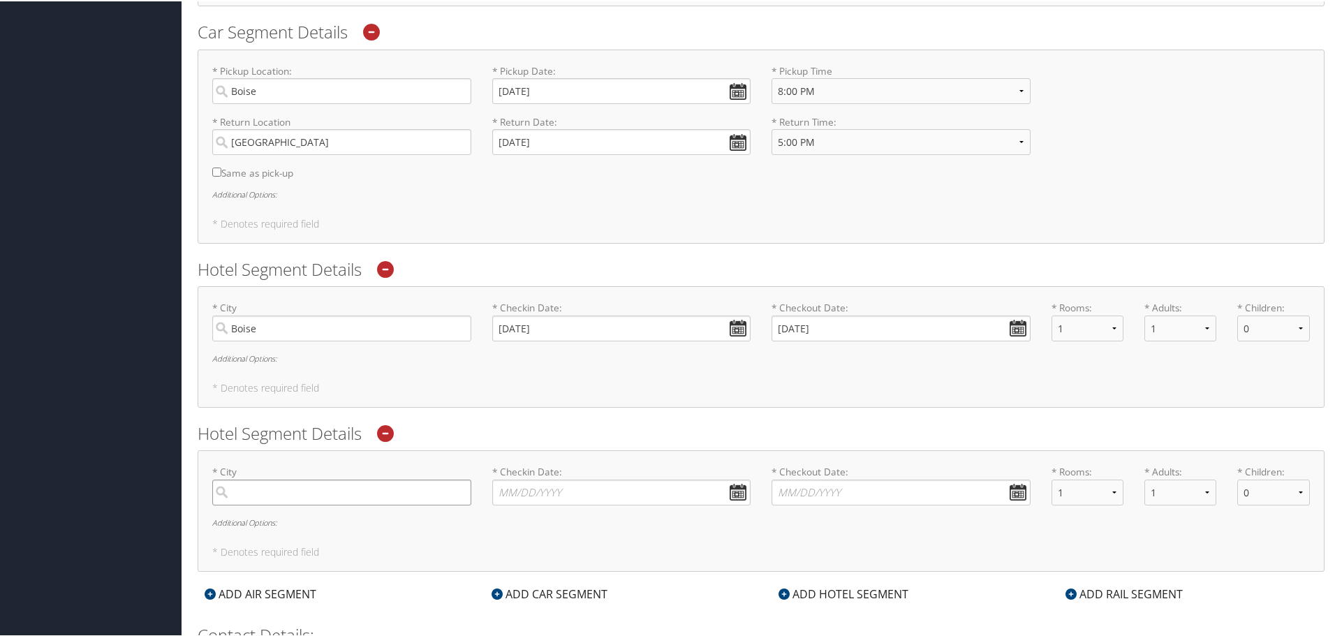
click at [379, 494] on input "search" at bounding box center [341, 491] width 259 height 26
click at [383, 532] on div "City" at bounding box center [343, 538] width 240 height 18
click at [383, 504] on input "salt lake" at bounding box center [341, 491] width 259 height 26
type input "[GEOGRAPHIC_DATA]"
click at [735, 487] on input "* Checkin Date: Dates must be valid" at bounding box center [621, 491] width 259 height 26
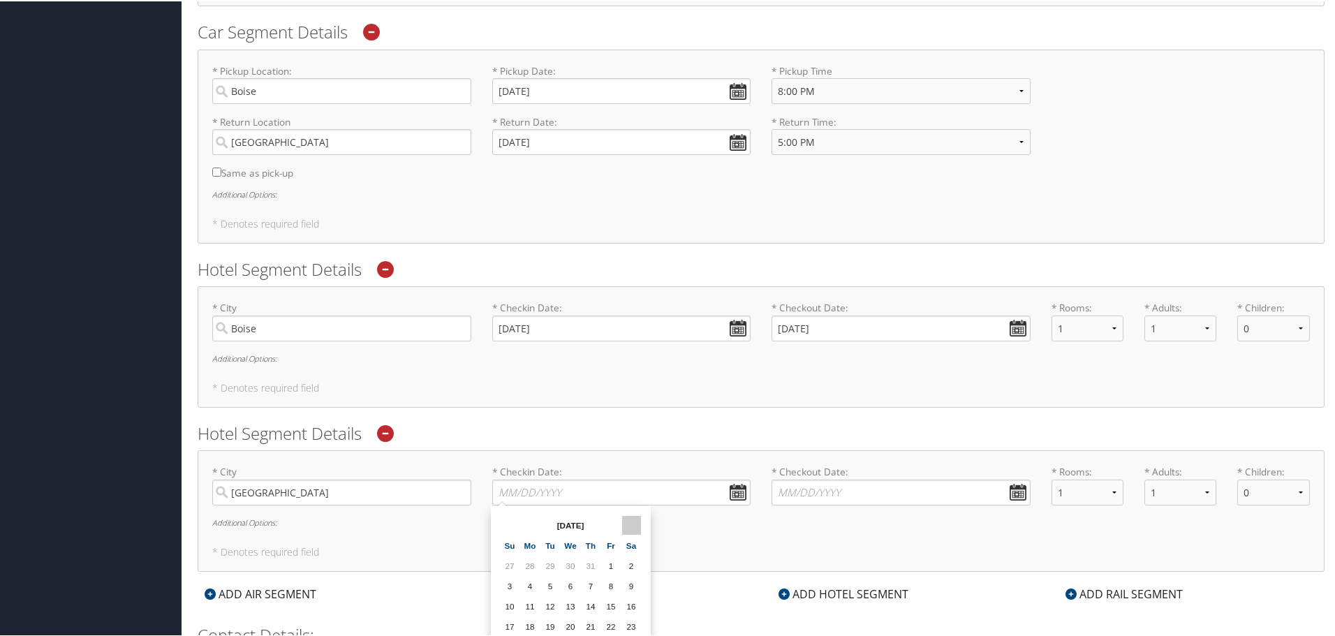
click at [640, 522] on th at bounding box center [631, 524] width 19 height 19
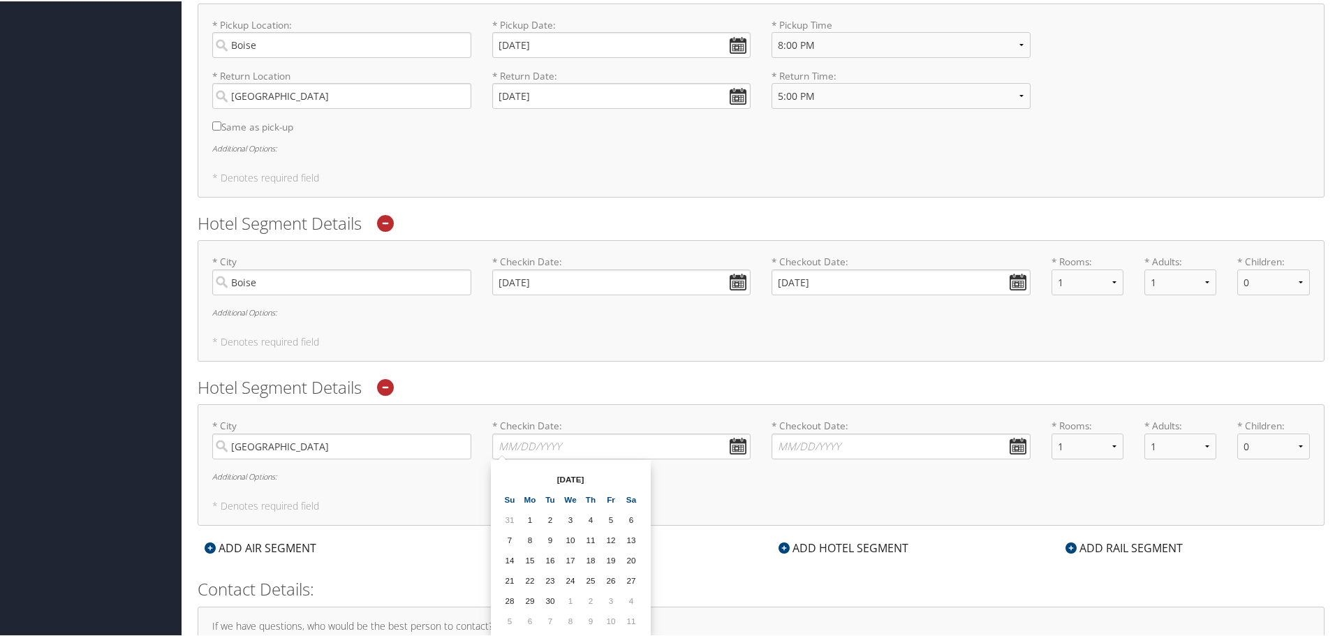
scroll to position [1528, 0]
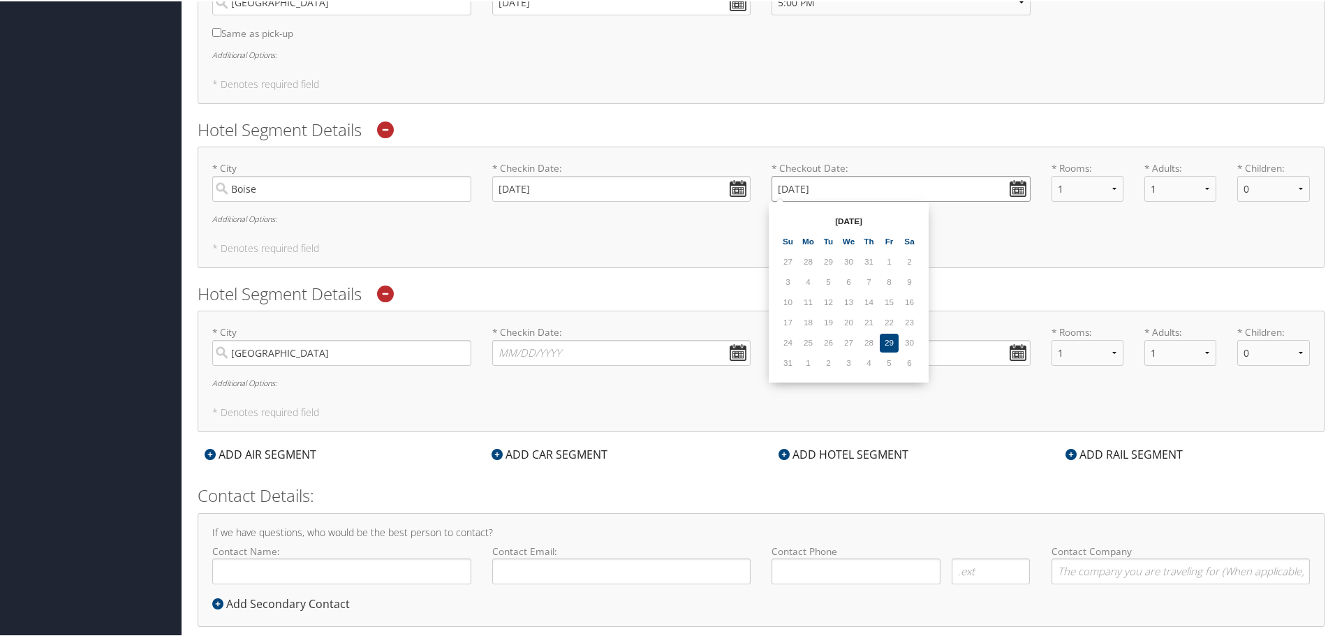
drag, startPoint x: 1009, startPoint y: 188, endPoint x: 996, endPoint y: 193, distance: 14.4
click at [1009, 187] on input "[DATE]" at bounding box center [900, 188] width 259 height 26
click at [909, 212] on th at bounding box center [909, 220] width 19 height 19
click at [847, 323] on td "24" at bounding box center [848, 321] width 19 height 19
type input "[DATE]"
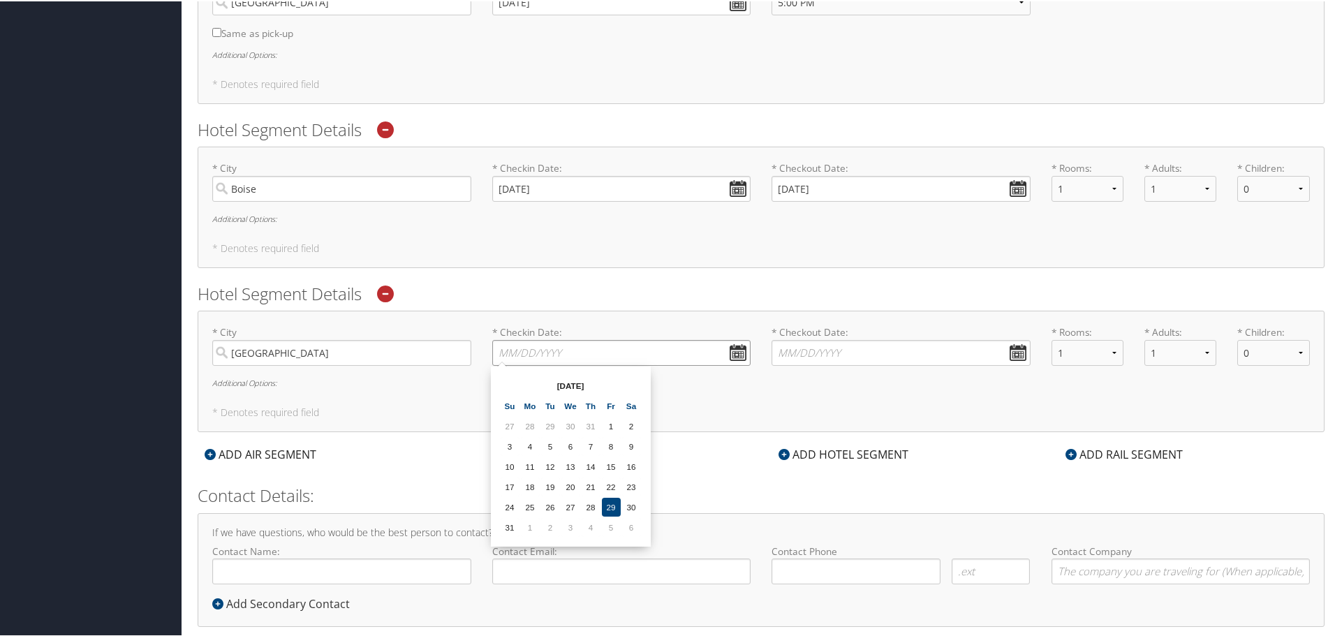
click at [735, 353] on input "* Checkin Date: Dates must be valid" at bounding box center [621, 352] width 259 height 26
click at [626, 382] on th at bounding box center [631, 384] width 19 height 19
click at [575, 485] on td "24" at bounding box center [570, 485] width 19 height 19
type input "[DATE]"
click at [1010, 344] on input "* Checkout Date: Dates must be valid" at bounding box center [900, 352] width 259 height 26
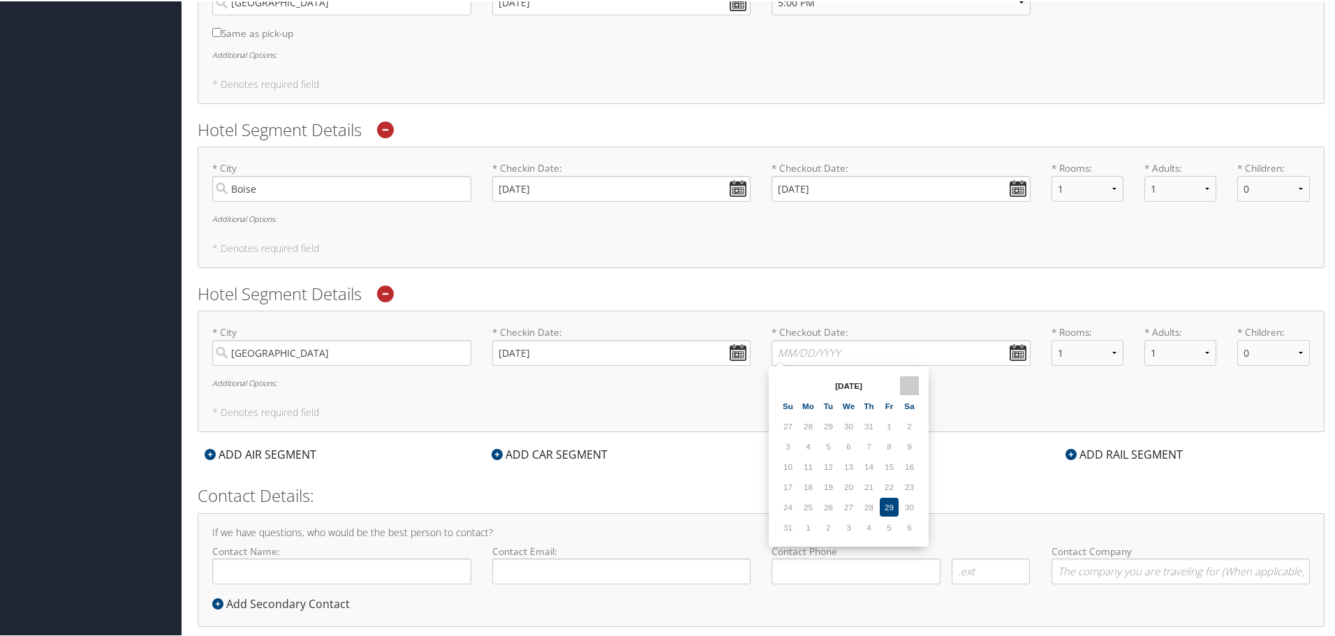
click at [901, 380] on th at bounding box center [909, 384] width 19 height 19
click at [873, 489] on td "25" at bounding box center [868, 485] width 19 height 19
type input "[DATE]"
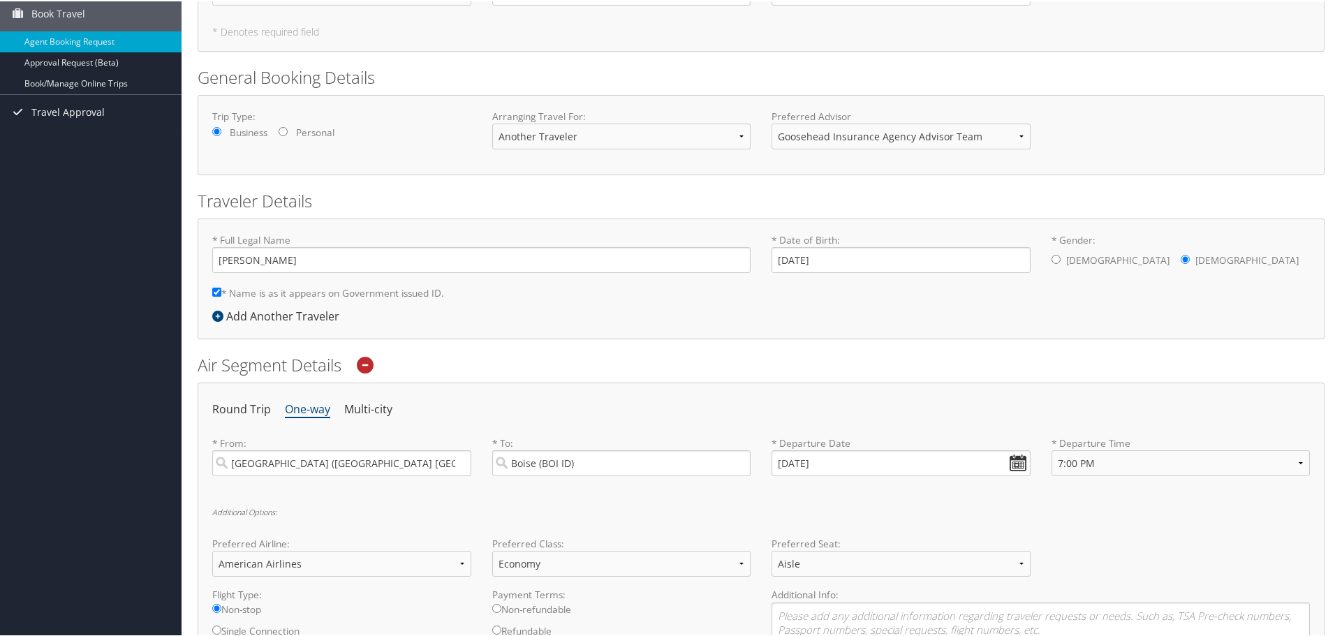
scroll to position [489, 0]
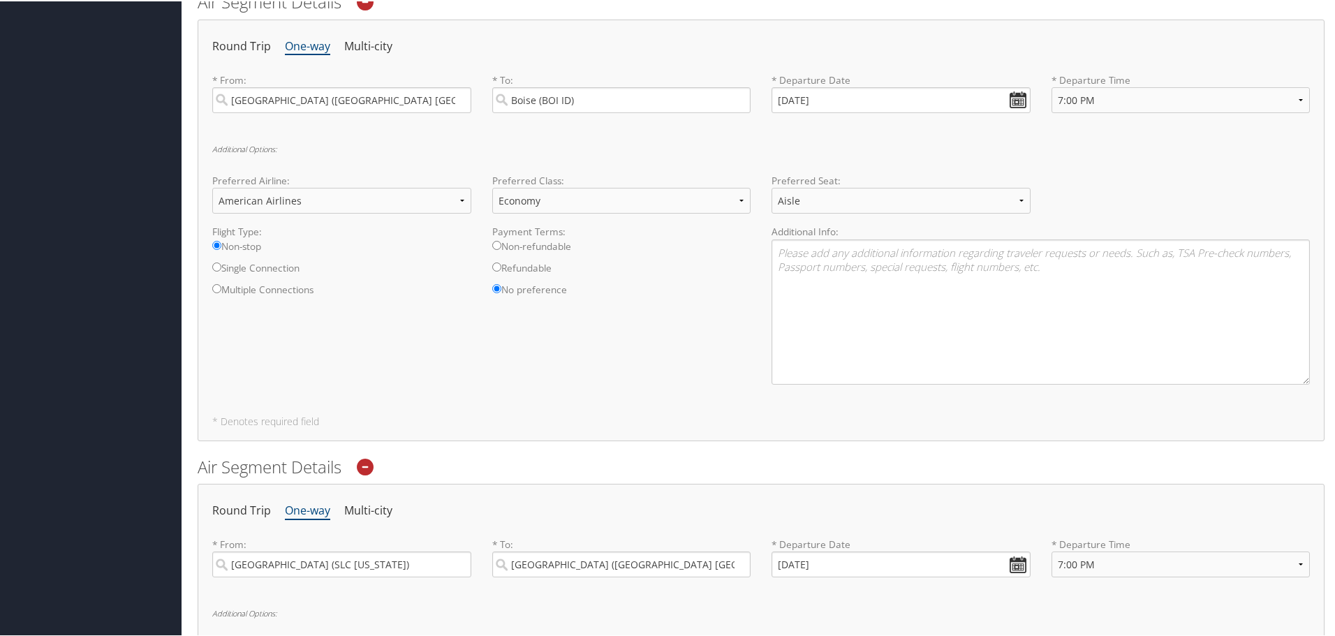
click at [364, 468] on icon at bounding box center [365, 465] width 17 height 17
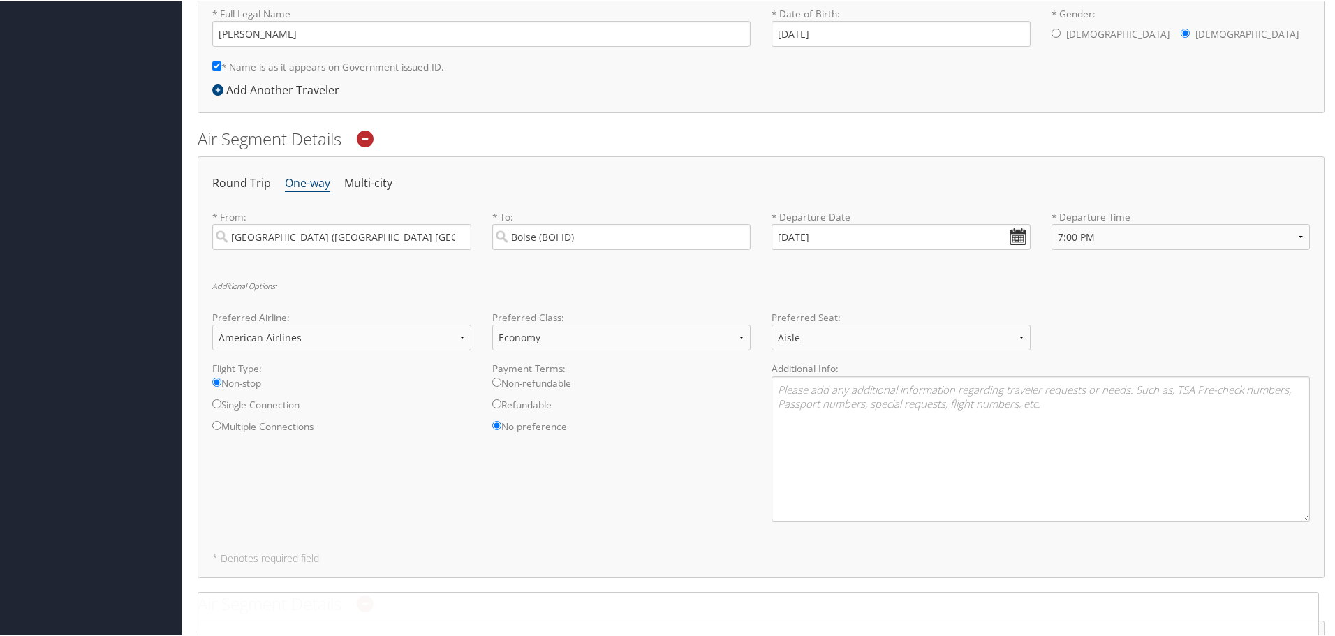
scroll to position [349, 0]
click at [362, 182] on li "Multi-city" at bounding box center [368, 184] width 48 height 25
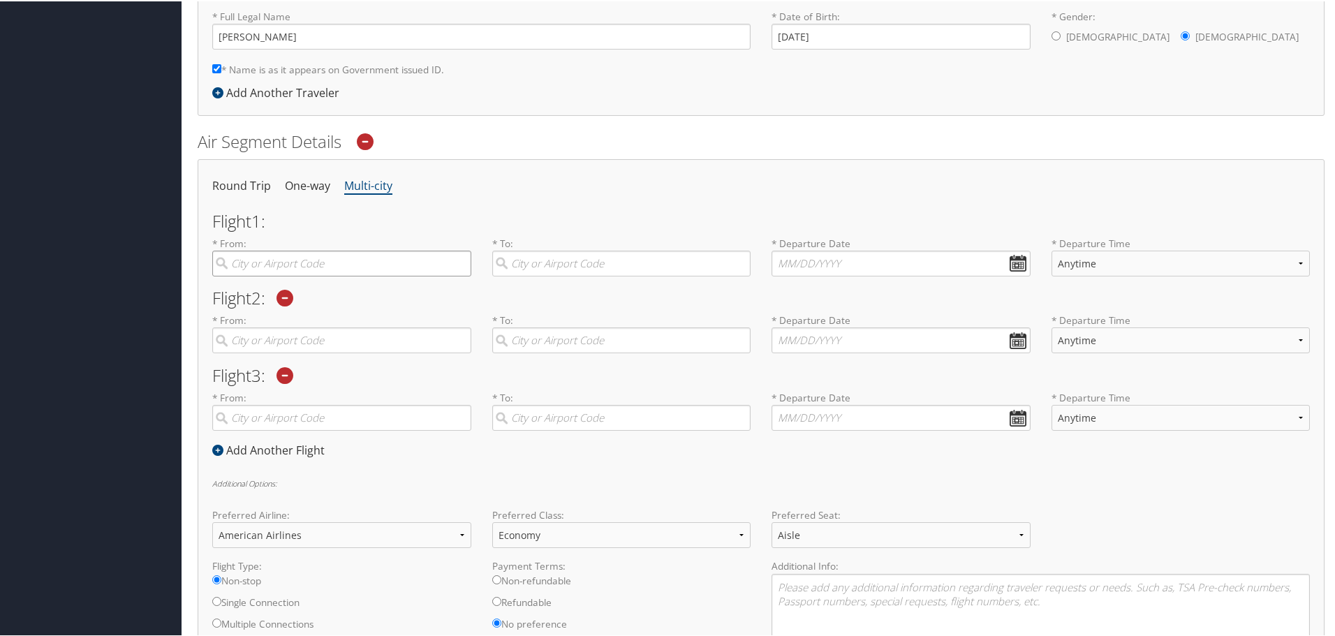
click at [343, 265] on input "search" at bounding box center [341, 262] width 259 height 26
click at [354, 295] on div "[GEOGRAPHIC_DATA] ([GEOGRAPHIC_DATA] [GEOGRAPHIC_DATA])" at bounding box center [343, 300] width 240 height 36
click at [354, 275] on input "dfw" at bounding box center [341, 262] width 259 height 26
type input "[GEOGRAPHIC_DATA] ([GEOGRAPHIC_DATA] [GEOGRAPHIC_DATA])"
click at [544, 268] on input "search" at bounding box center [621, 262] width 259 height 26
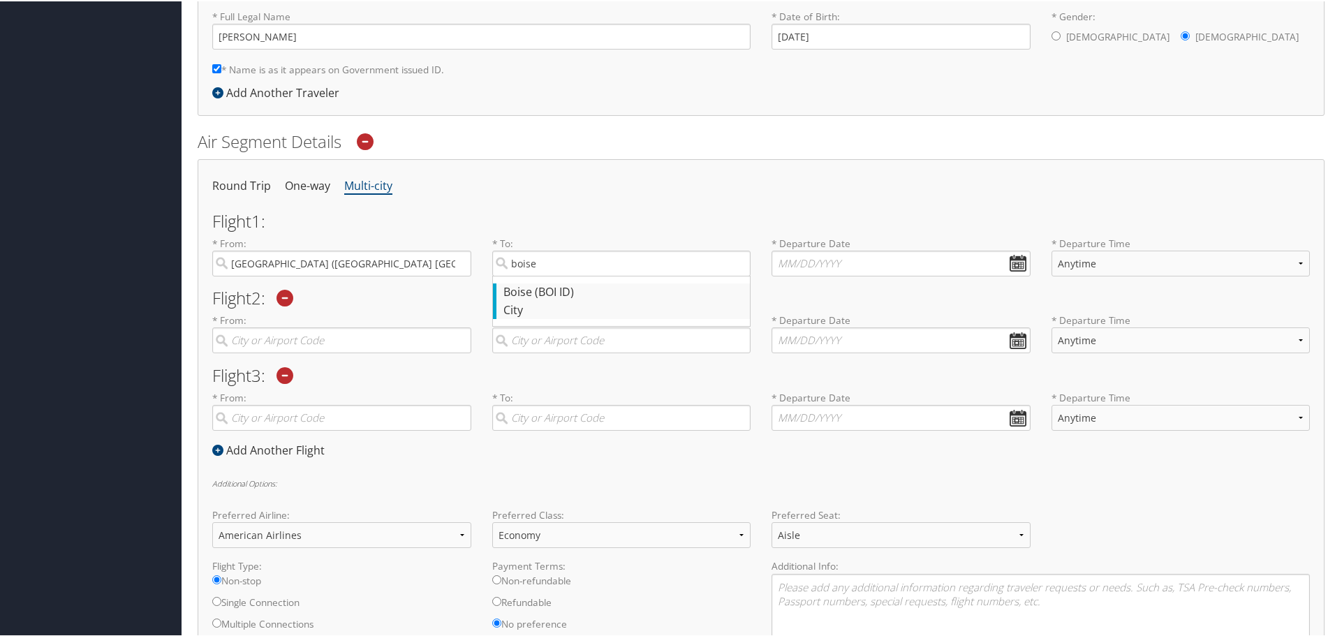
click at [555, 291] on div "Boise (BOI ID)" at bounding box center [623, 291] width 240 height 18
click at [555, 275] on input "boise" at bounding box center [621, 262] width 259 height 26
type input "Boise (BOI ID)"
click at [1014, 263] on input "text" at bounding box center [900, 262] width 259 height 26
click at [907, 294] on th at bounding box center [909, 295] width 19 height 19
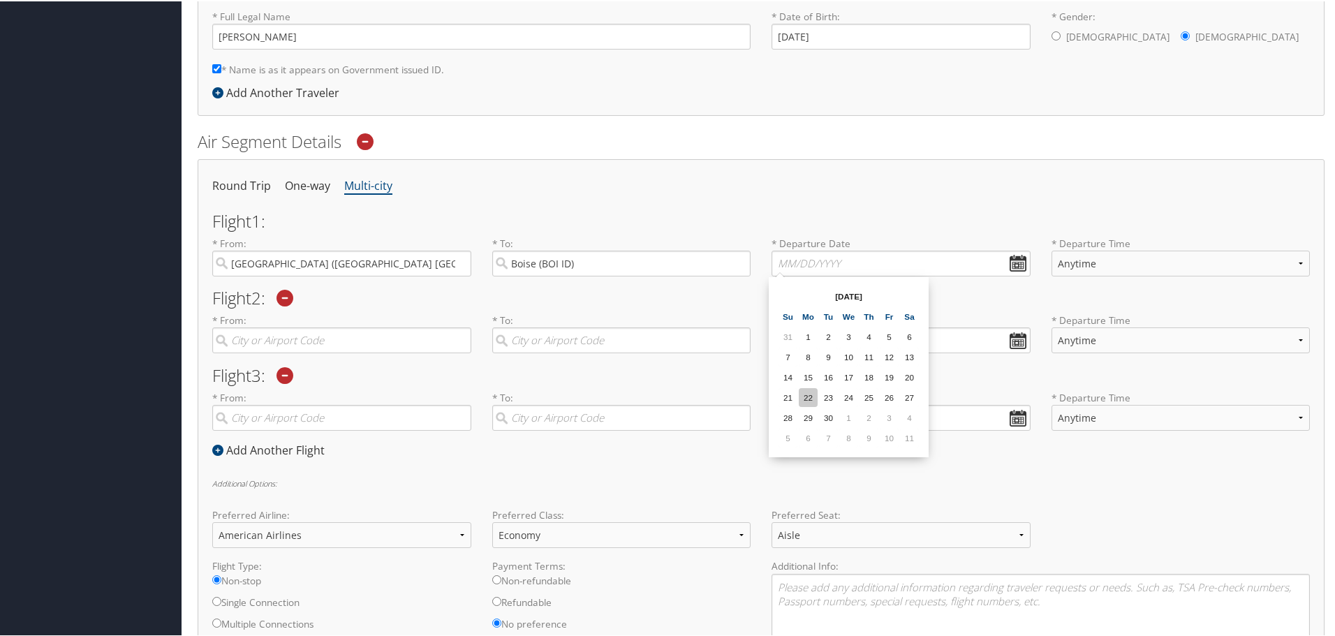
click at [812, 395] on td "22" at bounding box center [808, 396] width 19 height 19
type input "[DATE]"
click at [1121, 248] on label "* Departure Time Anytime Early Morning (5AM-7AM) Morning (7AM-12PM) Afternoon (…" at bounding box center [1180, 260] width 259 height 51
click at [1121, 249] on select "Anytime Early Morning (5AM-7AM) Morning (7AM-12PM) Afternoon (12PM-5PM) Evening…" at bounding box center [1180, 262] width 259 height 26
click at [1116, 272] on select "Anytime Early Morning (5AM-7AM) Morning (7AM-12PM) Afternoon (12PM-5PM) Evening…" at bounding box center [1180, 262] width 259 height 26
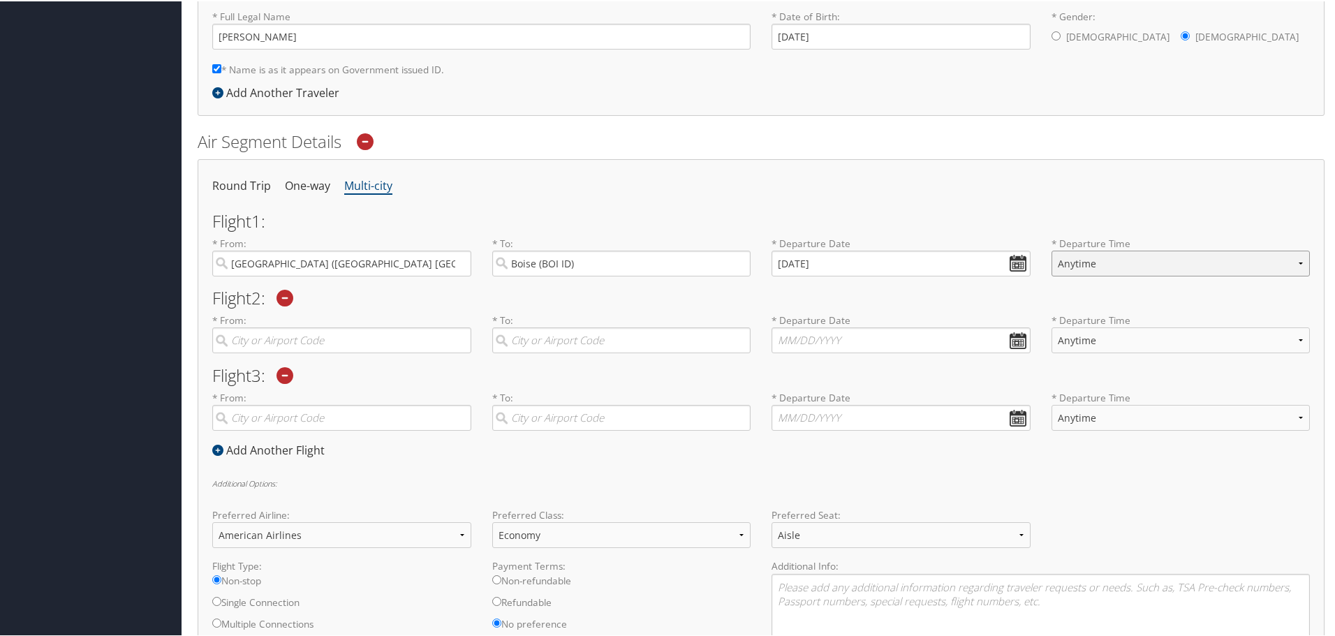
select select "7:00 PM"
click at [1051, 249] on select "Anytime Early Morning (5AM-7AM) Morning (7AM-12PM) Afternoon (12PM-5PM) Evening…" at bounding box center [1180, 262] width 259 height 26
click at [375, 334] on input "search" at bounding box center [341, 339] width 259 height 26
click at [386, 376] on div "[GEOGRAPHIC_DATA] (SLC [US_STATE])" at bounding box center [343, 368] width 240 height 18
click at [386, 352] on input "salt lake" at bounding box center [341, 339] width 259 height 26
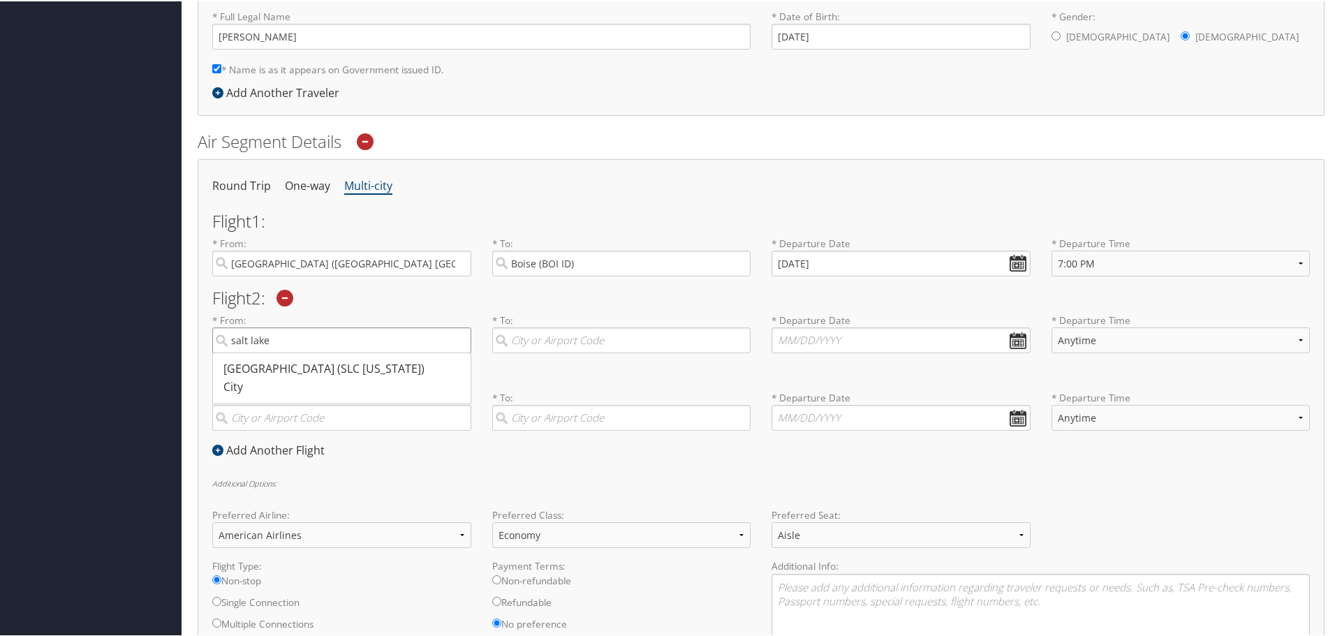
type input "[GEOGRAPHIC_DATA] (SLC [US_STATE])"
click at [530, 339] on input "search" at bounding box center [621, 339] width 259 height 26
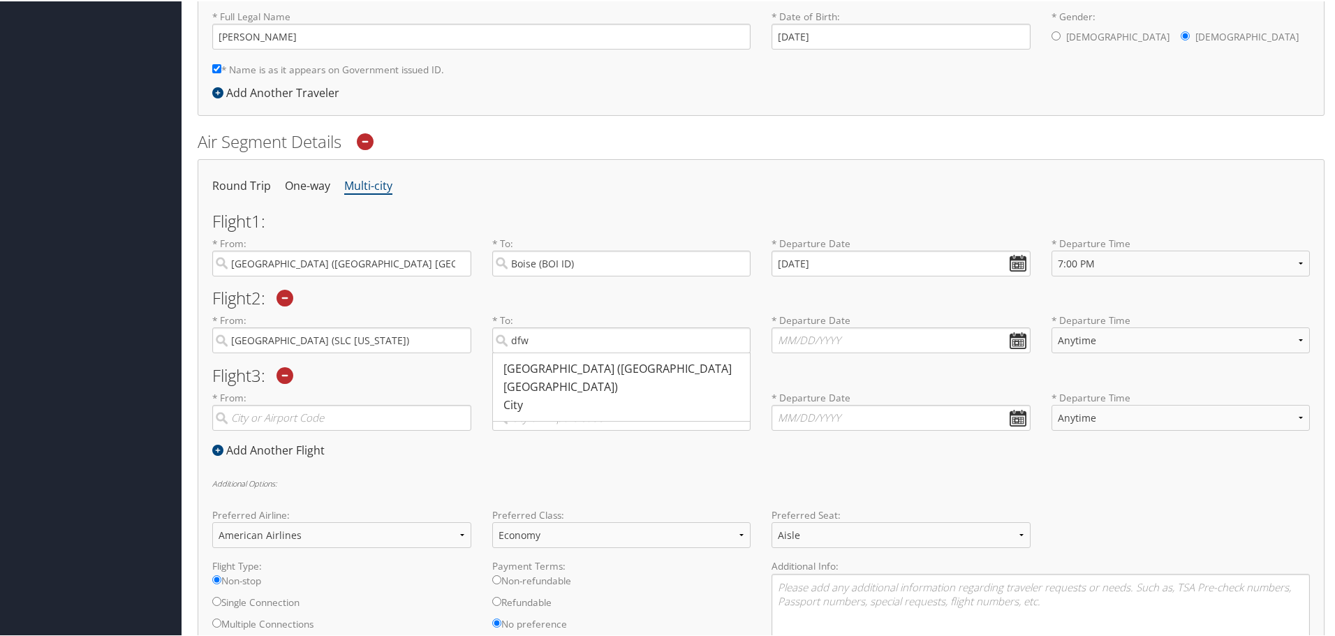
drag, startPoint x: 552, startPoint y: 371, endPoint x: 579, endPoint y: 373, distance: 27.3
click at [554, 369] on div "[GEOGRAPHIC_DATA] ([GEOGRAPHIC_DATA] [GEOGRAPHIC_DATA])" at bounding box center [623, 377] width 240 height 36
click at [554, 352] on input "dfw" at bounding box center [621, 339] width 259 height 26
type input "[GEOGRAPHIC_DATA] ([GEOGRAPHIC_DATA] [GEOGRAPHIC_DATA])"
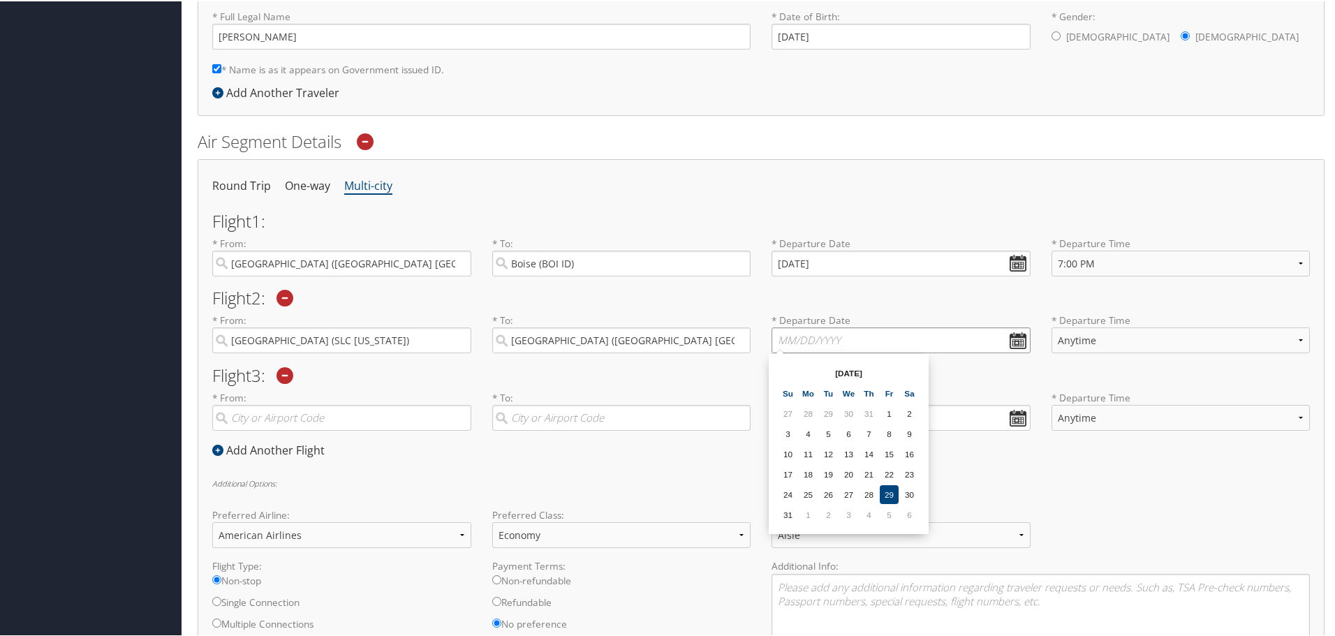
click at [1012, 340] on input "text" at bounding box center [900, 339] width 259 height 26
click at [901, 369] on th at bounding box center [909, 371] width 19 height 19
click at [868, 473] on td "25" at bounding box center [868, 473] width 19 height 19
type input "[DATE]"
click at [1111, 341] on select "Anytime Early Morning (5AM-7AM) Morning (7AM-12PM) Afternoon (12PM-5PM) Evening…" at bounding box center [1180, 339] width 259 height 26
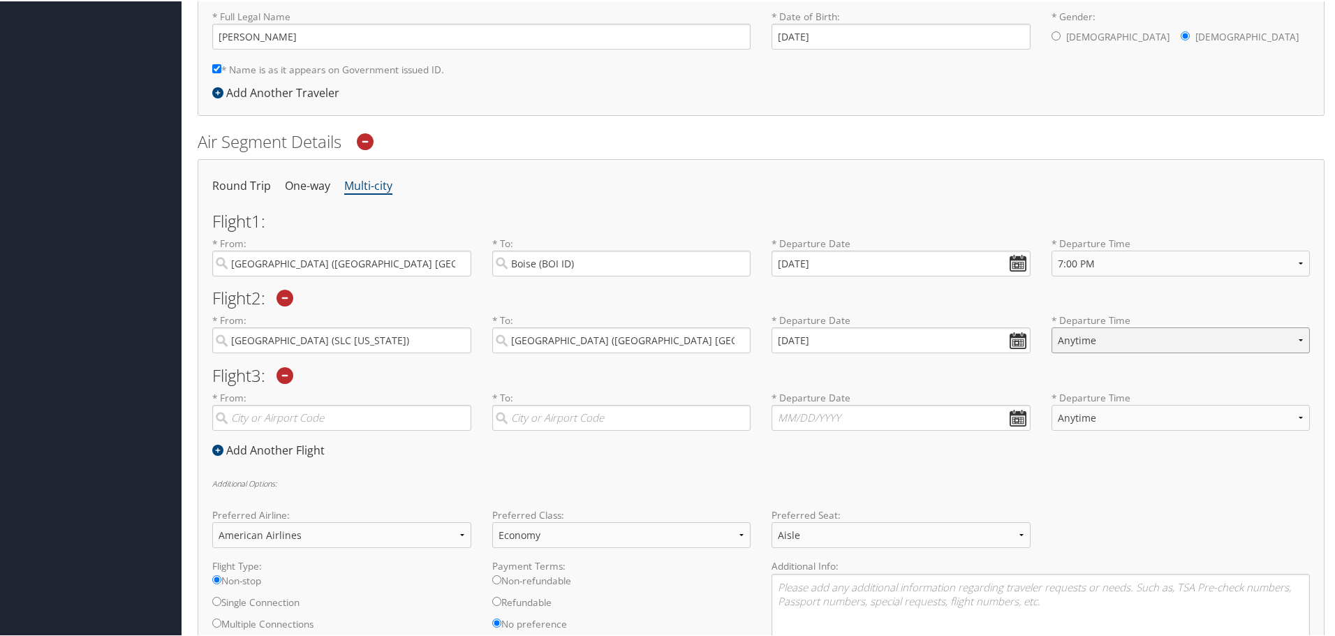
select select "7:00 PM"
click at [1051, 326] on select "Anytime Early Morning (5AM-7AM) Morning (7AM-12PM) Afternoon (12PM-5PM) Evening…" at bounding box center [1180, 339] width 259 height 26
click at [289, 375] on icon at bounding box center [284, 374] width 17 height 17
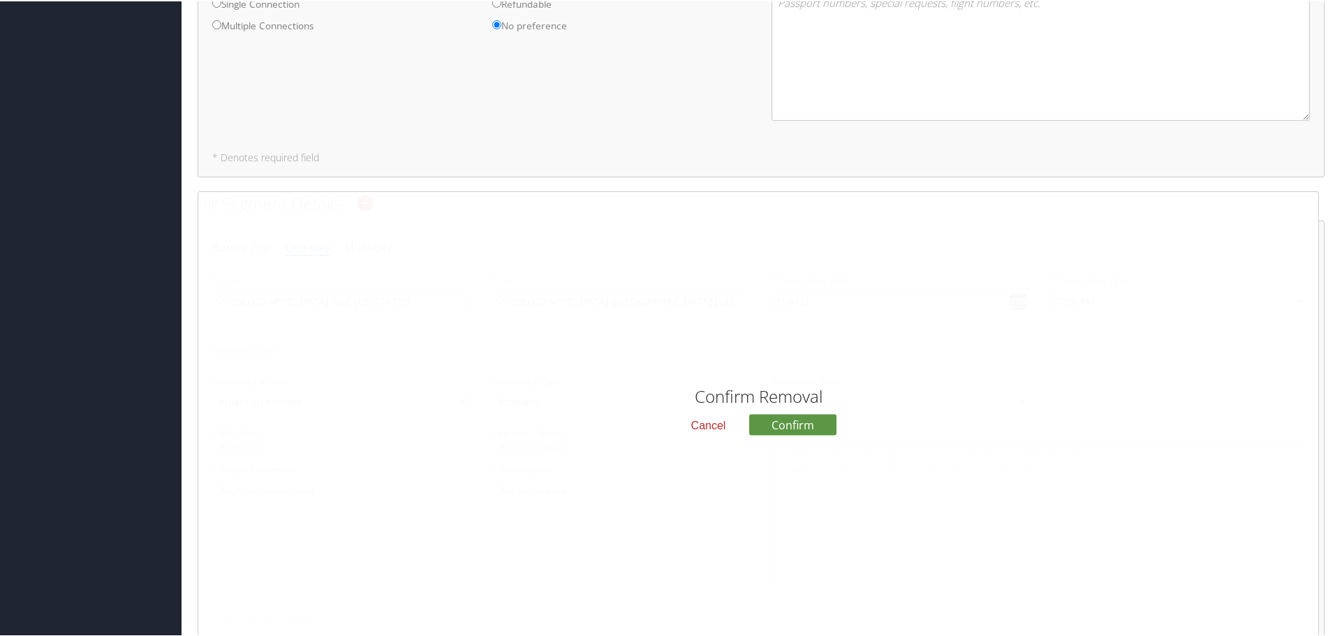
scroll to position [977, 0]
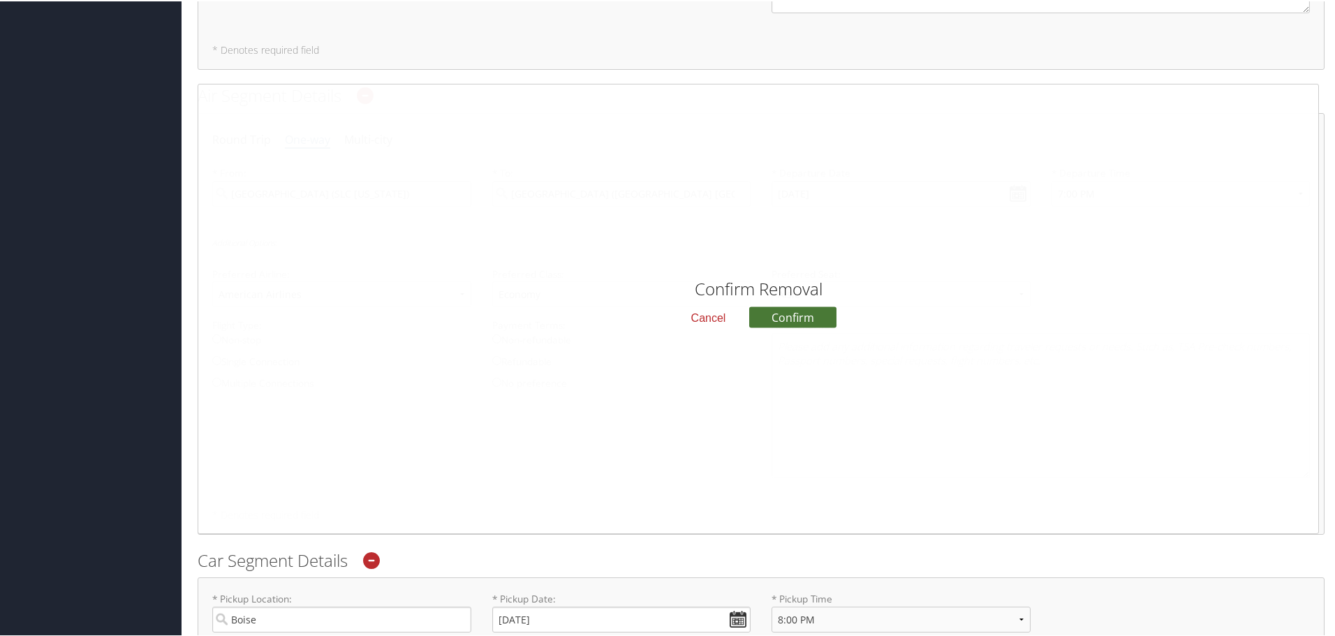
click at [778, 319] on button "Confirm" at bounding box center [792, 315] width 87 height 21
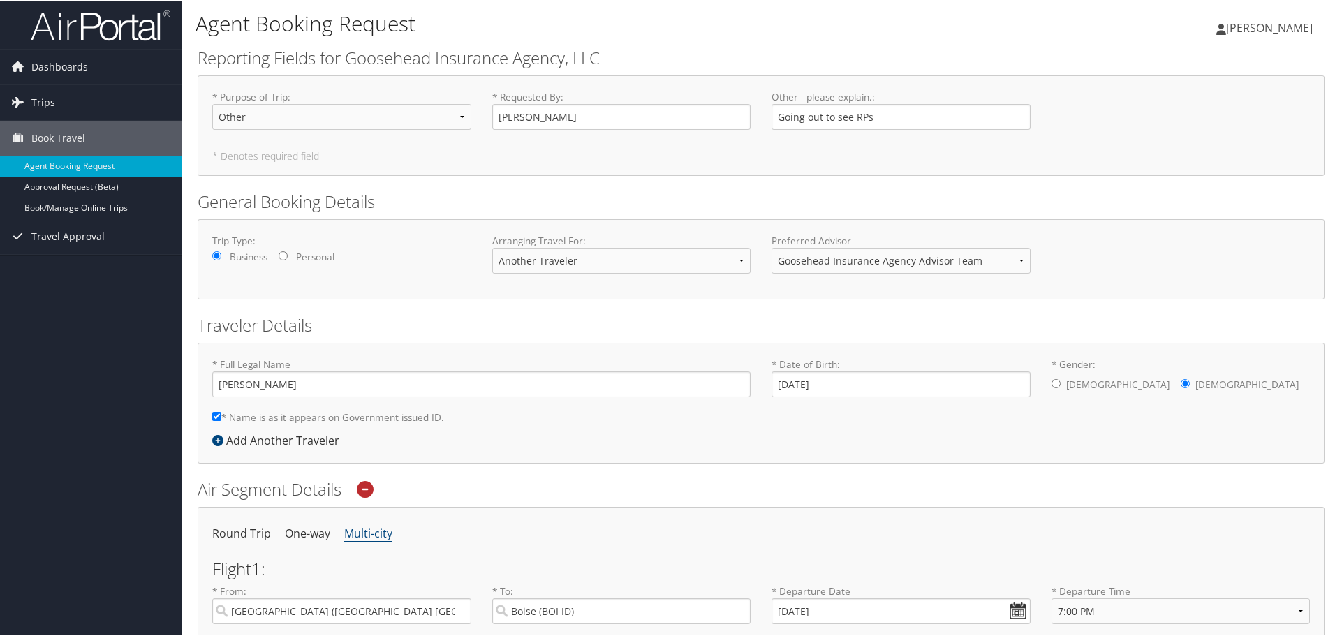
scroll to position [0, 0]
drag, startPoint x: 397, startPoint y: 203, endPoint x: 193, endPoint y: 198, distance: 204.6
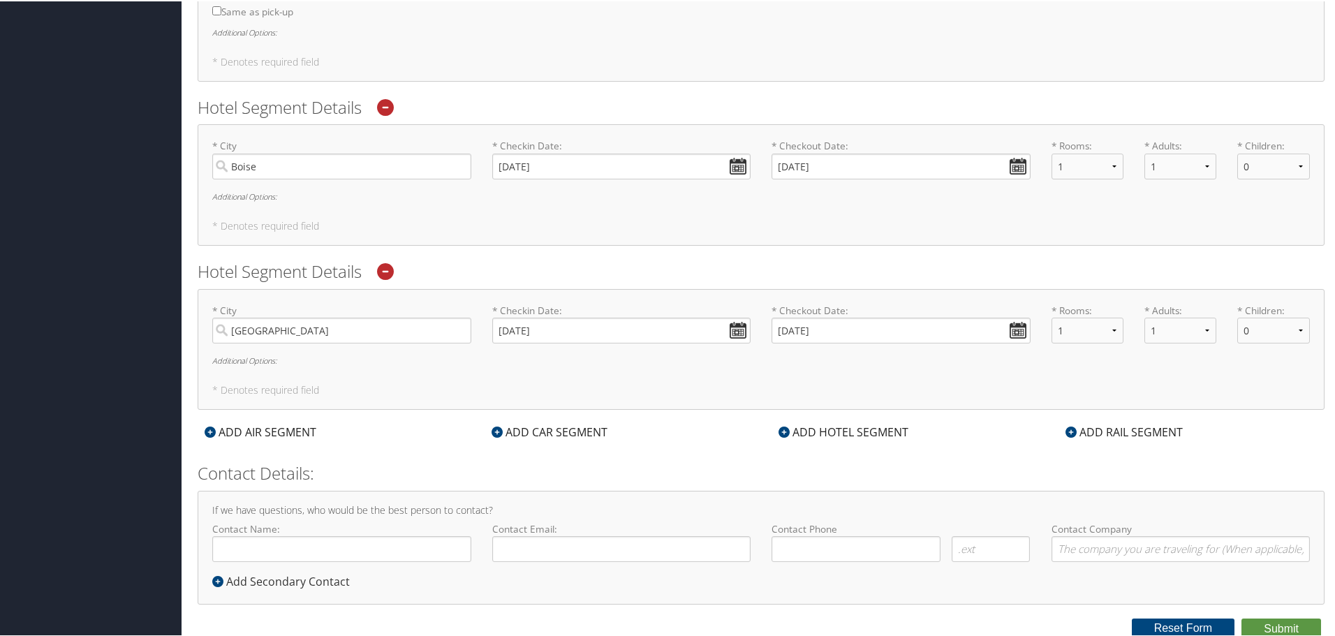
scroll to position [1205, 0]
